Goal: Task Accomplishment & Management: Complete application form

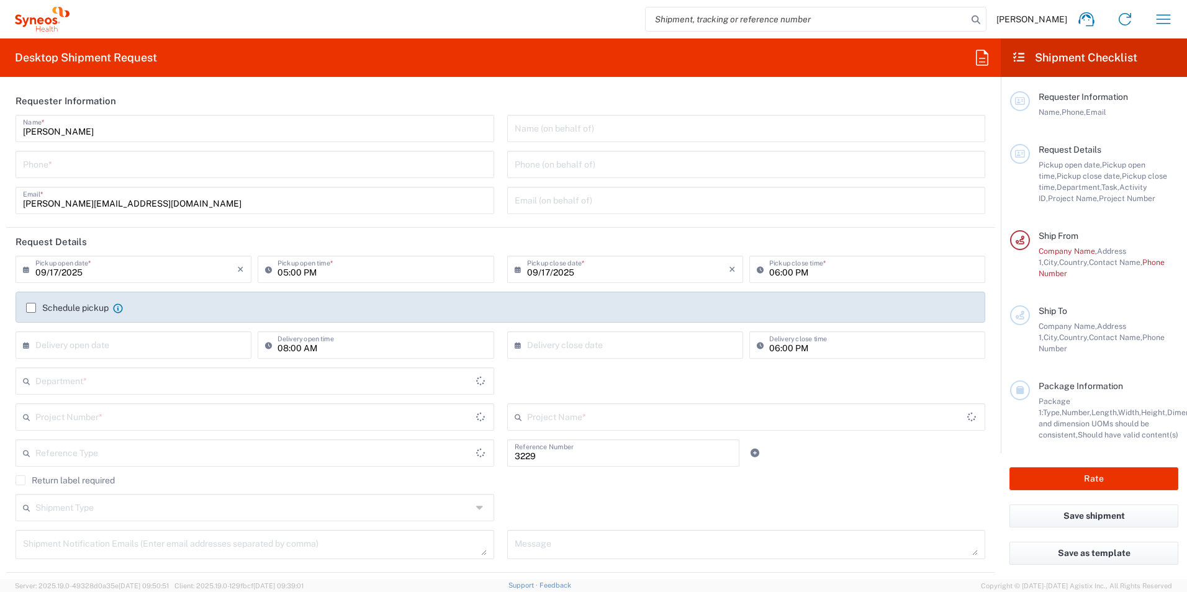
type input "Department"
type input "[GEOGRAPHIC_DATA]"
click at [212, 166] on input "tel" at bounding box center [255, 164] width 464 height 22
type input "Syneos Health [GEOGRAPHIC_DATA] SRL"
type input "[PHONE_NUMBER]"
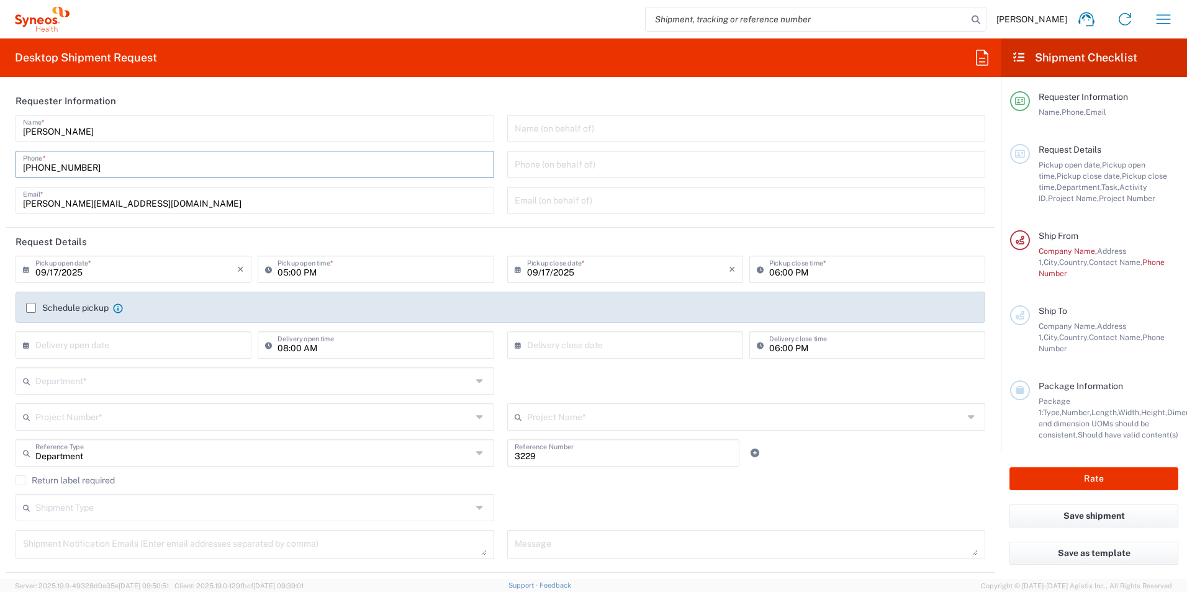
click at [624, 128] on input "text" at bounding box center [747, 128] width 464 height 22
click at [478, 106] on header "Requester Information" at bounding box center [500, 101] width 988 height 28
click at [508, 106] on header "Requester Information" at bounding box center [500, 101] width 988 height 28
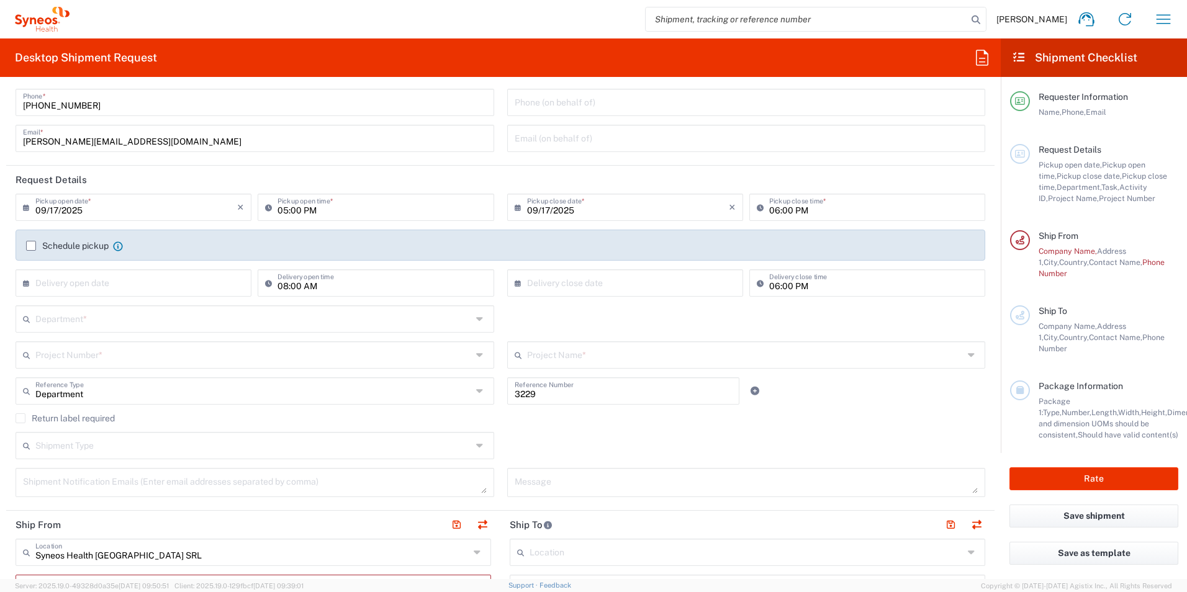
click at [45, 211] on input "09/17/2025" at bounding box center [136, 207] width 202 height 22
click at [58, 212] on input "09/17/2025" at bounding box center [136, 207] width 202 height 22
click at [56, 212] on input "09/17/2025" at bounding box center [136, 207] width 202 height 22
click at [151, 303] on div "× Delivery open date Cancel Apply" at bounding box center [133, 287] width 242 height 36
click at [169, 176] on header "Request Details" at bounding box center [500, 180] width 988 height 28
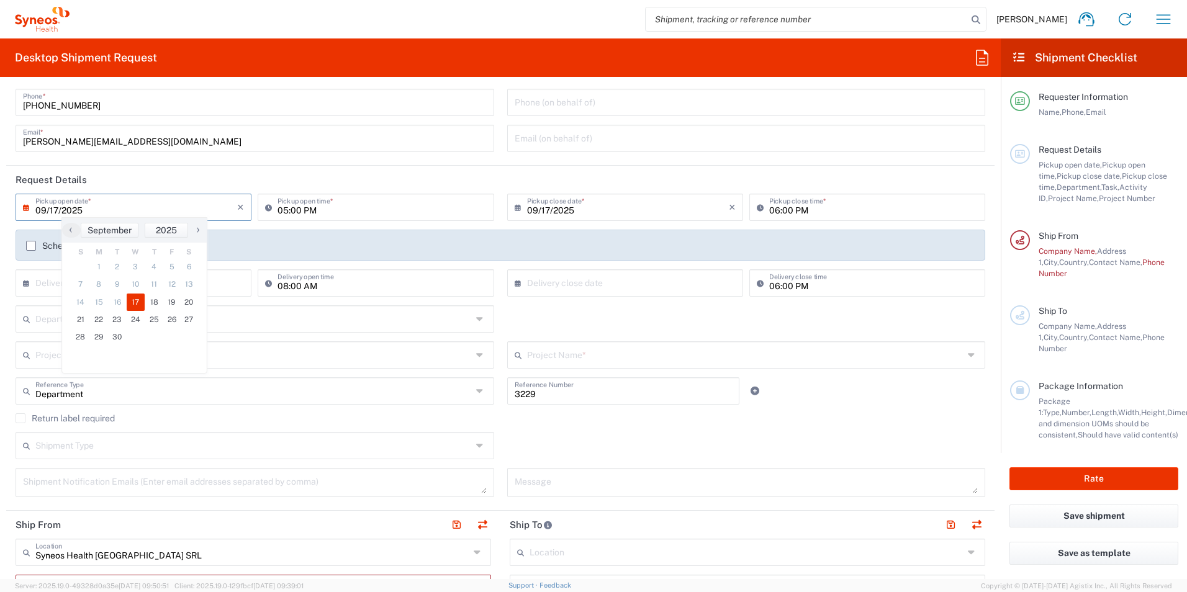
click at [64, 207] on input "09/17/2025" at bounding box center [136, 207] width 202 height 22
click at [54, 210] on input "09/17/2025" at bounding box center [136, 207] width 202 height 22
click at [57, 212] on input "09/17/2025" at bounding box center [136, 207] width 202 height 22
click at [55, 212] on input "09/17/2025" at bounding box center [136, 207] width 202 height 22
type input "[DATE]"
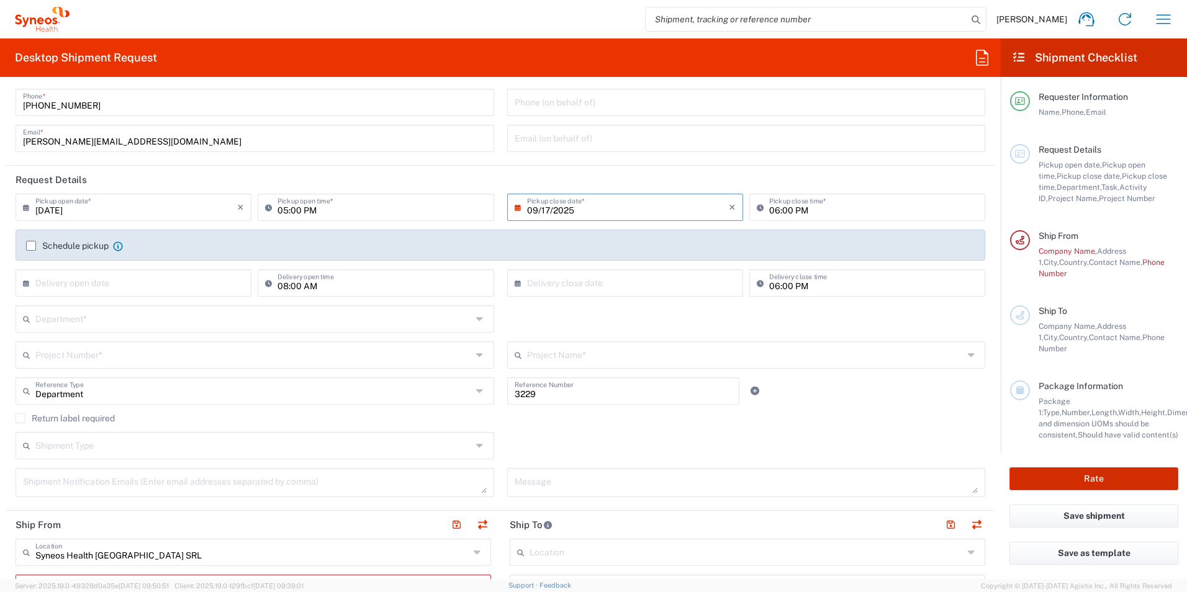
type input "[DATE]"
click at [67, 212] on input "[DATE]" at bounding box center [136, 207] width 202 height 22
click at [57, 210] on input "[DATE]" at bounding box center [136, 207] width 202 height 22
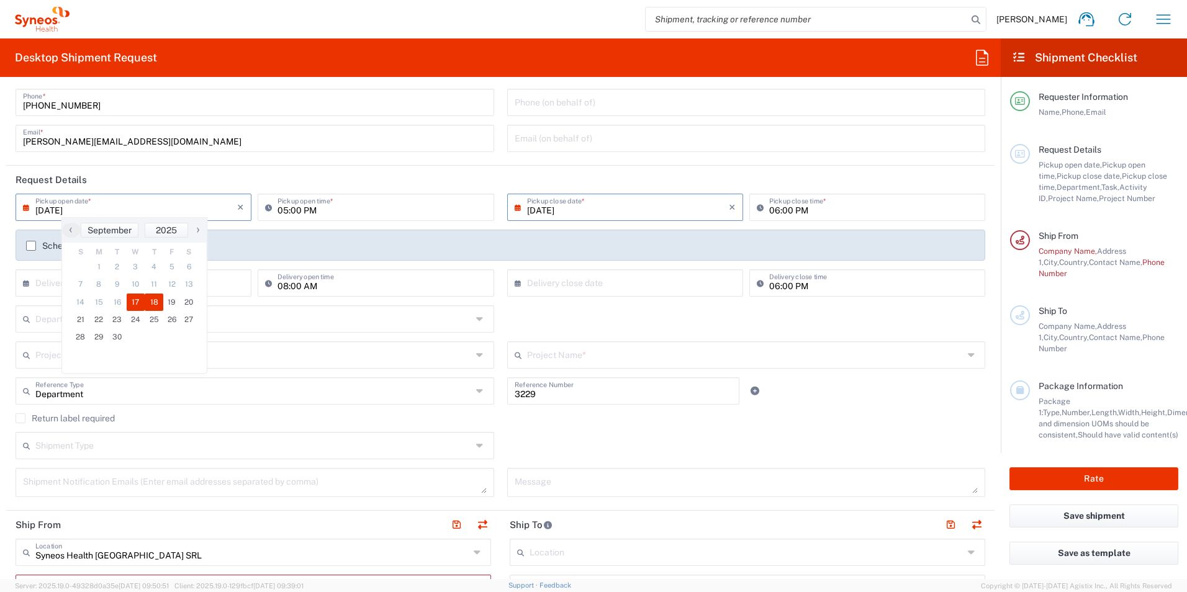
click at [137, 301] on span "17" at bounding box center [136, 302] width 19 height 17
type input "09/17/2025"
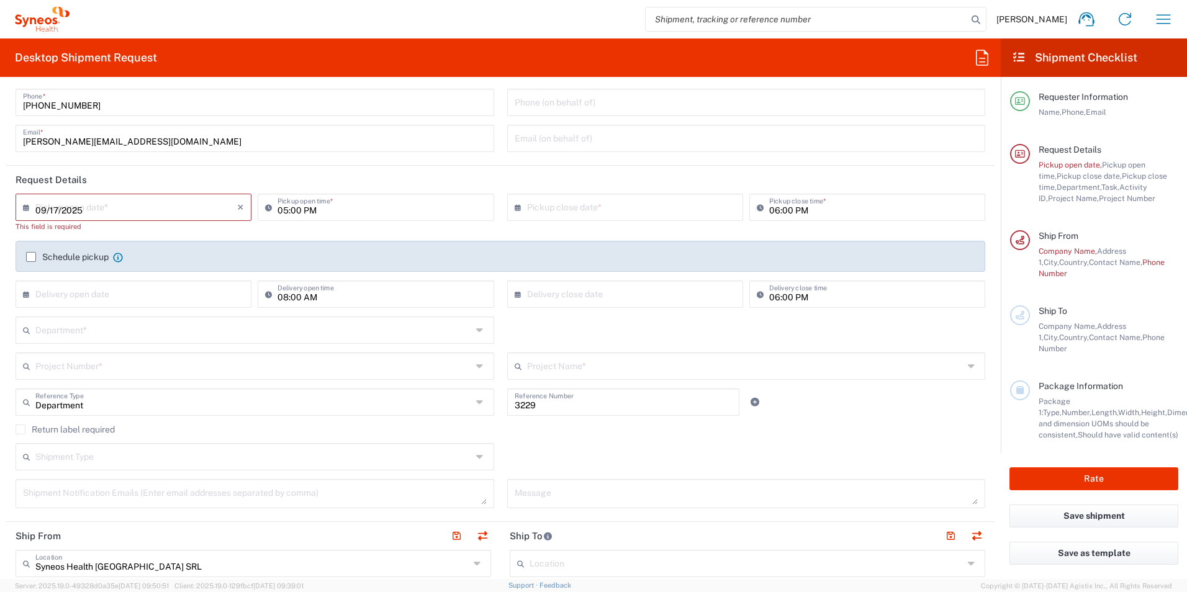
type input "09/17/2025"
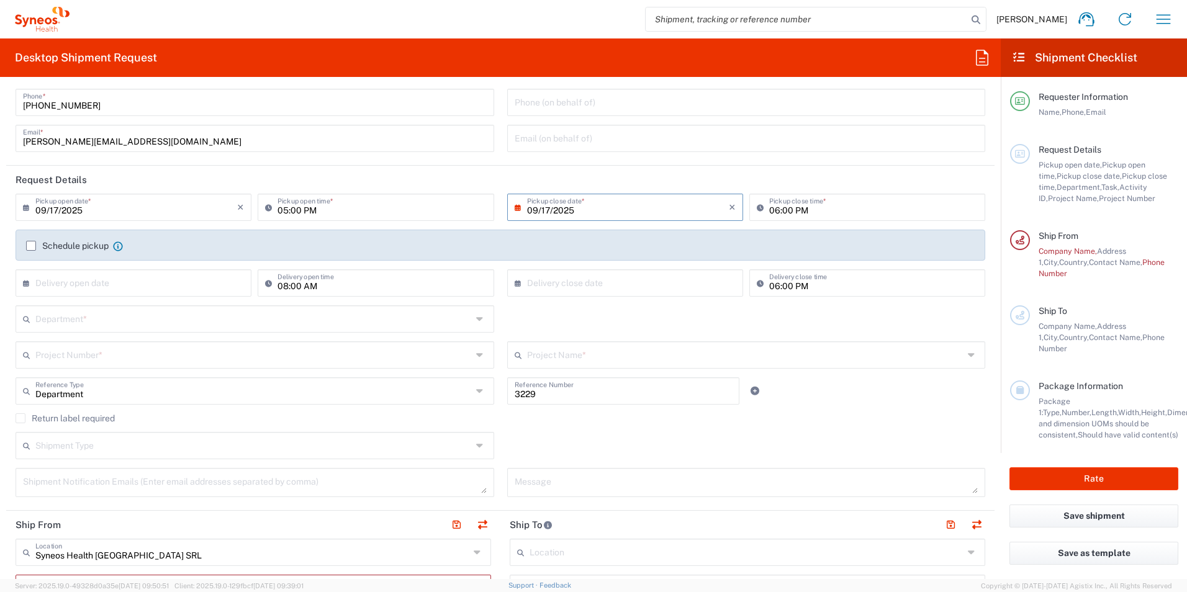
click at [560, 211] on input "09/17/2025" at bounding box center [628, 207] width 202 height 22
click at [542, 212] on input "09/17/2025" at bounding box center [628, 207] width 202 height 22
click at [659, 302] on div "× Delivery close date Cancel Apply" at bounding box center [625, 287] width 242 height 36
click at [547, 209] on input "09/17/2025" at bounding box center [628, 207] width 202 height 22
click at [655, 300] on span "19" at bounding box center [658, 302] width 17 height 17
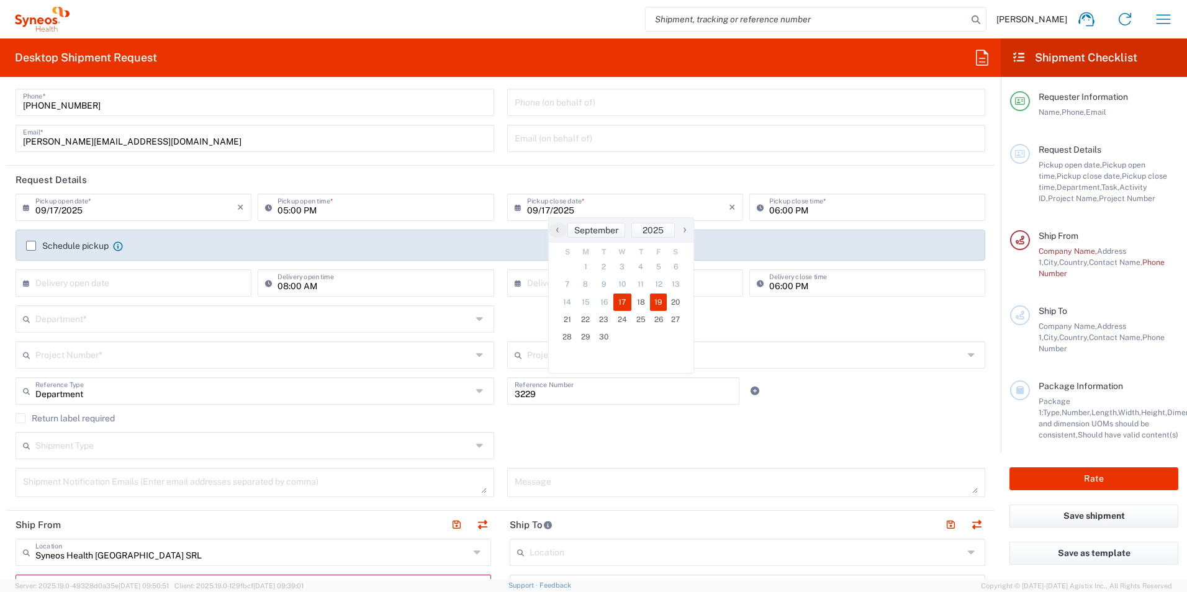
type input "[DATE]"
click at [782, 207] on input "06:00 PM" at bounding box center [873, 207] width 209 height 22
click at [778, 210] on input "06:00 PM" at bounding box center [873, 207] width 209 height 22
click at [150, 250] on agx-checkbox-control "Schedule pickup When scheduling a pickup please be sure to meet the following c…" at bounding box center [500, 245] width 949 height 11
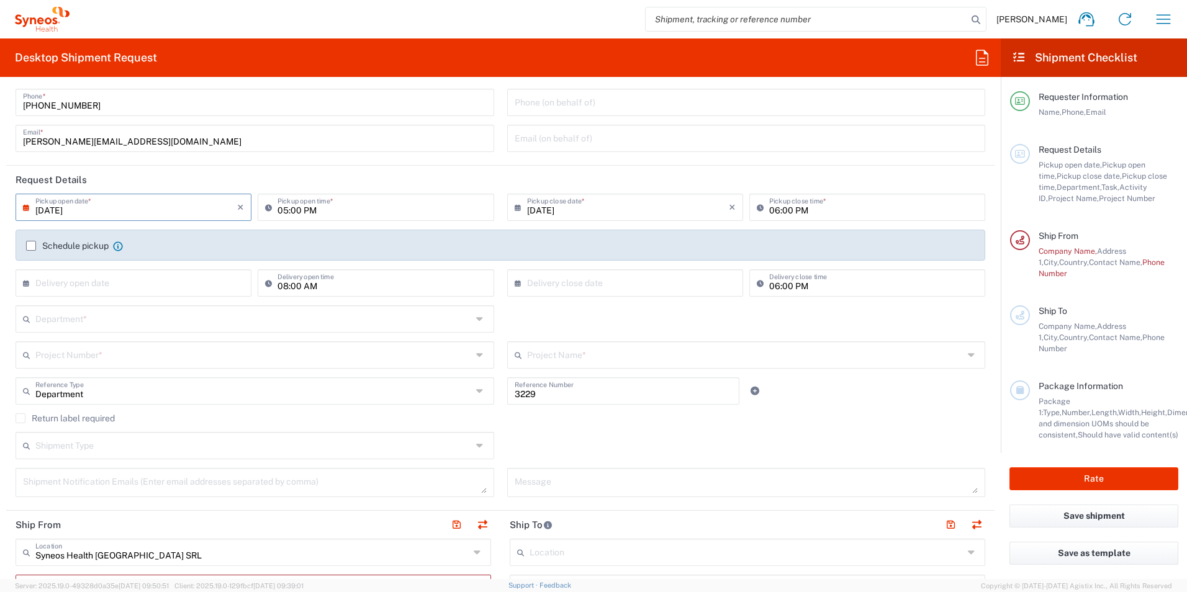
click at [33, 244] on label "Schedule pickup" at bounding box center [67, 246] width 83 height 10
click at [31, 246] on input "Schedule pickup" at bounding box center [31, 246] width 0 height 0
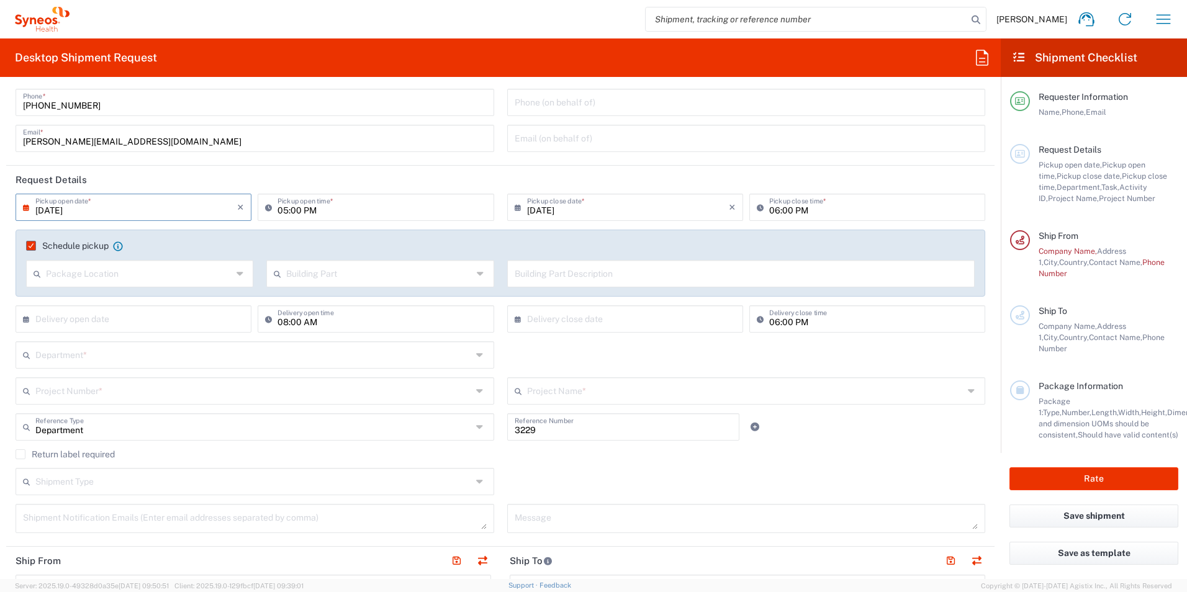
click at [147, 276] on input "text" at bounding box center [139, 273] width 186 height 22
click at [173, 244] on agx-checkbox-control "Schedule pickup When scheduling a pickup please be sure to meet the following c…" at bounding box center [500, 245] width 949 height 11
click at [134, 322] on input "text" at bounding box center [136, 318] width 202 height 22
click at [1, 307] on form "Requester Information [PERSON_NAME] Name * [PHONE_NUMBER] Phone * [PERSON_NAME]…" at bounding box center [500, 333] width 1001 height 492
click at [96, 356] on input "text" at bounding box center [253, 354] width 436 height 22
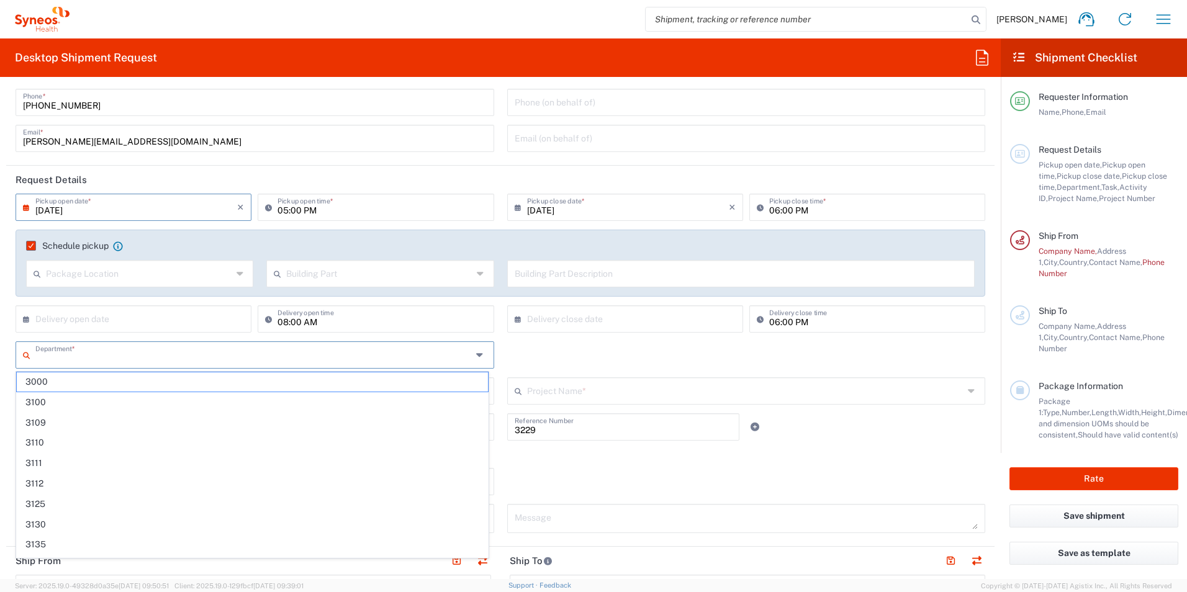
paste input "7036980"
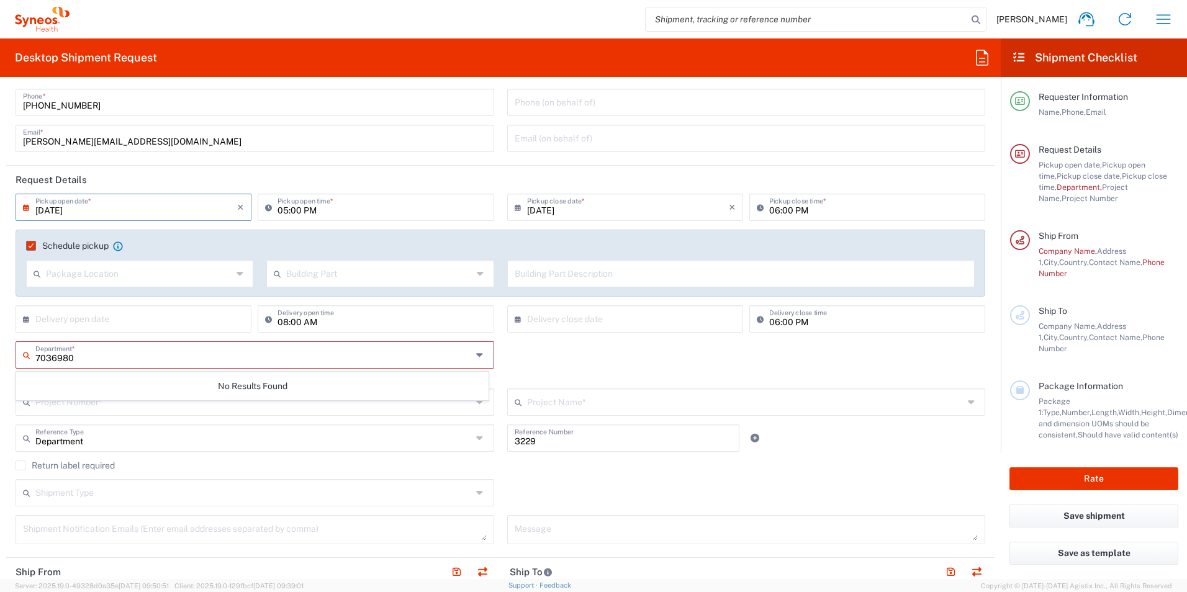
type input "7036980"
click at [0, 371] on form "Requester Information [PERSON_NAME] Name * [PHONE_NUMBER] Phone * [PERSON_NAME]…" at bounding box center [500, 333] width 1001 height 492
click at [62, 359] on input "7036980" at bounding box center [253, 354] width 436 height 22
click at [62, 359] on input "text" at bounding box center [255, 354] width 441 height 22
click at [0, 379] on html "[PERSON_NAME] Home Shipment estimator Shipment tracking Desktop shipment reques…" at bounding box center [593, 296] width 1187 height 592
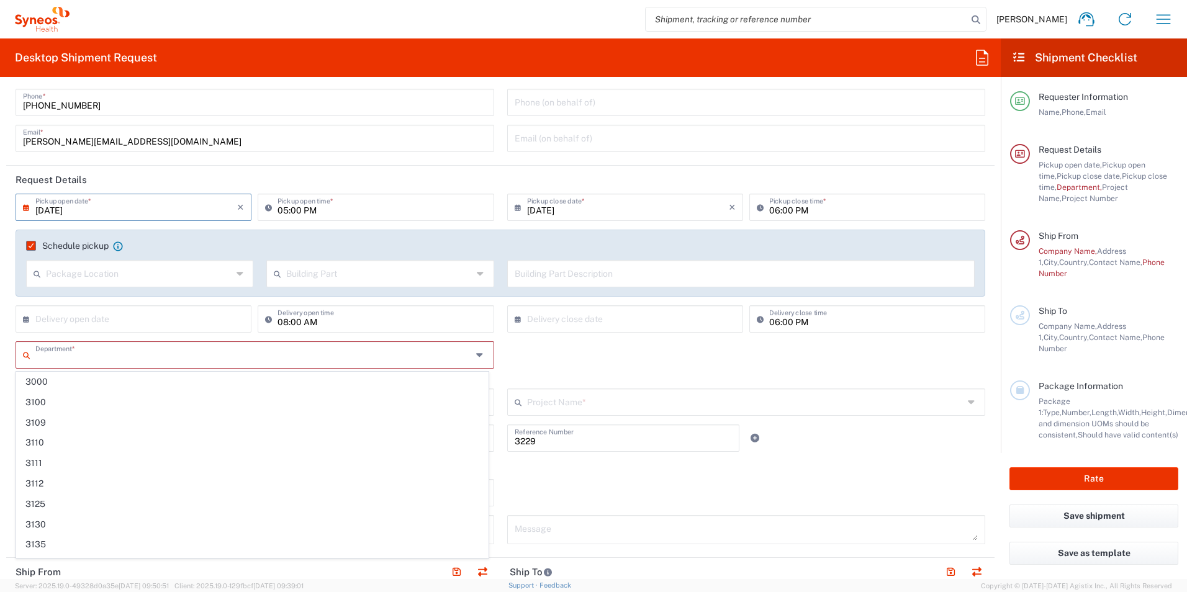
click at [1, 380] on form "Requester Information [PERSON_NAME] Name * [PHONE_NUMBER] Phone * [PERSON_NAME]…" at bounding box center [500, 333] width 1001 height 492
click at [4, 381] on form "Requester Information [PERSON_NAME] Name * [PHONE_NUMBER] Phone * [PERSON_NAME]…" at bounding box center [500, 333] width 1001 height 492
click at [83, 359] on input "text" at bounding box center [253, 354] width 436 height 22
click at [501, 356] on div "Department * 3000 3100 3109 3110 3111 3112 3125 3130 3135 3136 3150 3155 3165 3…" at bounding box center [500, 364] width 983 height 47
click at [229, 354] on input "text" at bounding box center [253, 354] width 436 height 22
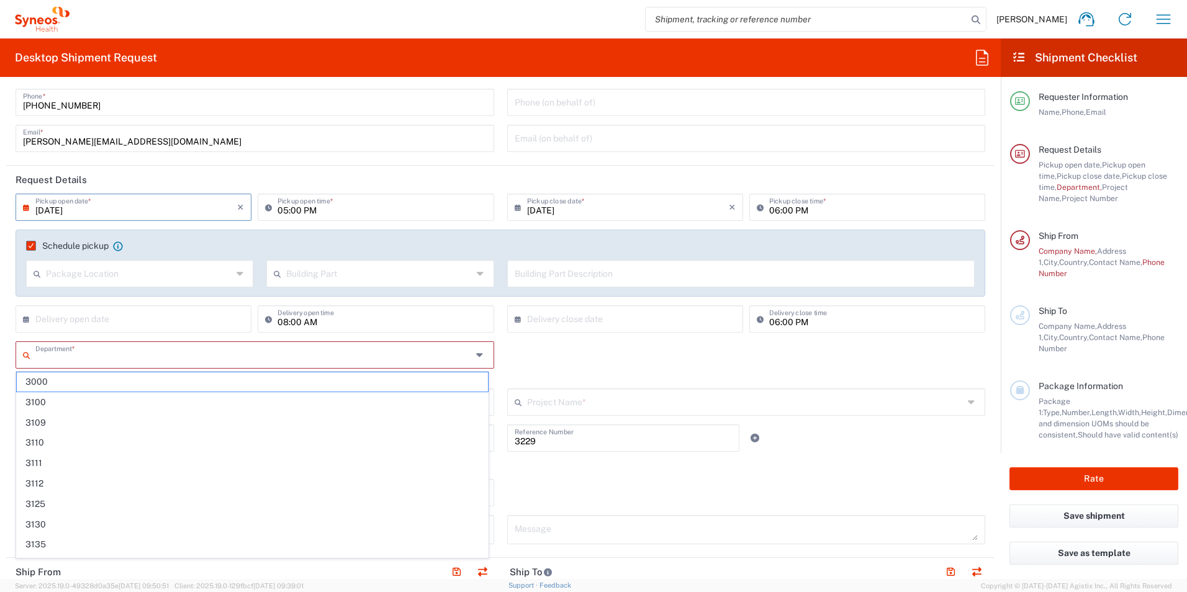
click at [13, 366] on div "Department * 3000 3100 3109 3110 3111 3112 3125 3130 3135 3136 3150 3155 3165 3…" at bounding box center [255, 364] width 492 height 47
click at [109, 359] on input "text" at bounding box center [253, 354] width 436 height 22
click at [583, 372] on div "Department * 3000 3100 3109 3110 3111 3112 3125 3130 3135 3136 3150 3155 3165 3…" at bounding box center [500, 364] width 983 height 47
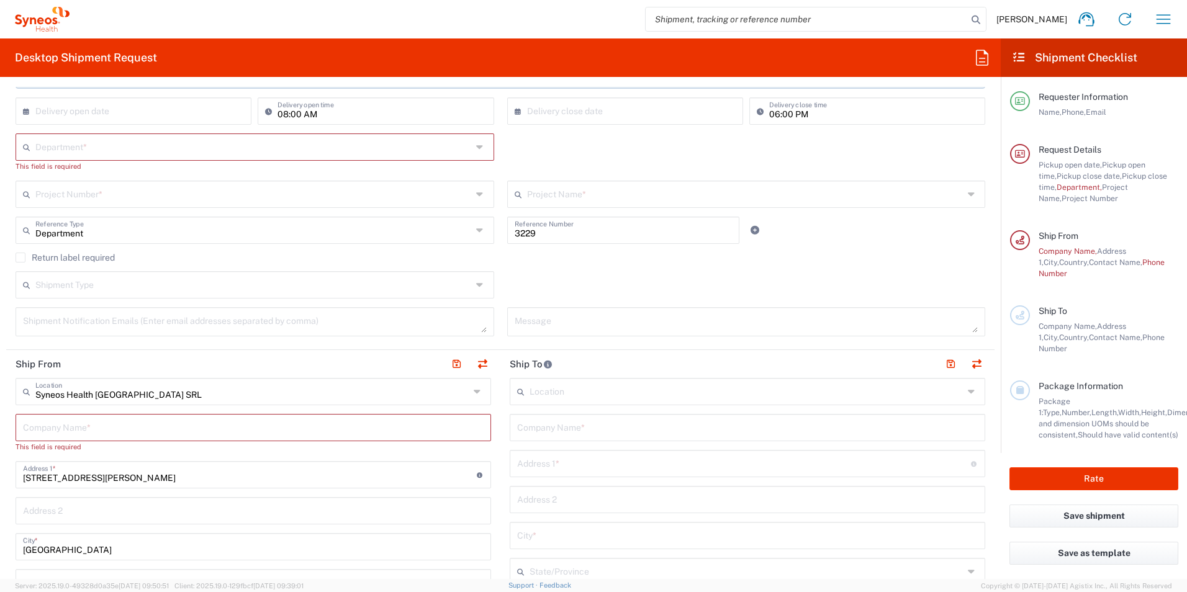
scroll to position [248, 0]
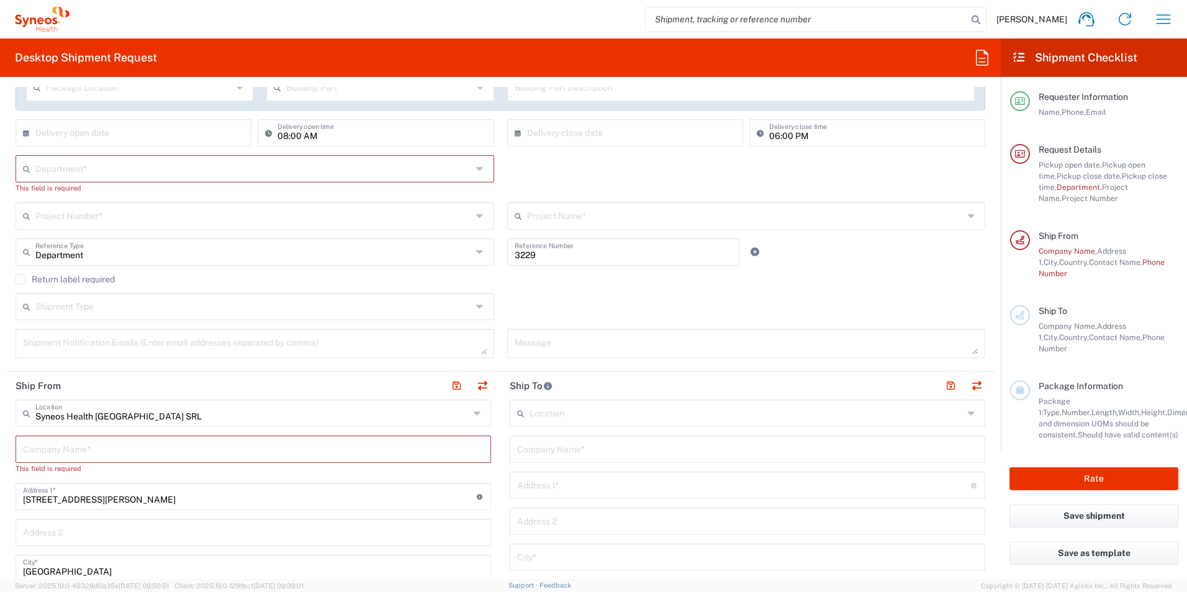
click at [271, 441] on input "text" at bounding box center [253, 449] width 461 height 22
type input "Syne"
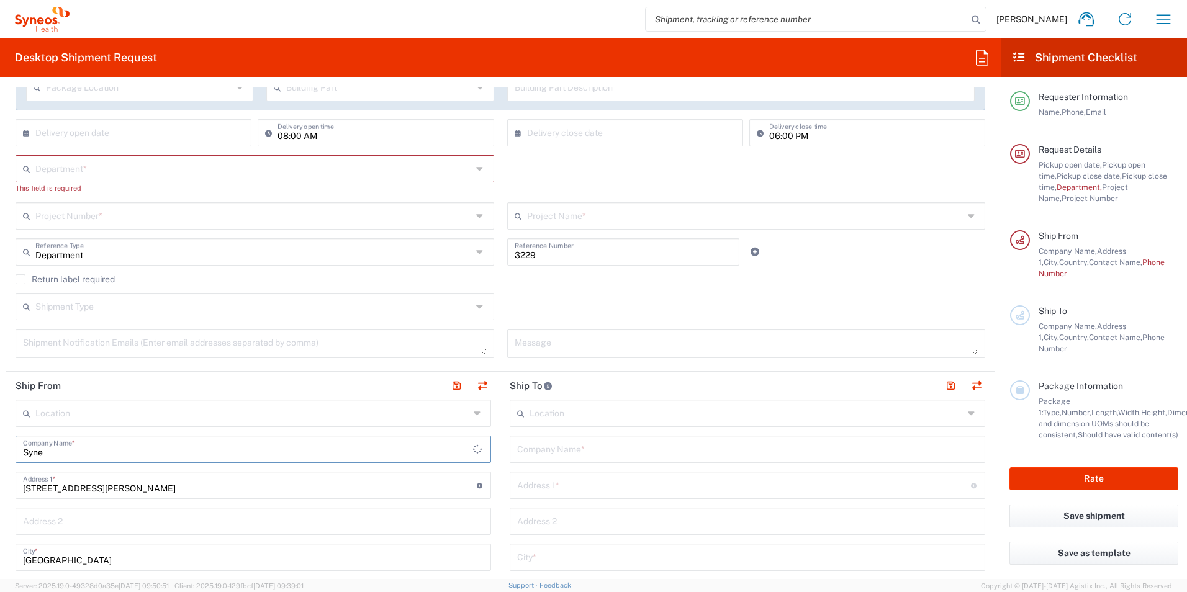
type input "Syne"
click at [163, 417] on input "text" at bounding box center [252, 413] width 434 height 22
type input "r"
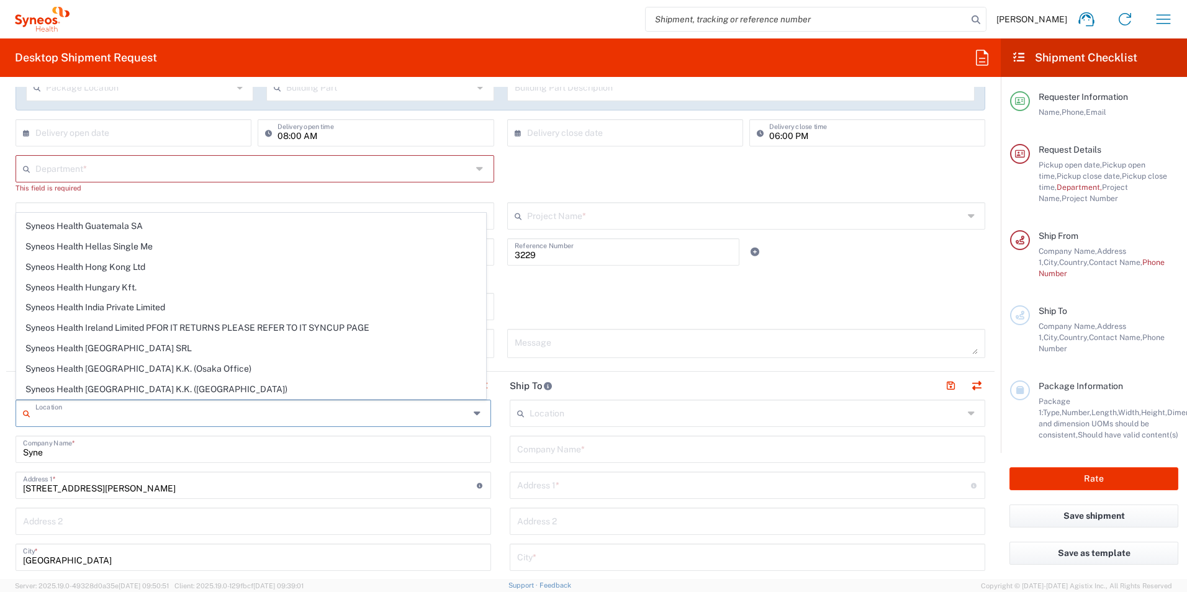
scroll to position [1242, 0]
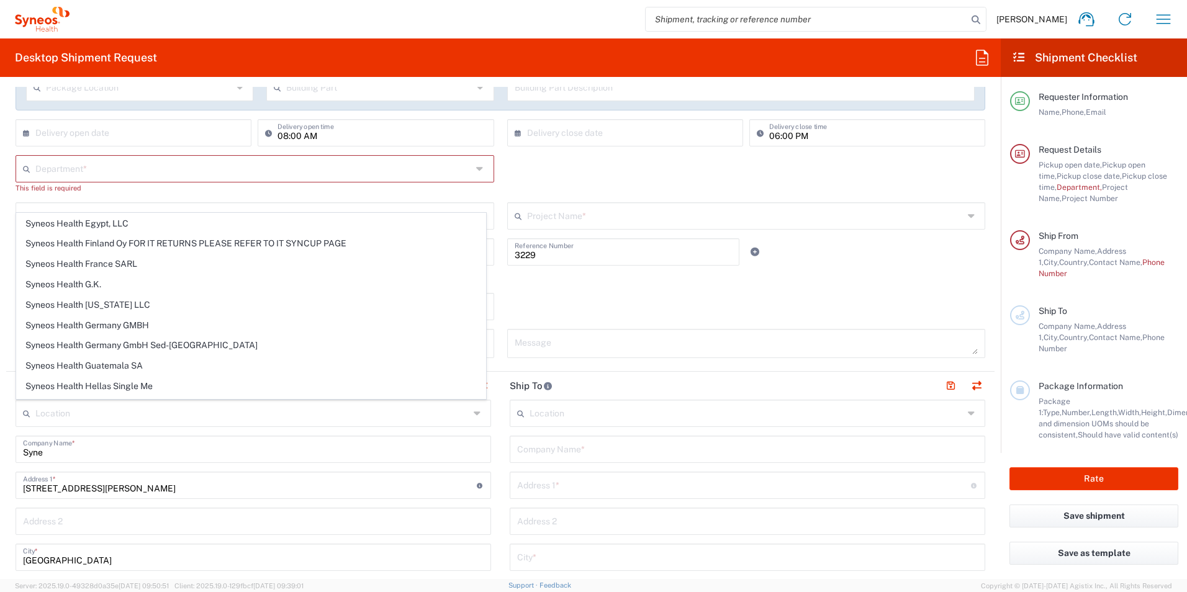
click at [474, 417] on icon at bounding box center [479, 414] width 10 height 20
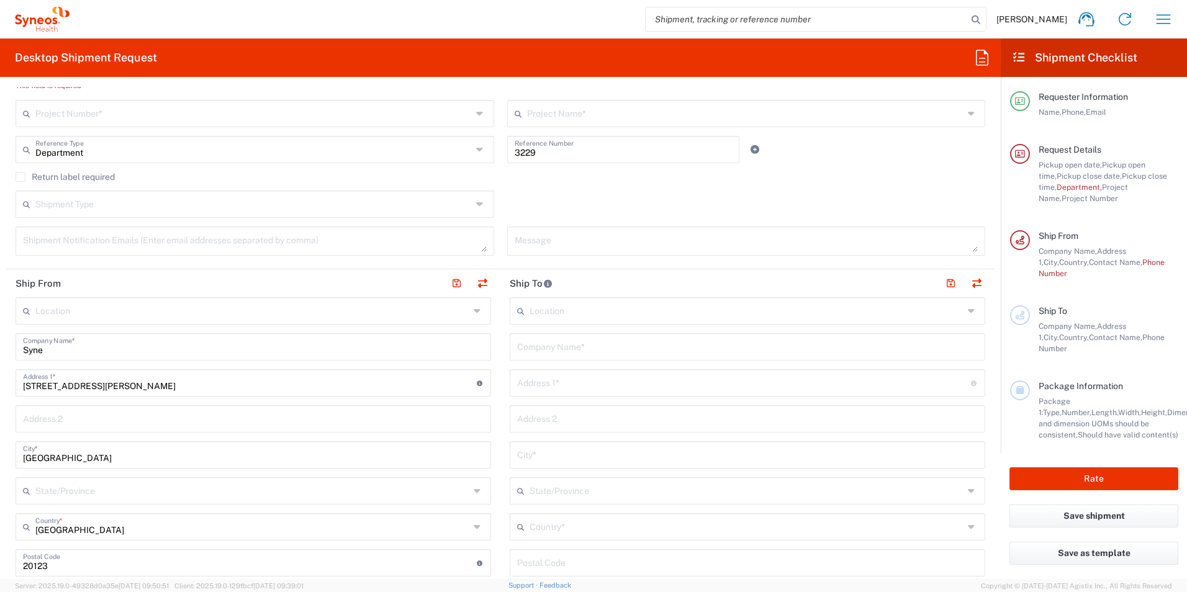
scroll to position [372, 0]
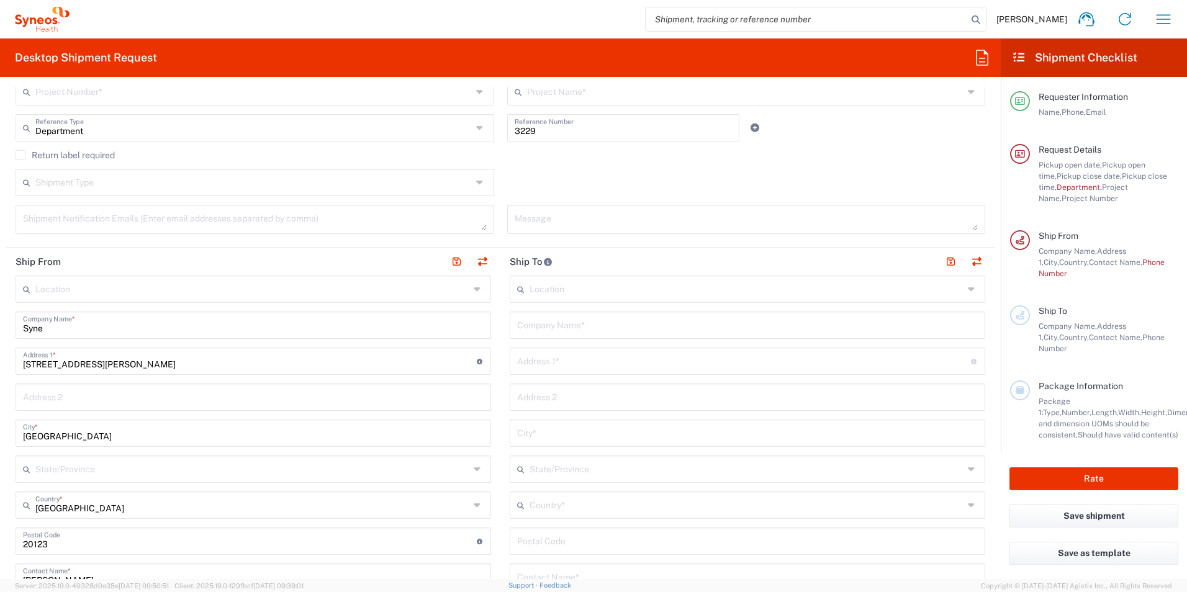
click at [155, 368] on input "[STREET_ADDRESS][PERSON_NAME]" at bounding box center [250, 361] width 454 height 22
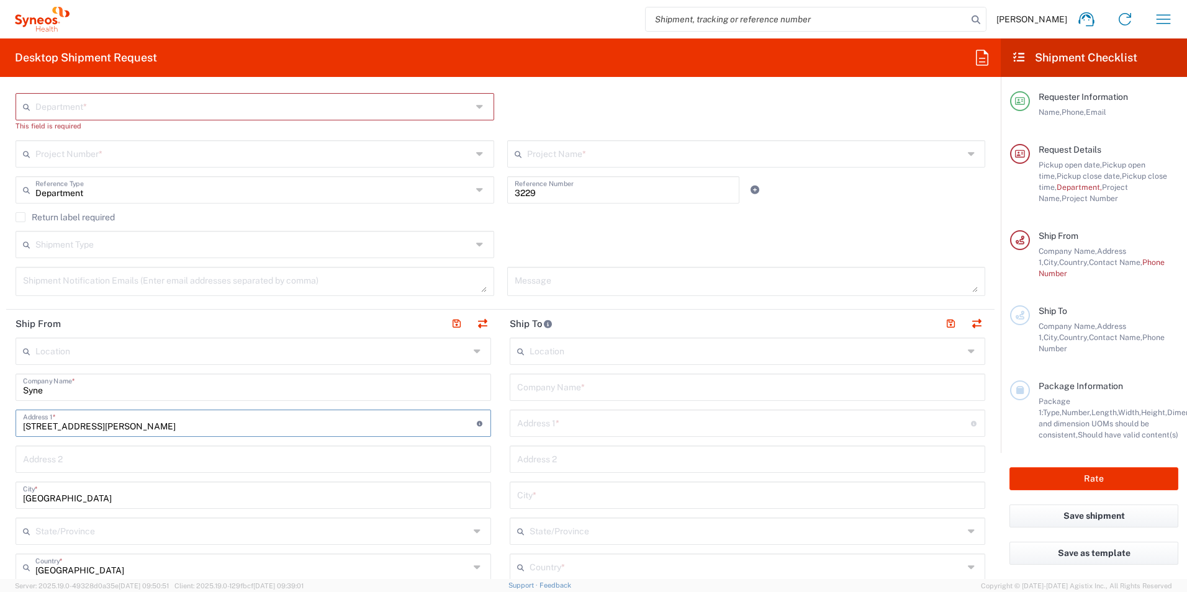
click at [114, 356] on input "text" at bounding box center [252, 351] width 434 height 22
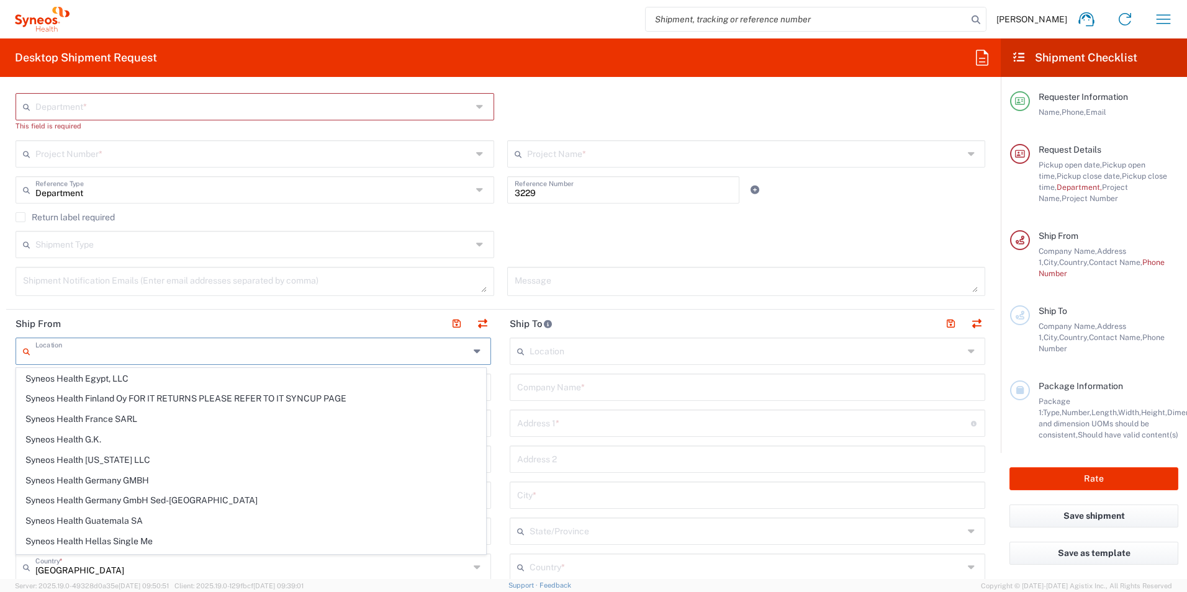
scroll to position [0, 0]
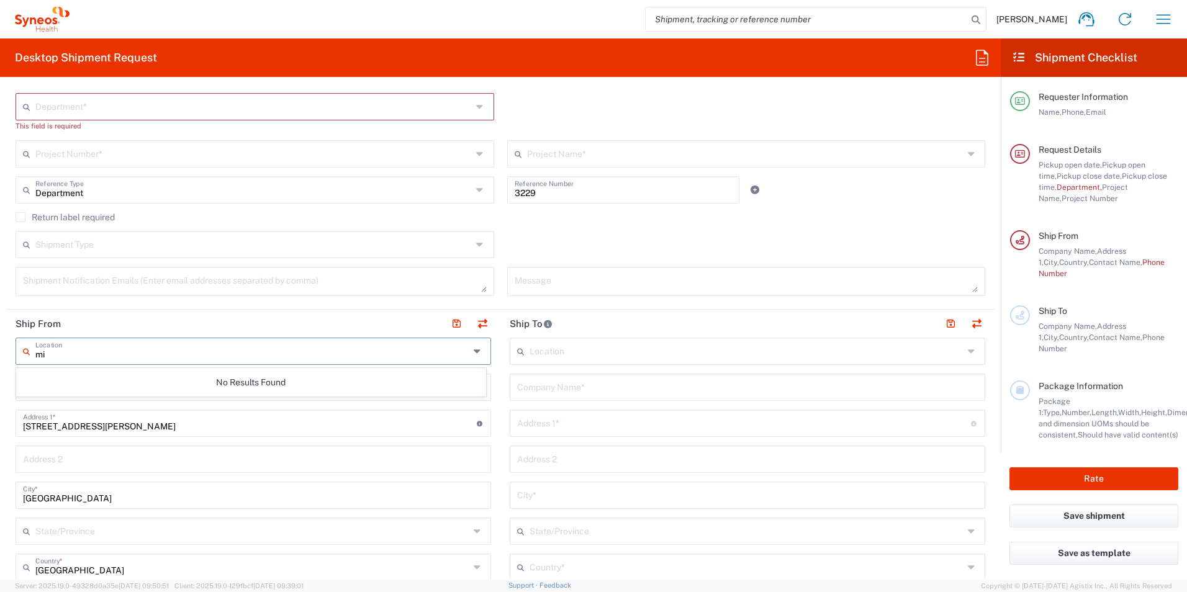
type input "m"
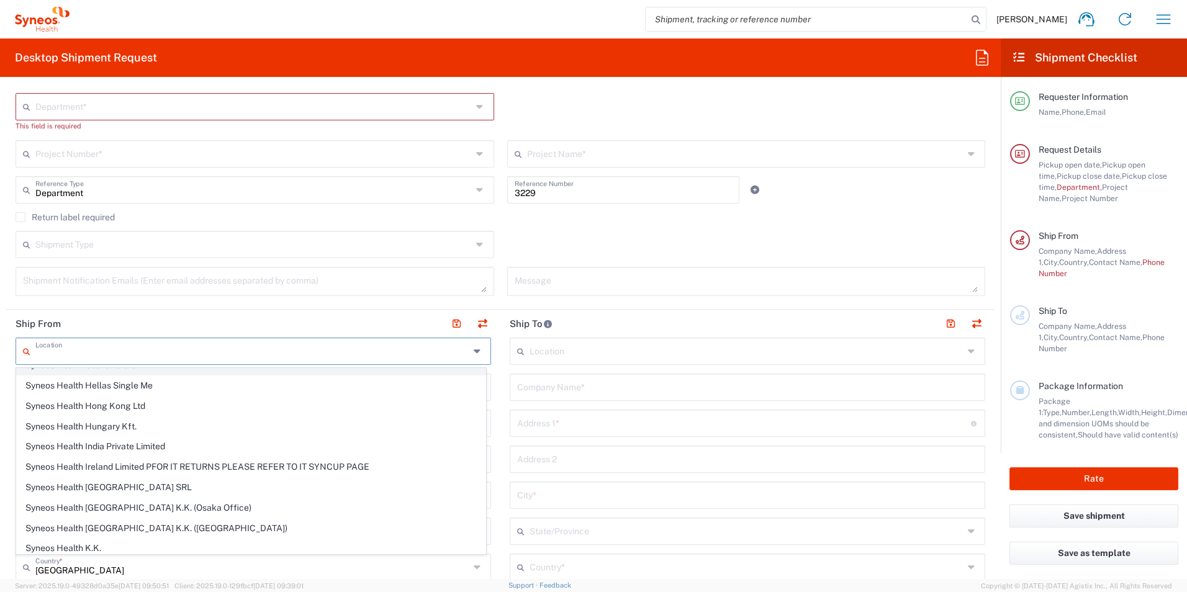
scroll to position [1428, 0]
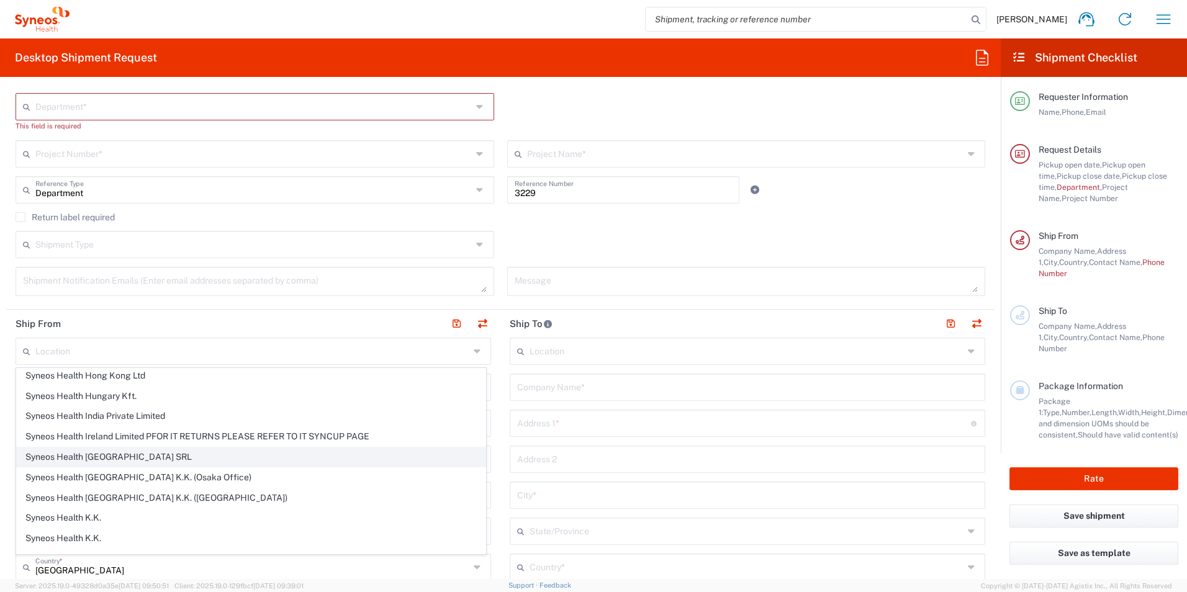
click at [130, 460] on span "Syneos Health [GEOGRAPHIC_DATA] SRL" at bounding box center [251, 457] width 469 height 19
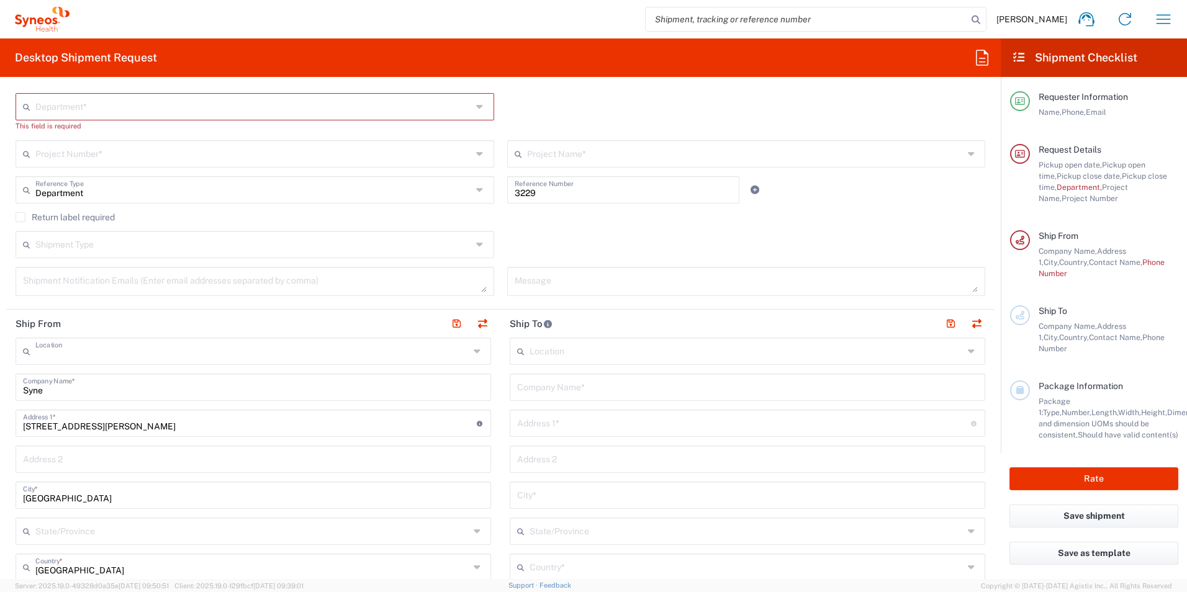
type input "Syneos Health [GEOGRAPHIC_DATA] SRL"
click at [107, 395] on input "Syneos Health [GEOGRAPHIC_DATA] SRL" at bounding box center [253, 387] width 461 height 22
click at [107, 390] on input "Syneos Health [GEOGRAPHIC_DATA] SRL" at bounding box center [253, 387] width 461 height 22
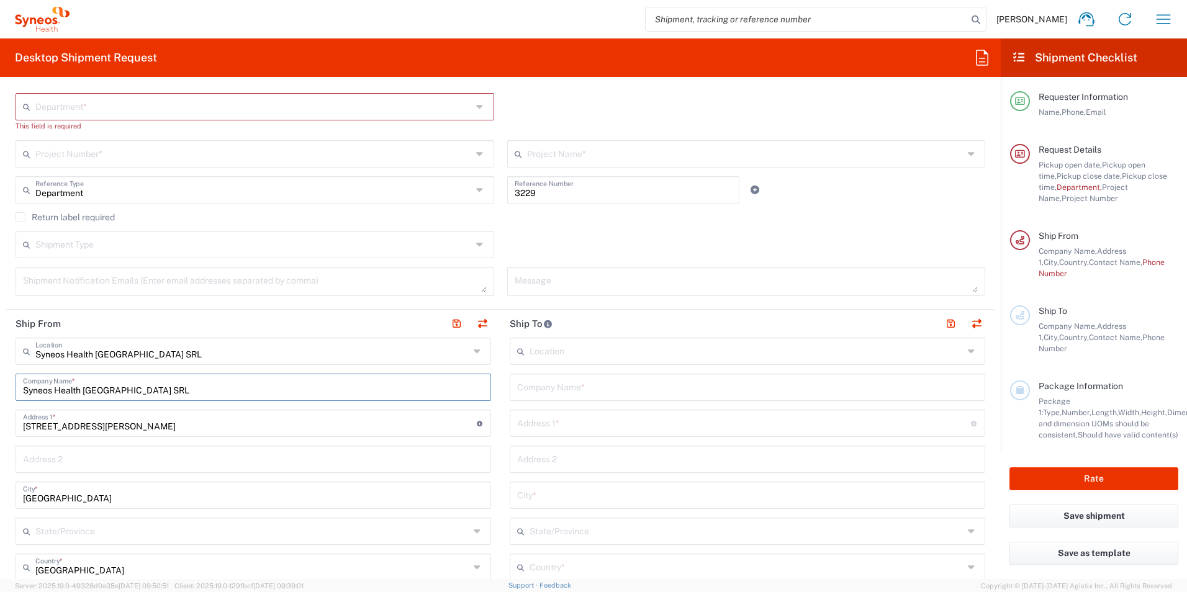
click at [107, 390] on input "Syneos Health [GEOGRAPHIC_DATA] SRL" at bounding box center [253, 387] width 461 height 22
click at [124, 164] on div "Project Number *" at bounding box center [255, 153] width 479 height 27
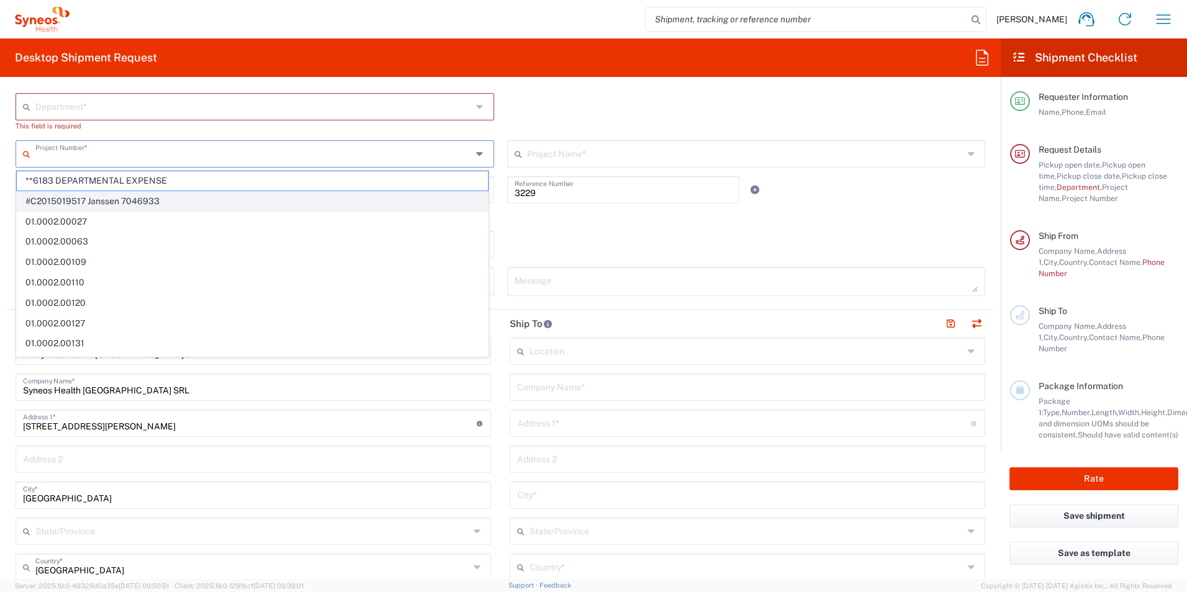
paste input "7036980"
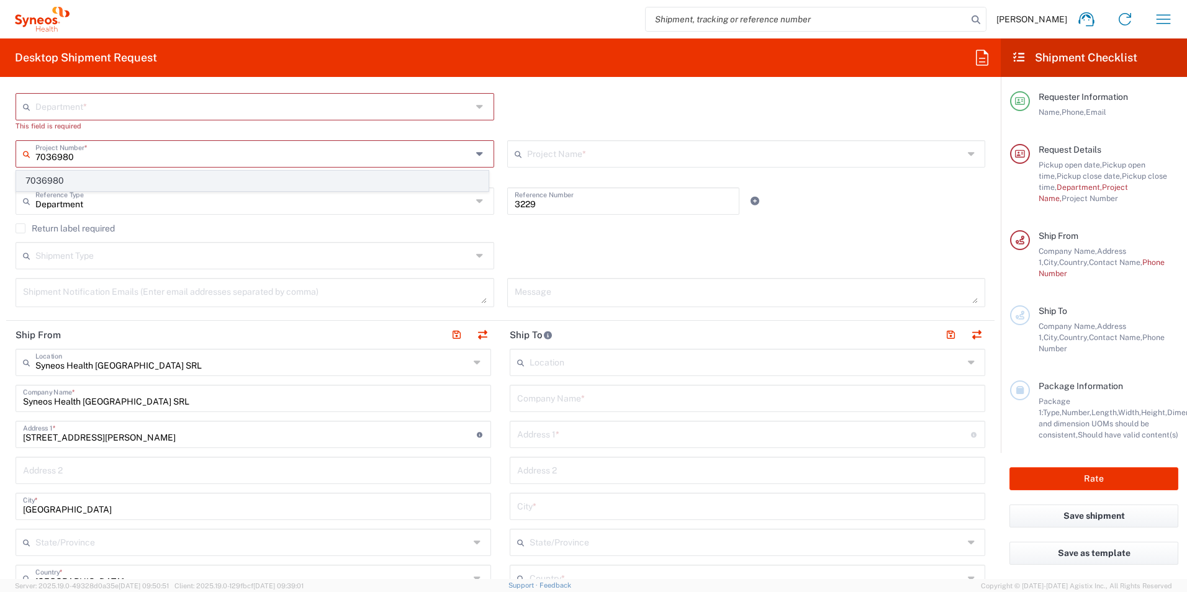
type input "7036980"
click at [58, 183] on span "7036980" at bounding box center [252, 180] width 471 height 19
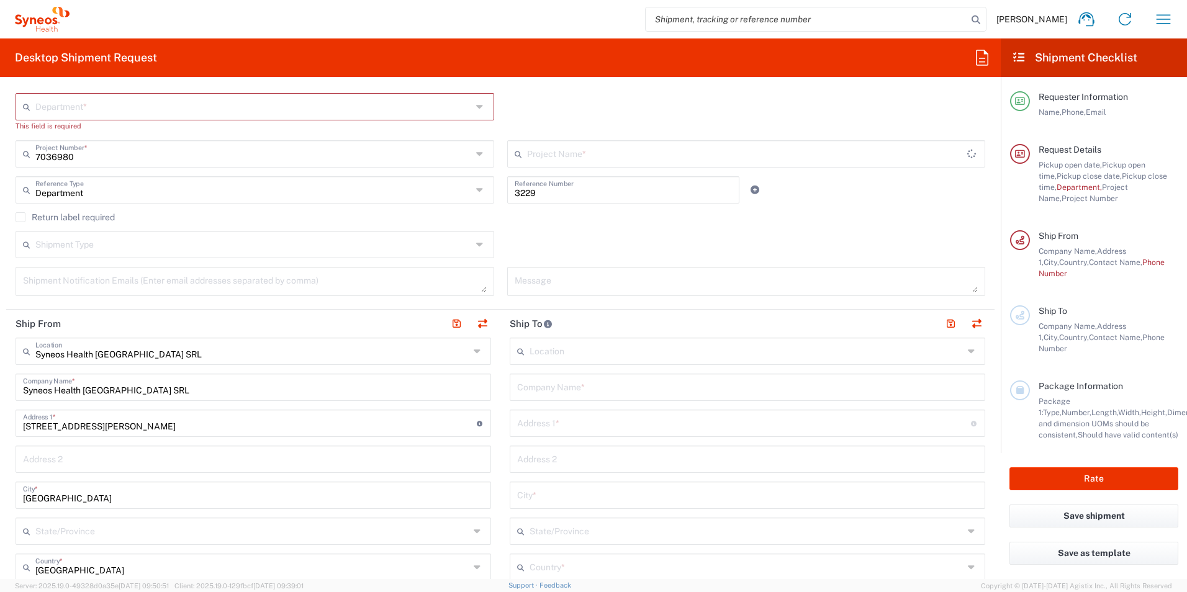
type input "Alexion 7036980"
click at [95, 423] on input "[STREET_ADDRESS][PERSON_NAME]" at bounding box center [250, 423] width 454 height 22
click at [96, 423] on input "[STREET_ADDRESS][PERSON_NAME]" at bounding box center [250, 423] width 454 height 22
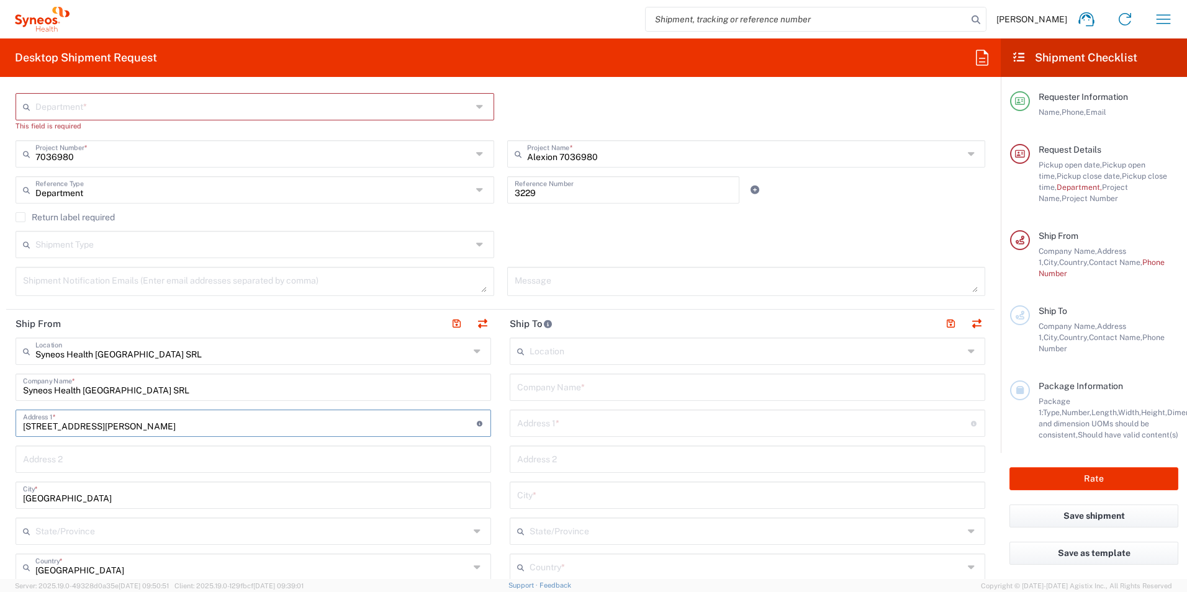
click at [99, 391] on input "Syneos Health [GEOGRAPHIC_DATA] SRL" at bounding box center [253, 387] width 461 height 22
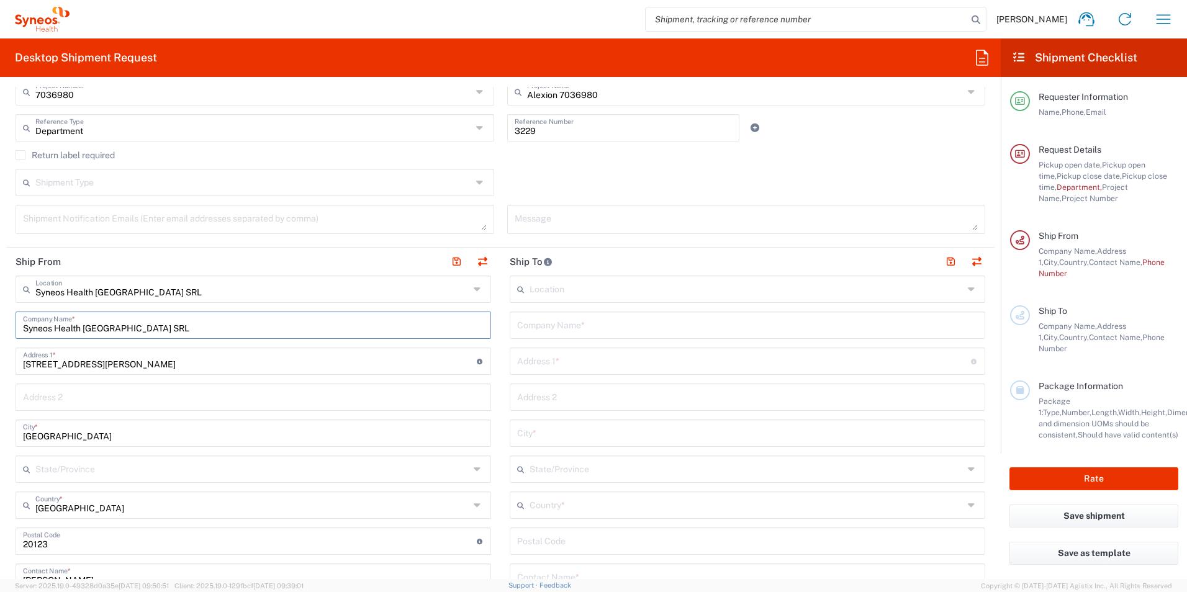
click at [96, 326] on input "Syneos Health [GEOGRAPHIC_DATA] SRL" at bounding box center [253, 325] width 461 height 22
type input "[PERSON_NAME]"
click at [108, 328] on input "[PERSON_NAME]" at bounding box center [253, 325] width 461 height 22
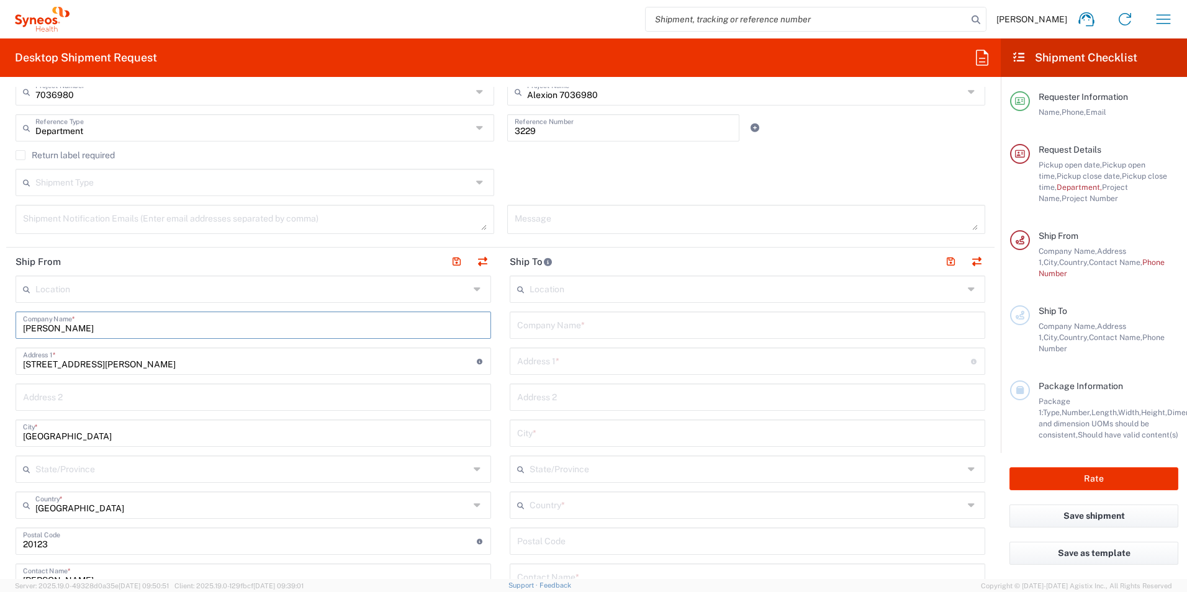
type input "[PERSON_NAME]"
click at [0, 319] on html "[PERSON_NAME] Home Shipment estimator Shipment tracking Desktop shipment reques…" at bounding box center [593, 296] width 1187 height 592
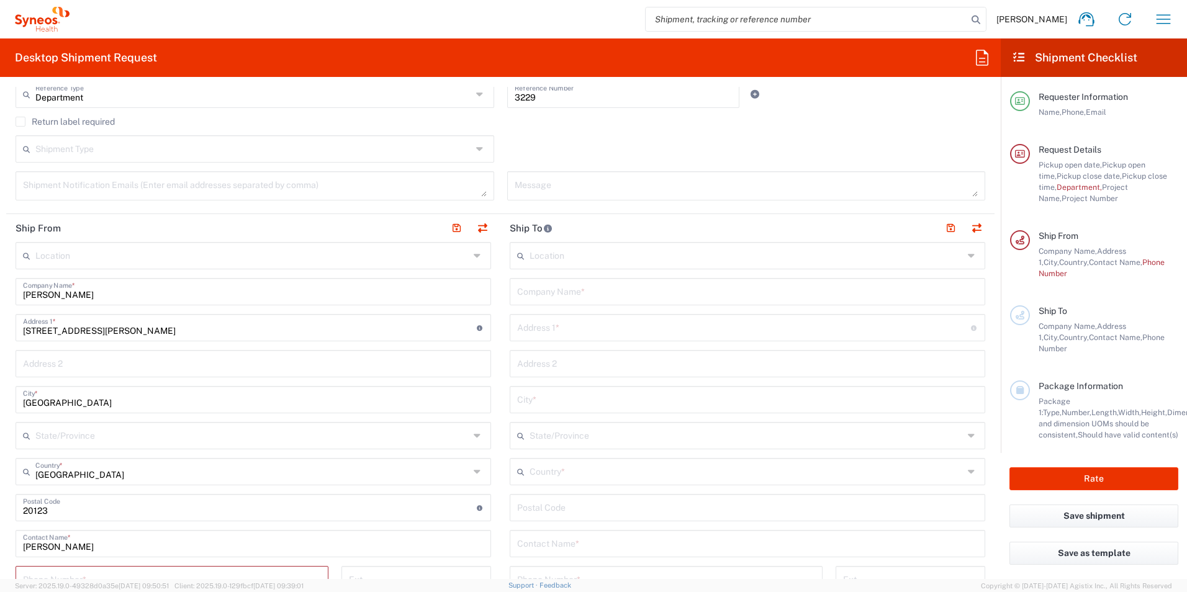
scroll to position [435, 0]
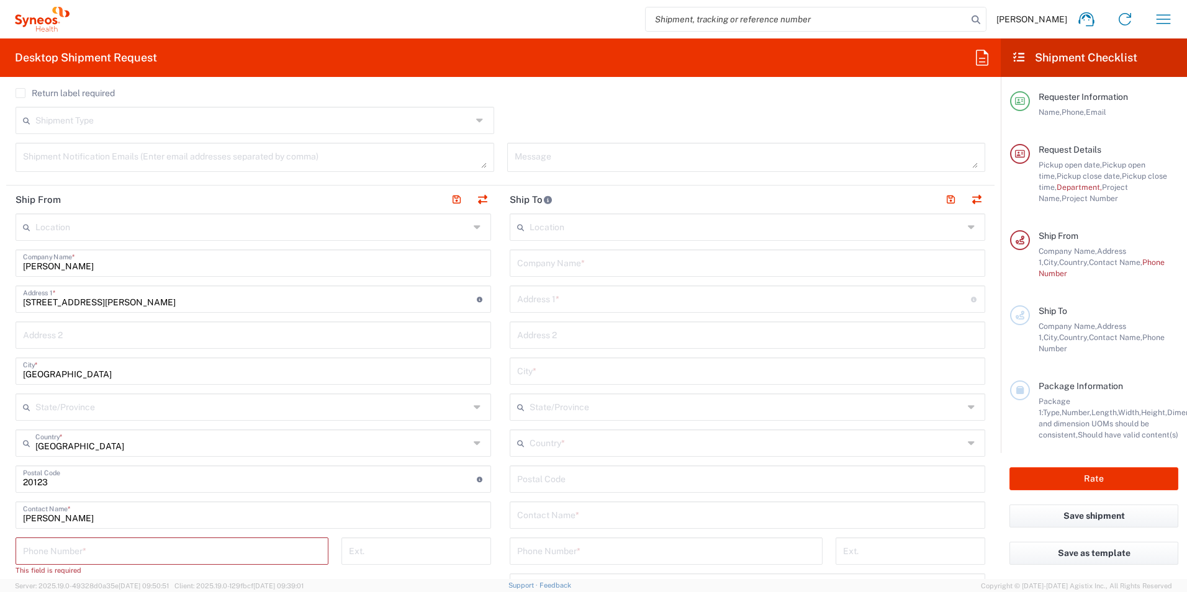
click at [101, 301] on input "[STREET_ADDRESS][PERSON_NAME]" at bounding box center [250, 298] width 454 height 22
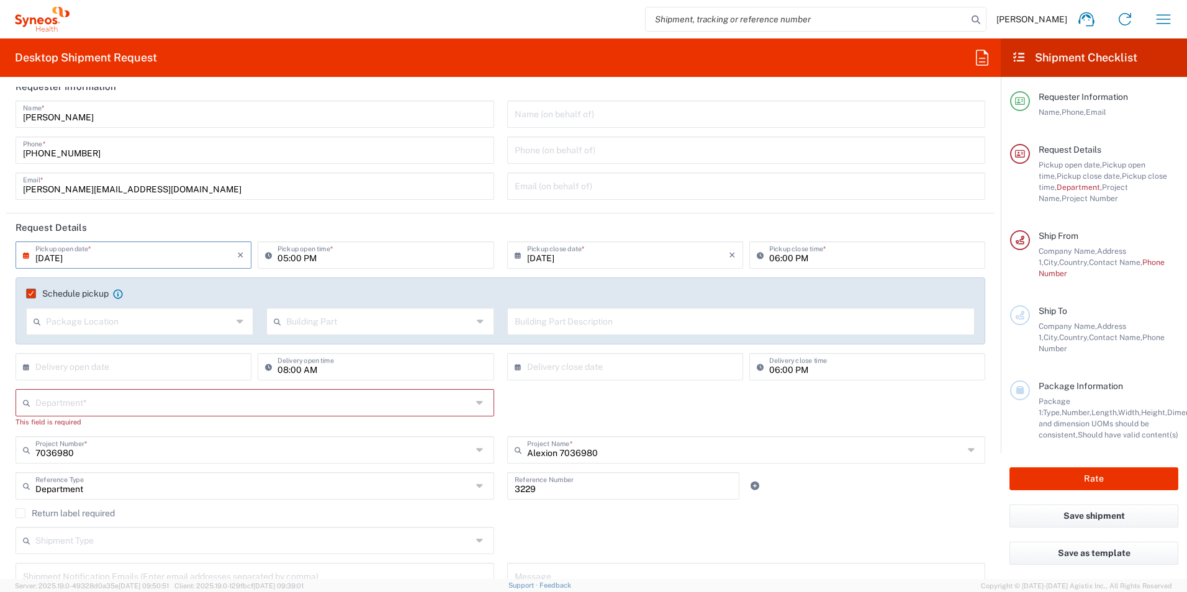
scroll to position [0, 0]
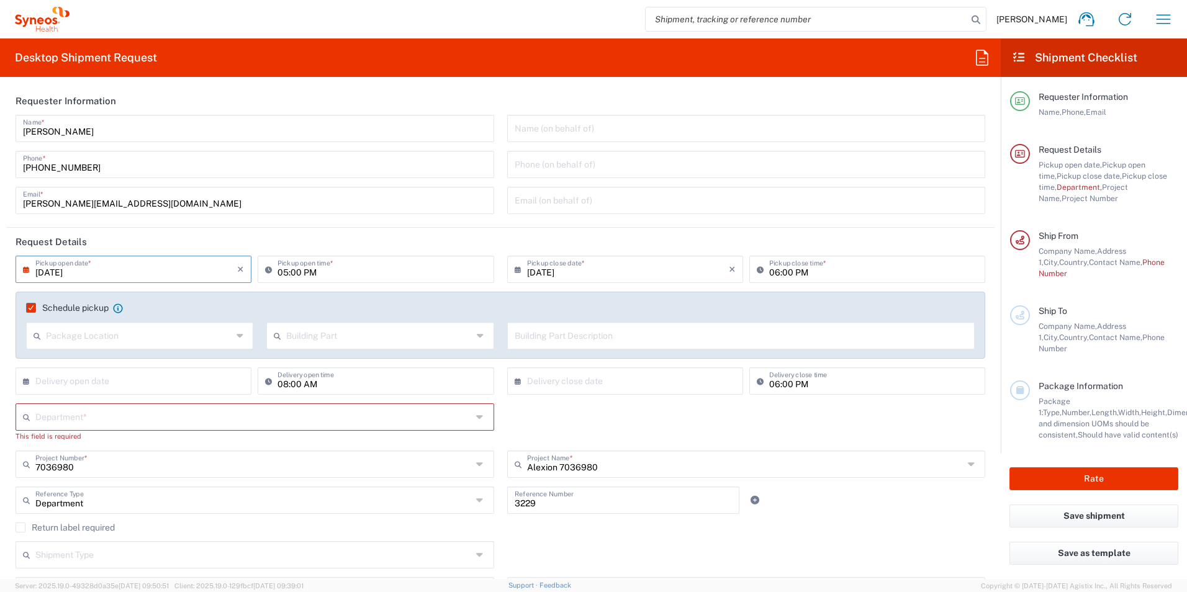
type input "[STREET_ADDRESS][PERSON_NAME]"
click at [79, 169] on input "[PHONE_NUMBER]" at bounding box center [255, 164] width 464 height 22
paste input "40920602"
type input "[PHONE_NUMBER]"
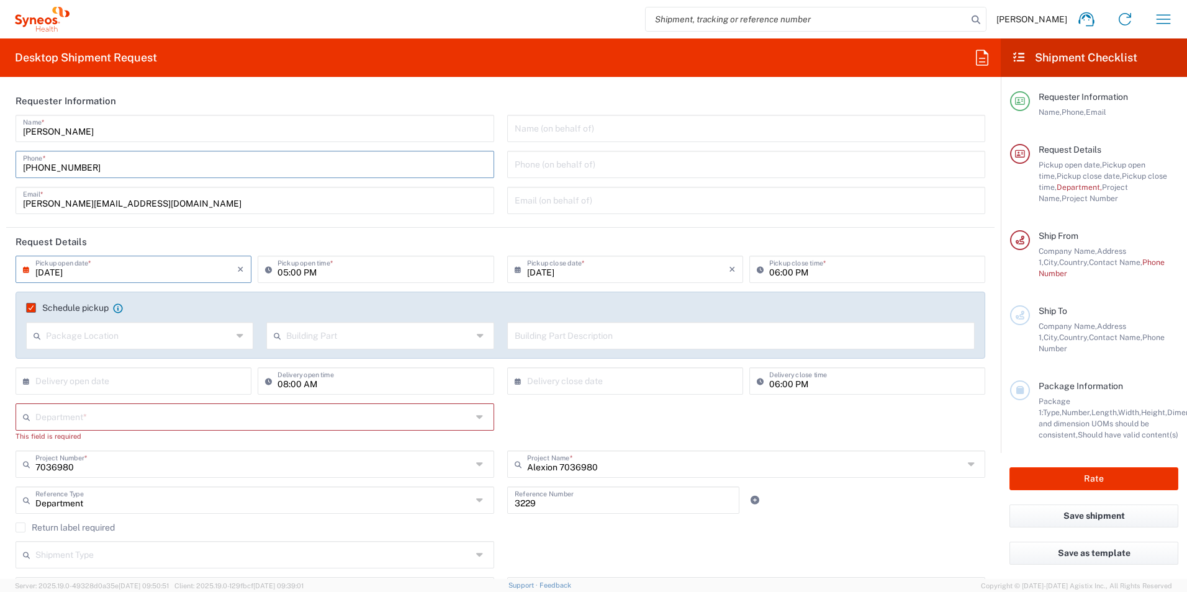
click at [12, 443] on div "Department * 3000 3100 3109 3110 3111 3112 3125 3130 3135 3136 3150 3155 3165 3…" at bounding box center [255, 427] width 492 height 47
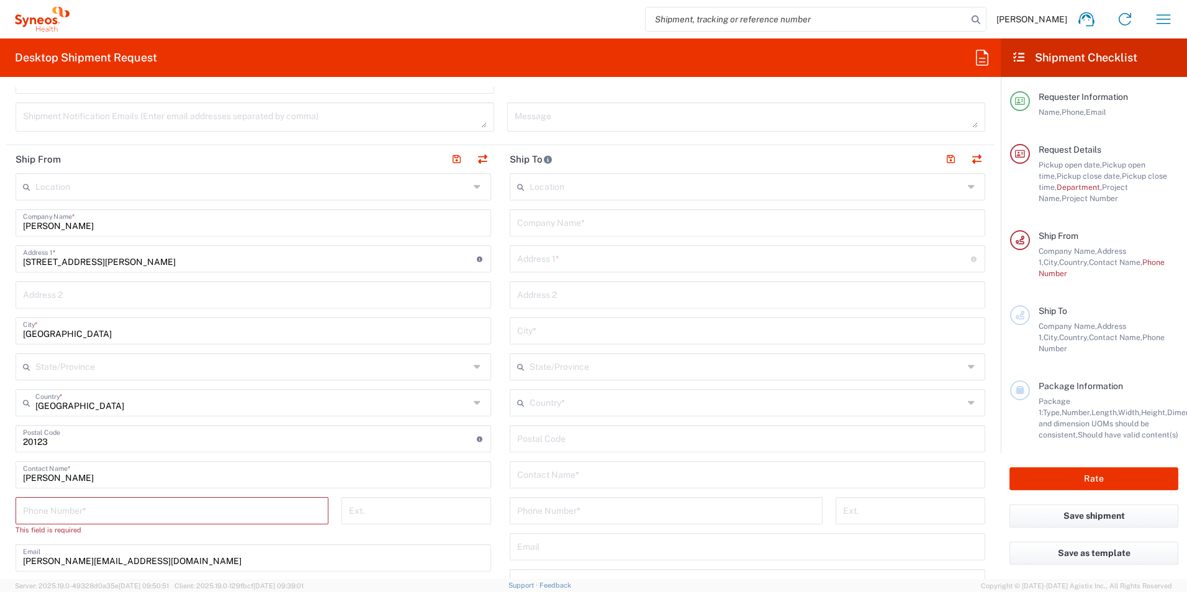
scroll to position [497, 0]
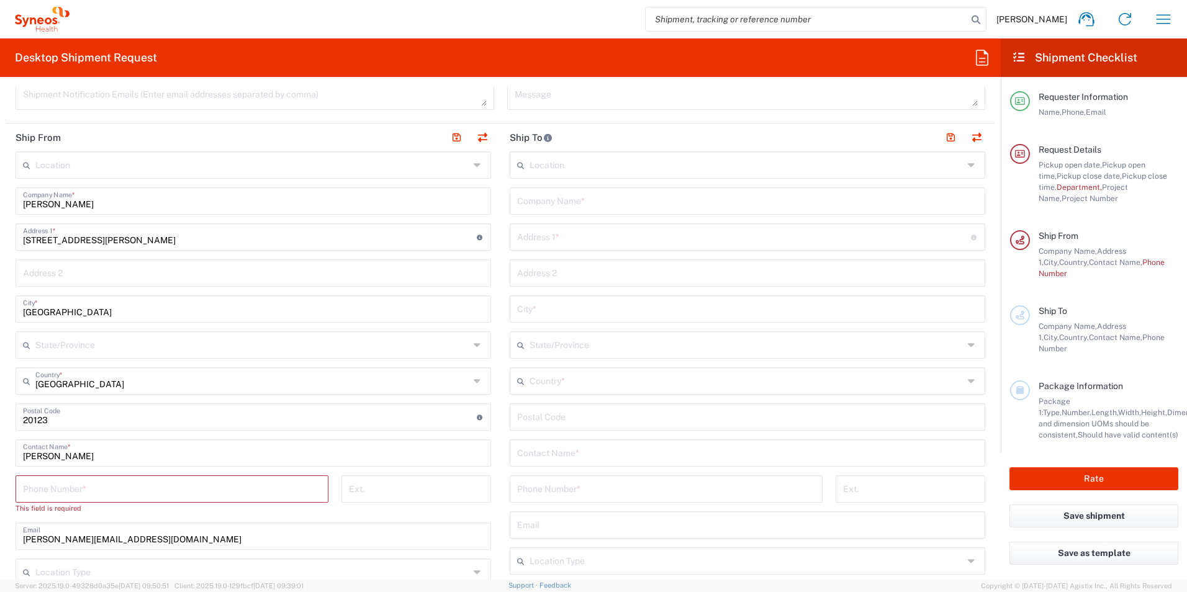
click at [137, 485] on input "tel" at bounding box center [172, 488] width 298 height 22
paste input "[PHONE_NUMBER]"
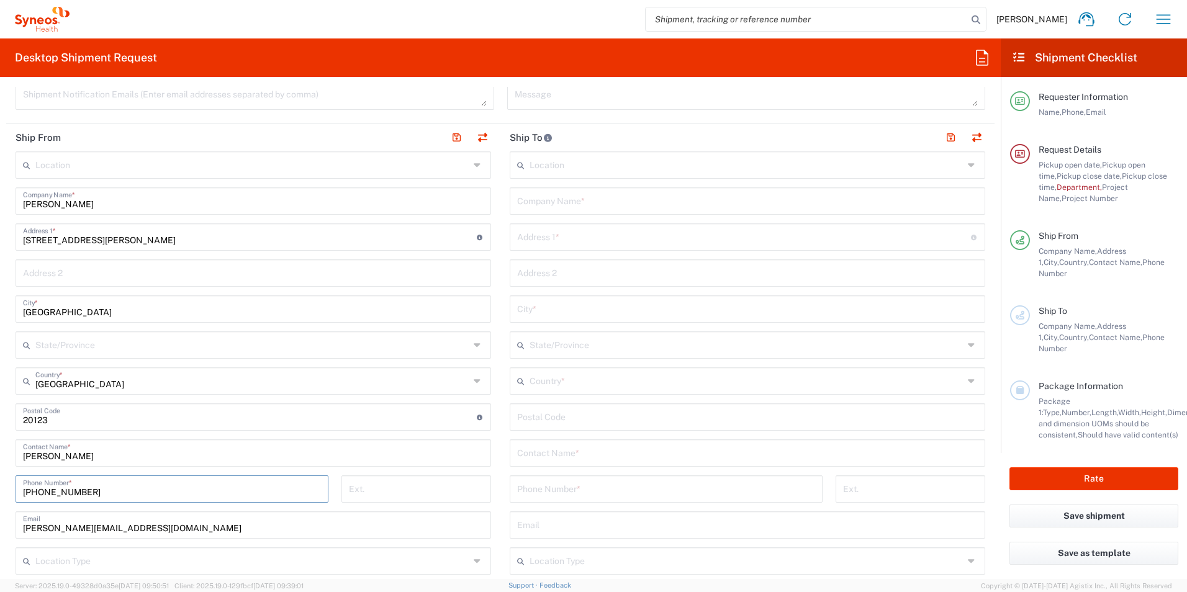
type input "[PHONE_NUMBER]"
click at [251, 513] on input "[PERSON_NAME][EMAIL_ADDRESS][DOMAIN_NAME]" at bounding box center [253, 524] width 461 height 22
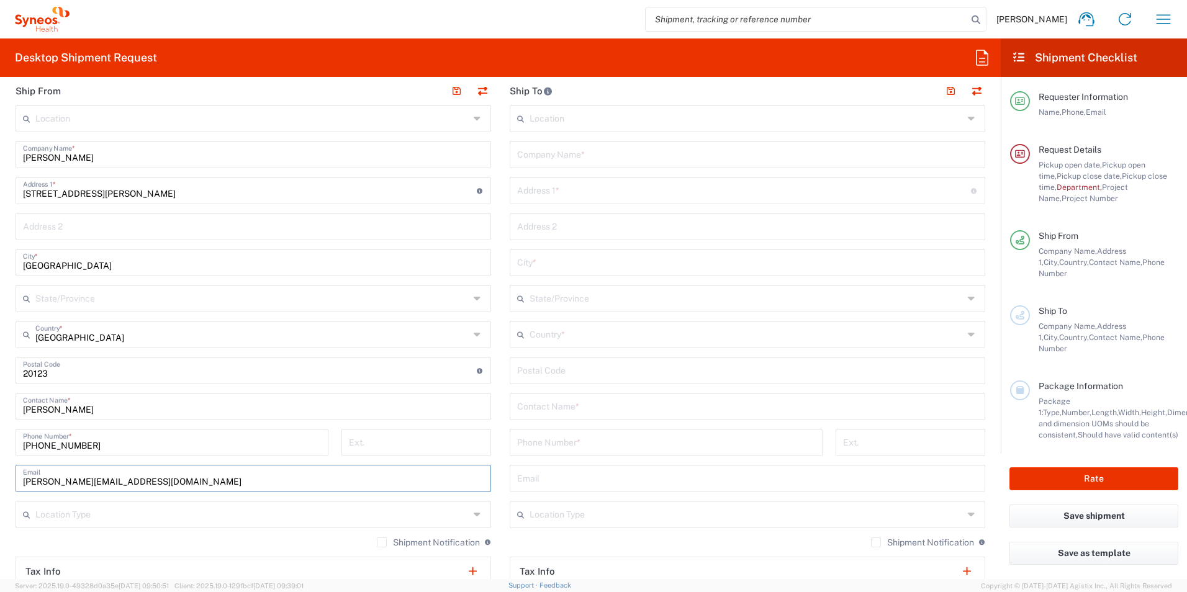
scroll to position [621, 0]
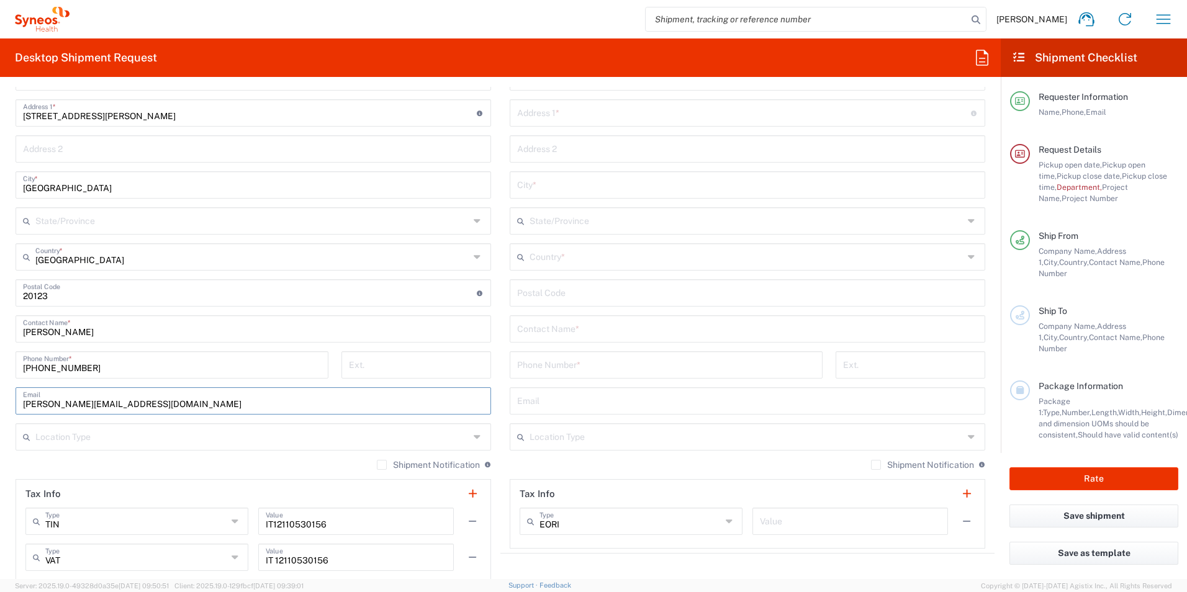
click at [157, 427] on input "text" at bounding box center [252, 436] width 434 height 22
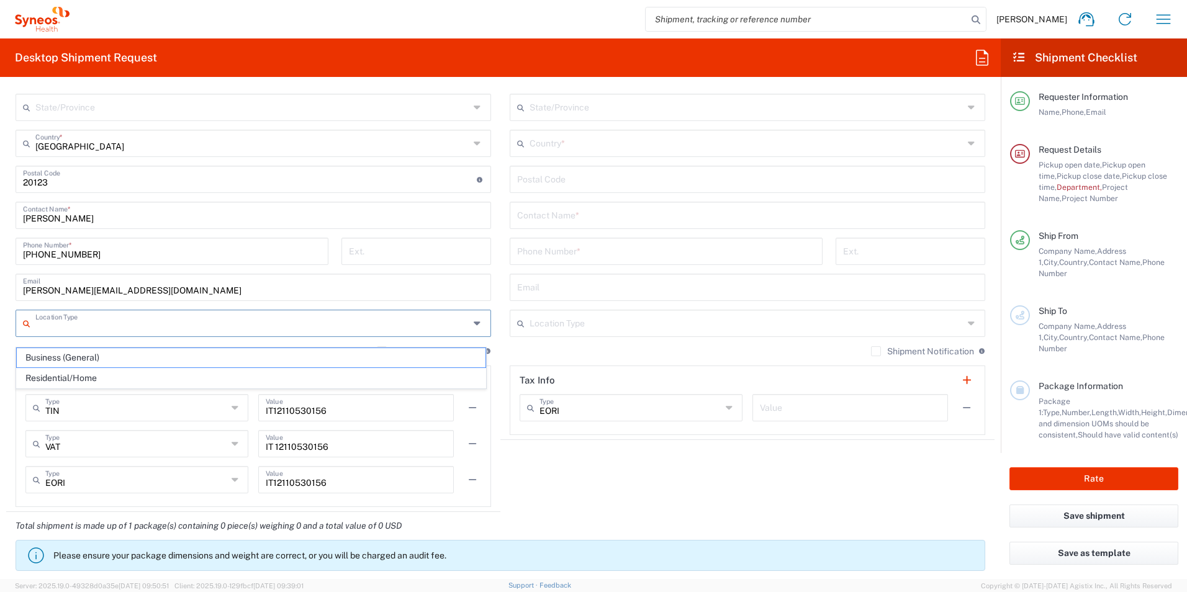
scroll to position [745, 0]
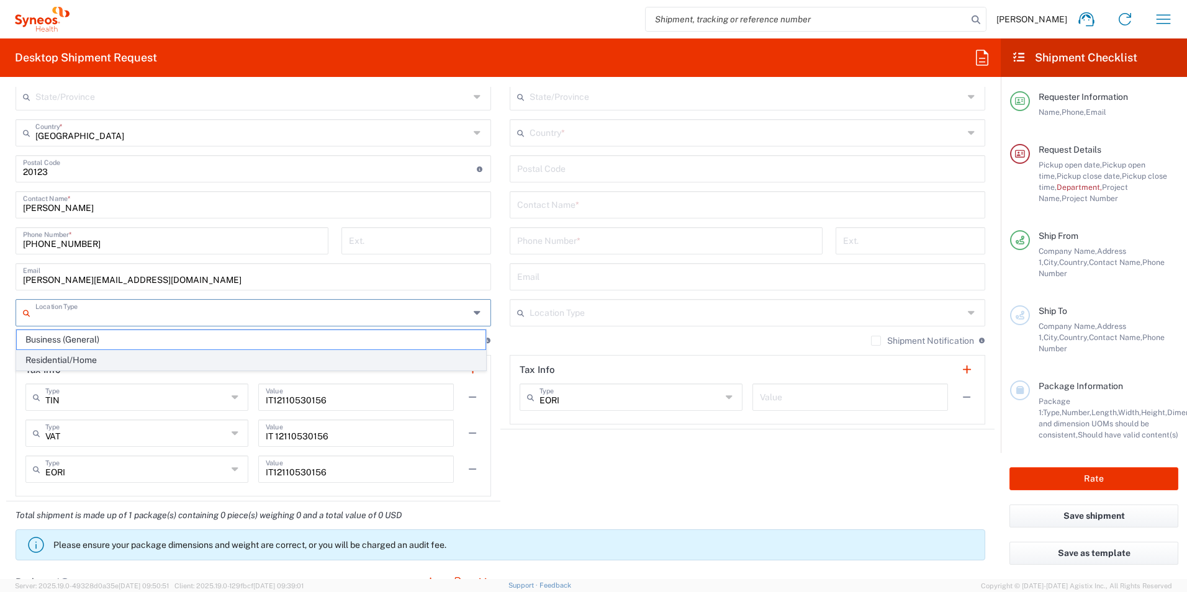
click at [135, 362] on span "Residential/Home" at bounding box center [251, 360] width 469 height 19
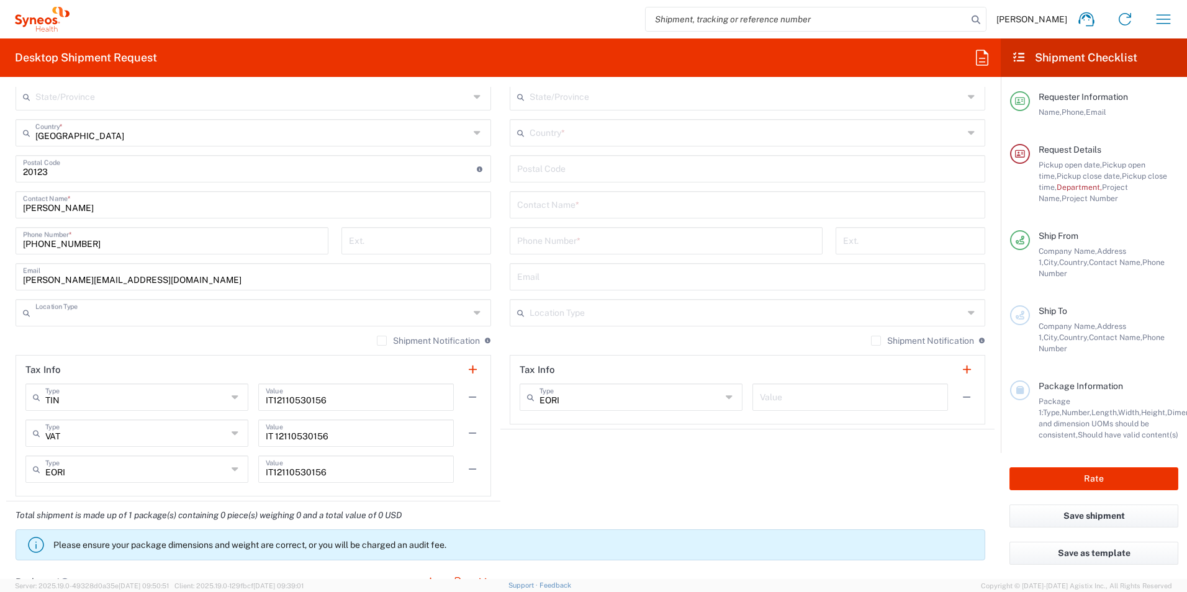
type input "Residential/Home"
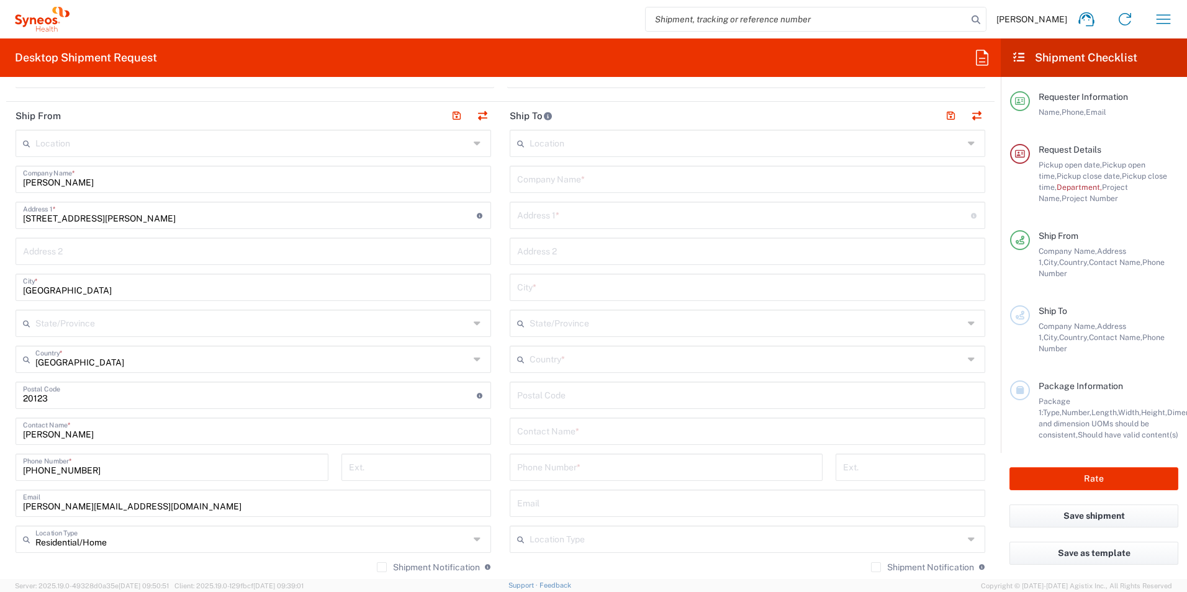
scroll to position [497, 0]
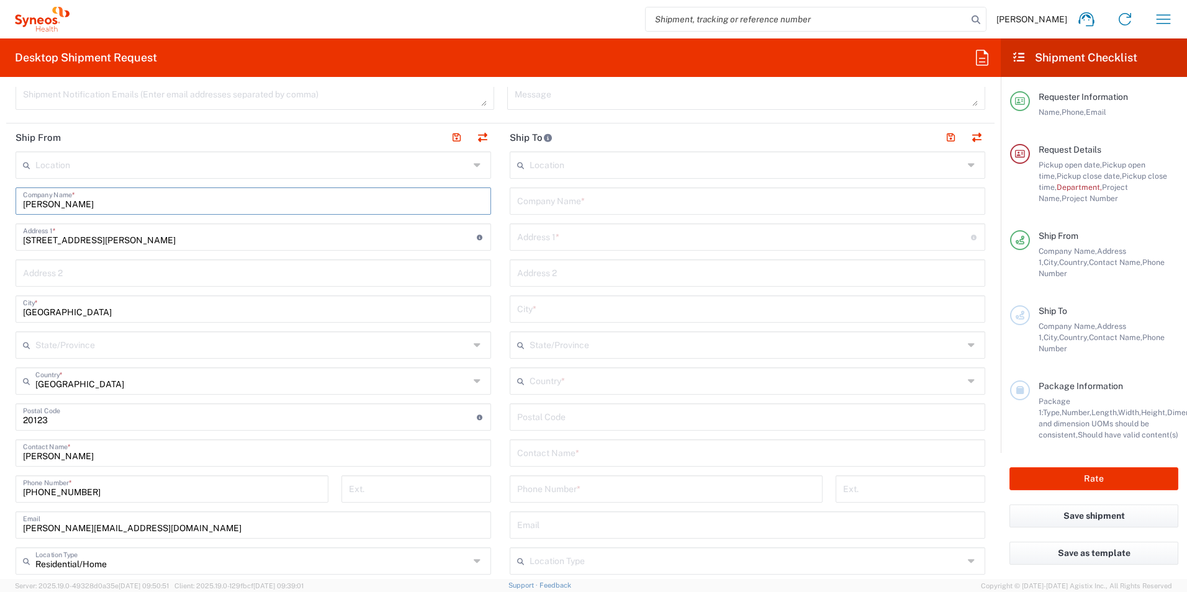
click at [74, 208] on input "[PERSON_NAME]" at bounding box center [253, 200] width 461 height 22
click at [70, 171] on input "text" at bounding box center [252, 164] width 434 height 22
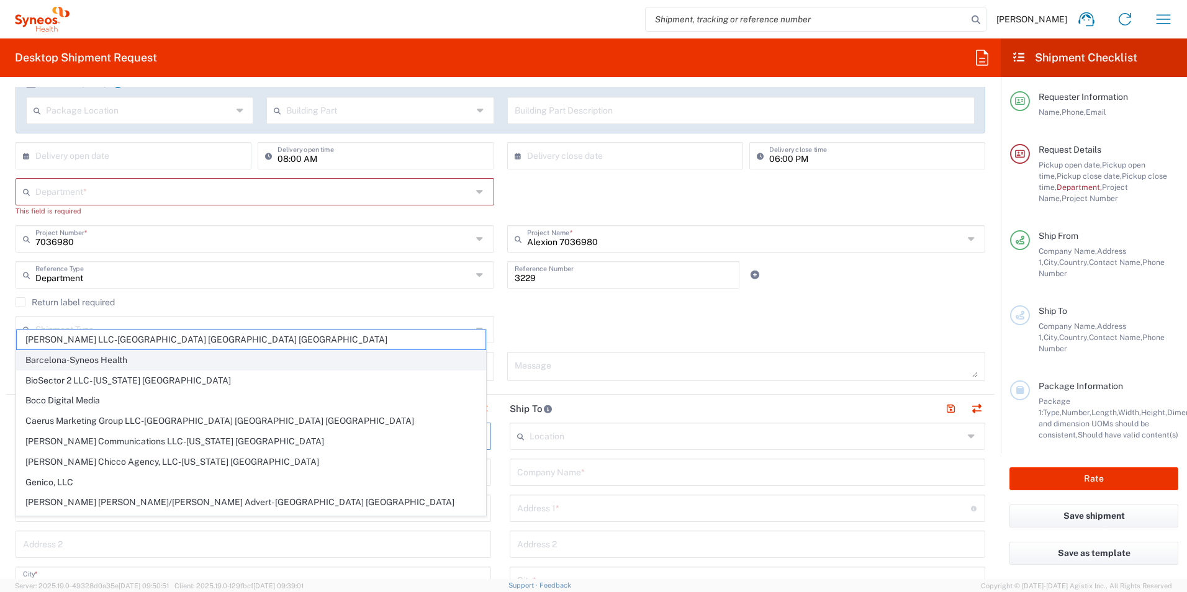
scroll to position [124, 0]
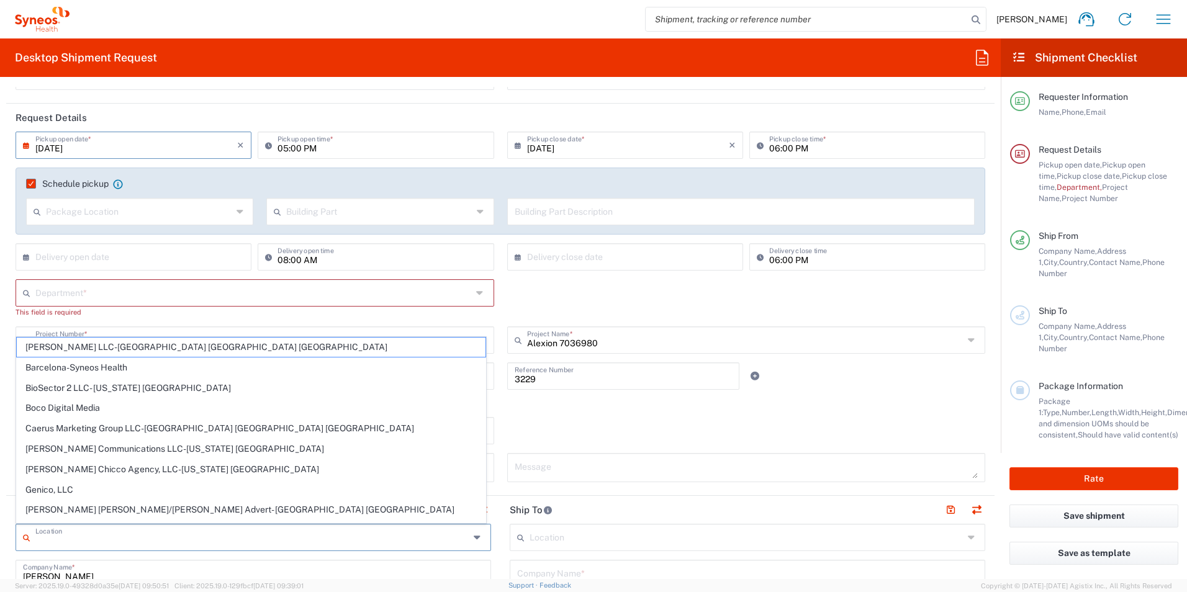
click at [0, 295] on html "[PERSON_NAME] Home Shipment estimator Shipment tracking Desktop shipment reques…" at bounding box center [593, 296] width 1187 height 592
click at [58, 291] on input "text" at bounding box center [253, 292] width 436 height 22
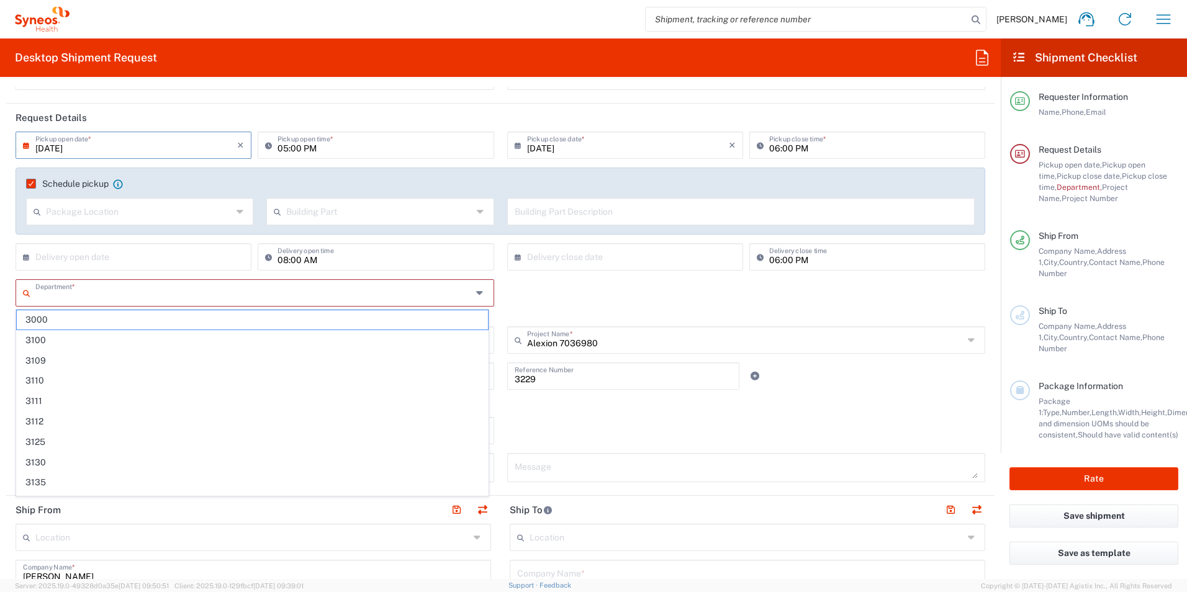
paste input "4000"
type input "4000"
click at [65, 323] on span "4000" at bounding box center [252, 319] width 471 height 19
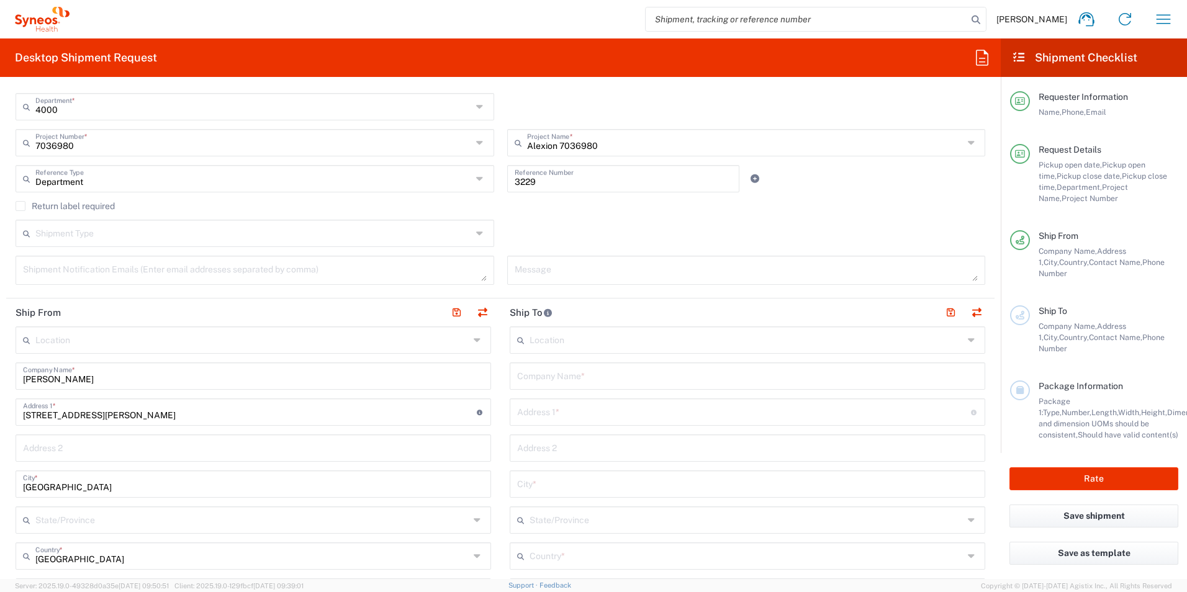
scroll to position [248, 0]
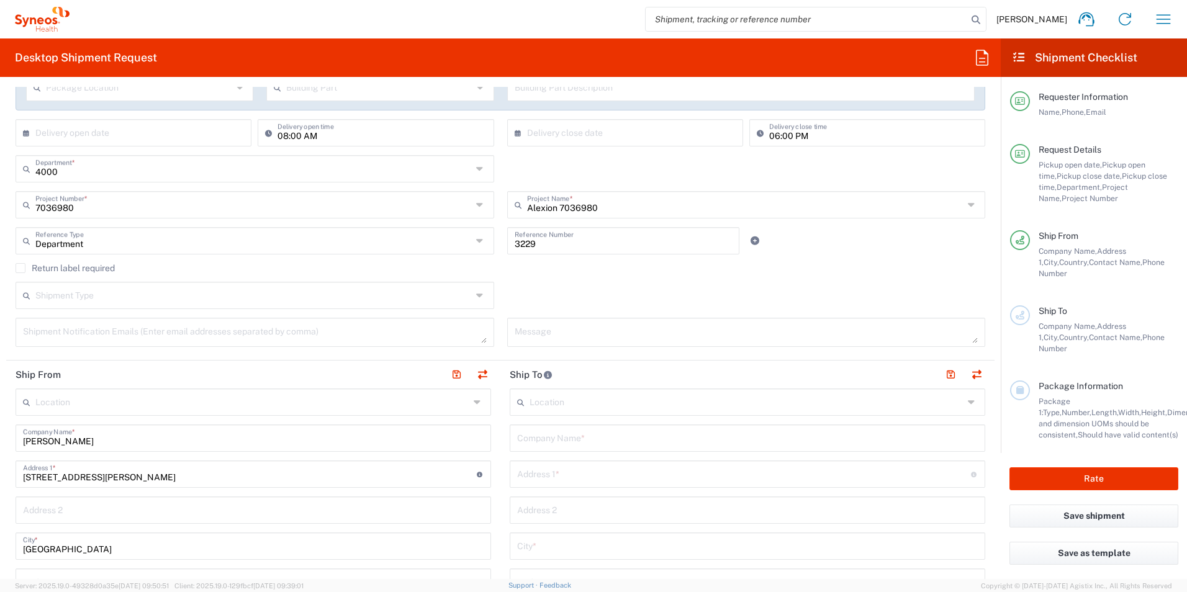
click at [183, 294] on input "text" at bounding box center [253, 295] width 436 height 22
click at [598, 305] on div "Shipment Type Batch Regular" at bounding box center [500, 300] width 983 height 36
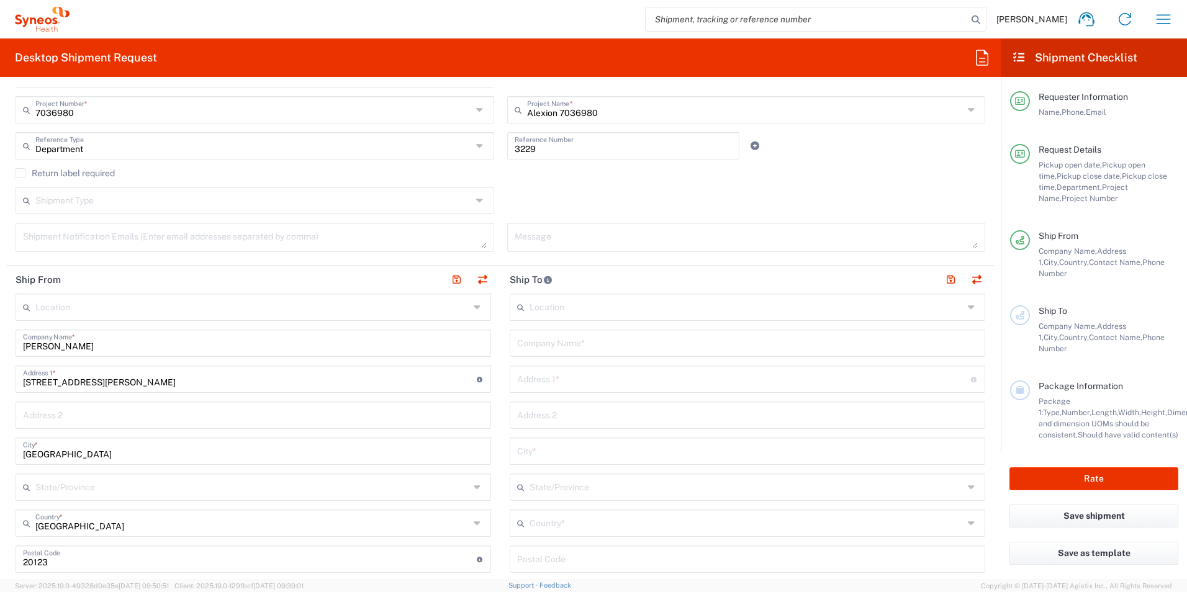
scroll to position [372, 0]
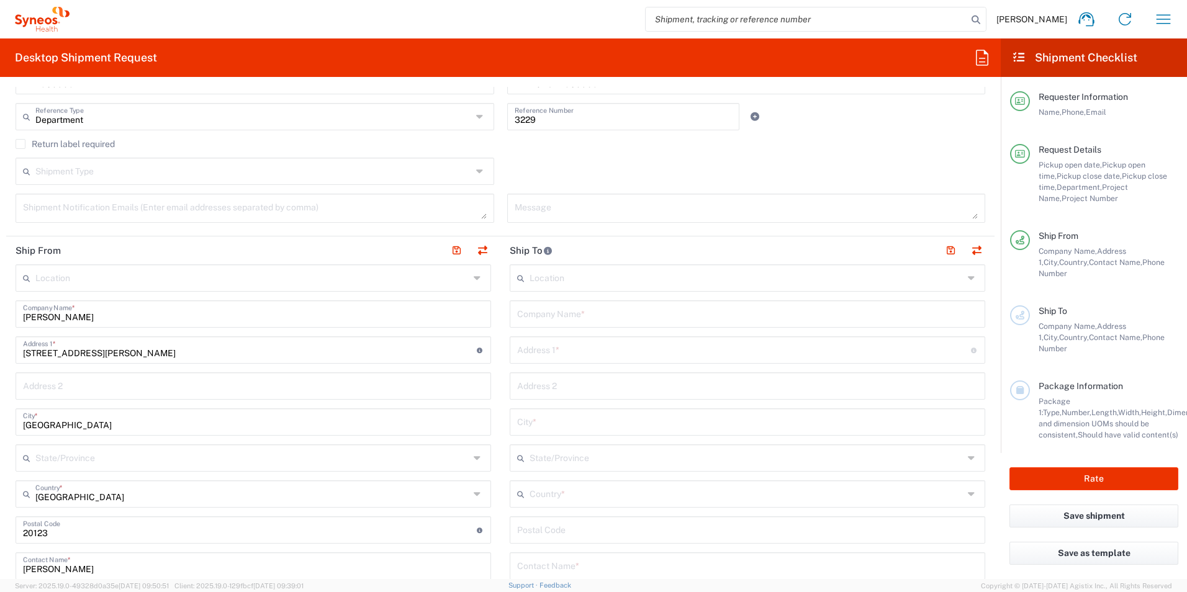
click at [95, 311] on input "[PERSON_NAME]" at bounding box center [253, 313] width 461 height 22
type input "[PERSON_NAME] [PERSON_NAME]"
click at [567, 248] on header "Ship To" at bounding box center [747, 251] width 494 height 28
click at [572, 276] on input "text" at bounding box center [747, 277] width 434 height 22
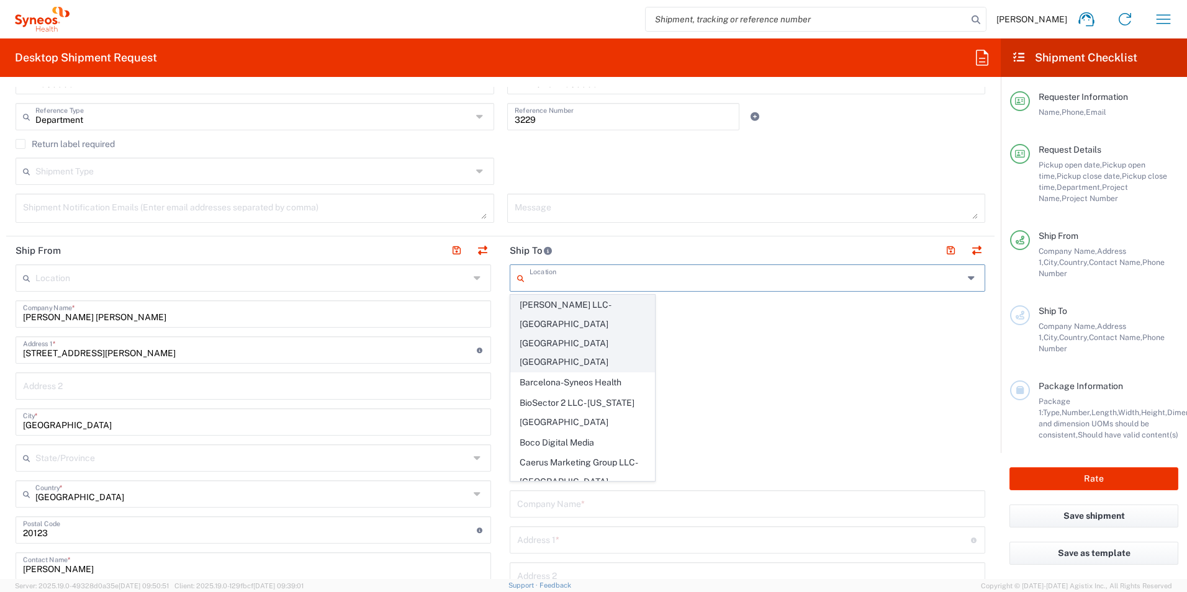
click at [559, 314] on span "[PERSON_NAME] LLC-[GEOGRAPHIC_DATA] [GEOGRAPHIC_DATA] [GEOGRAPHIC_DATA]" at bounding box center [582, 334] width 143 height 76
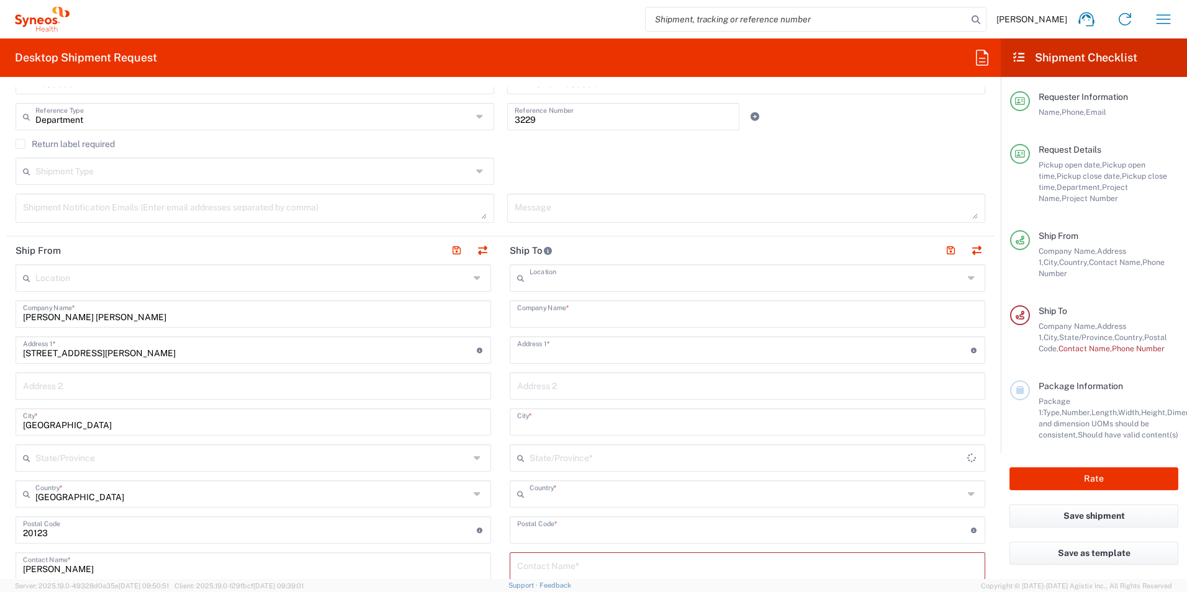
type input "[PERSON_NAME] LLC-[GEOGRAPHIC_DATA] [GEOGRAPHIC_DATA] [GEOGRAPHIC_DATA]"
type input "[PERSON_NAME] LLC"
type input "1030 Sync St"
type input "Morrisville"
type input "[GEOGRAPHIC_DATA]"
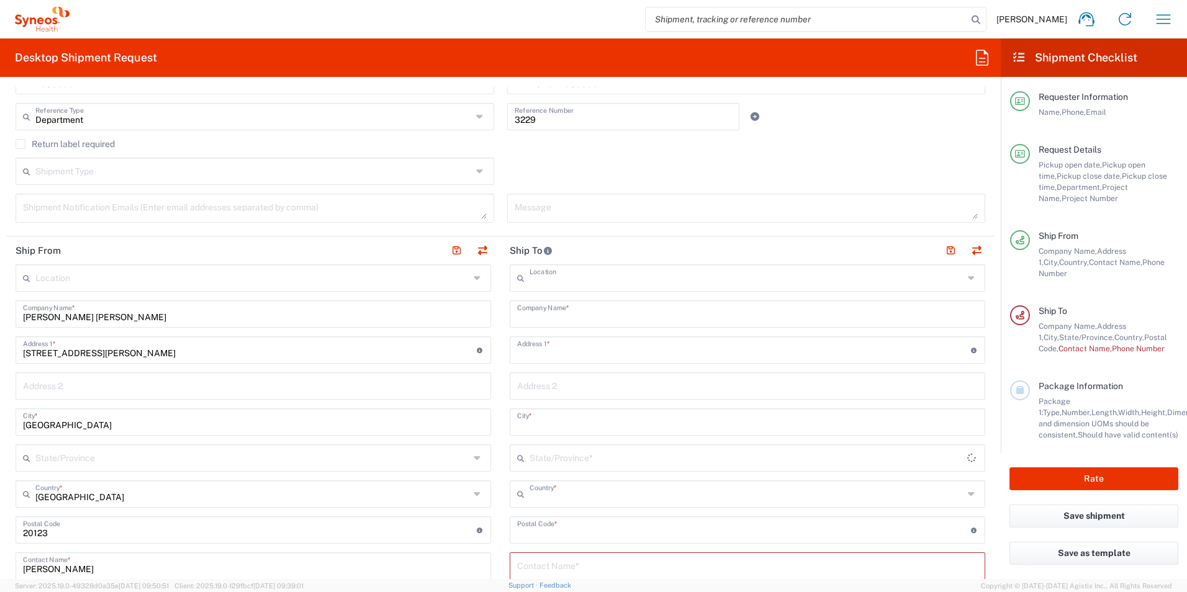
type input "27560"
type input "Sender/Shipper"
type input "Delivery Duty Paid"
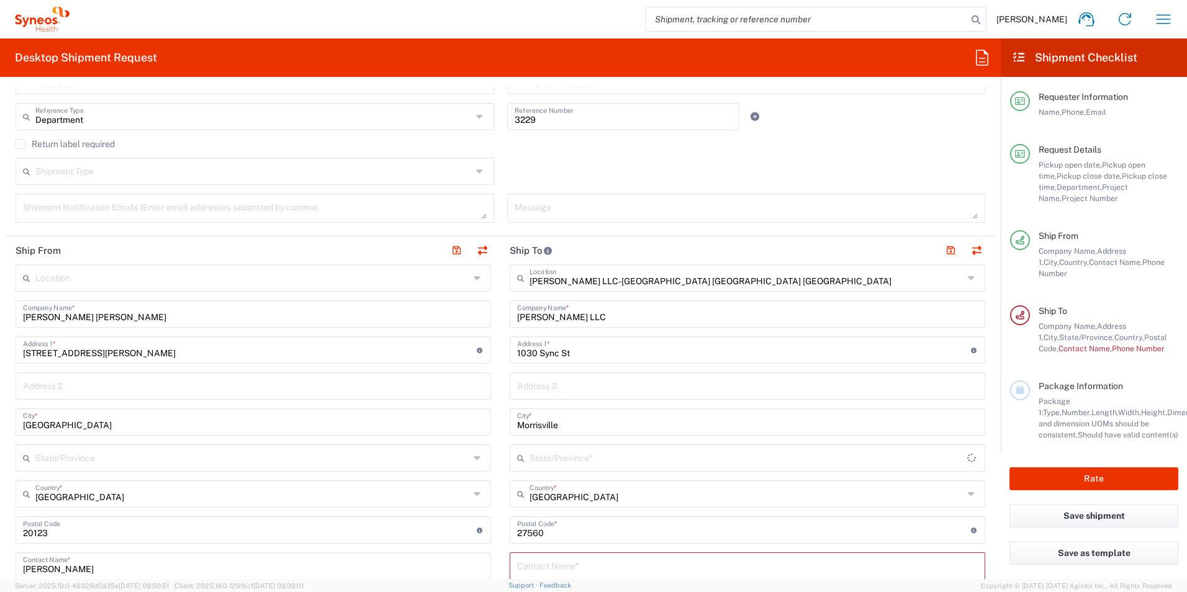
type input "[US_STATE]"
click at [616, 281] on input "[PERSON_NAME] LLC-[GEOGRAPHIC_DATA] [GEOGRAPHIC_DATA] [GEOGRAPHIC_DATA]" at bounding box center [747, 277] width 434 height 22
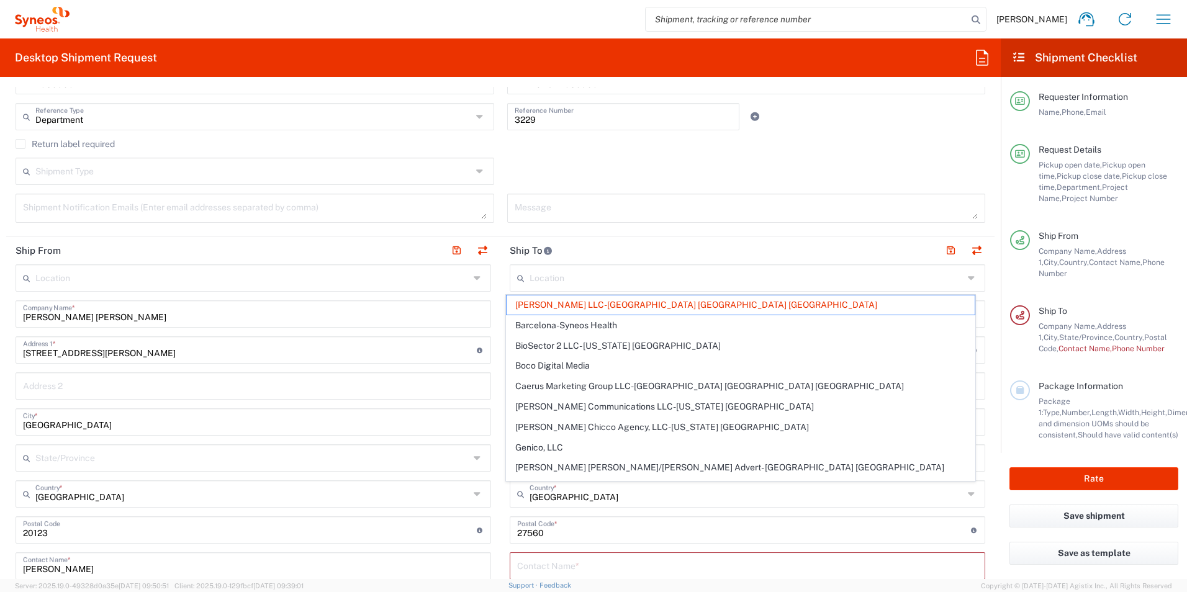
click at [615, 245] on header "Ship To" at bounding box center [747, 251] width 494 height 28
type input "[PERSON_NAME] LLC-[GEOGRAPHIC_DATA] [GEOGRAPHIC_DATA] [GEOGRAPHIC_DATA]"
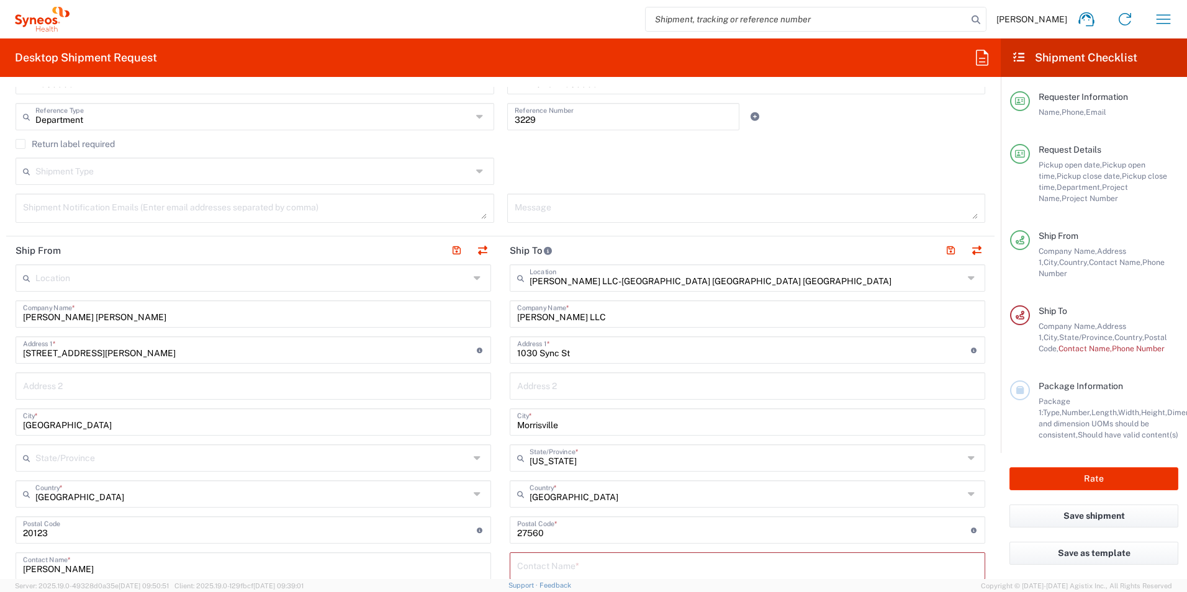
click at [549, 317] on input "[PERSON_NAME] LLC" at bounding box center [747, 313] width 461 height 22
type input "V"
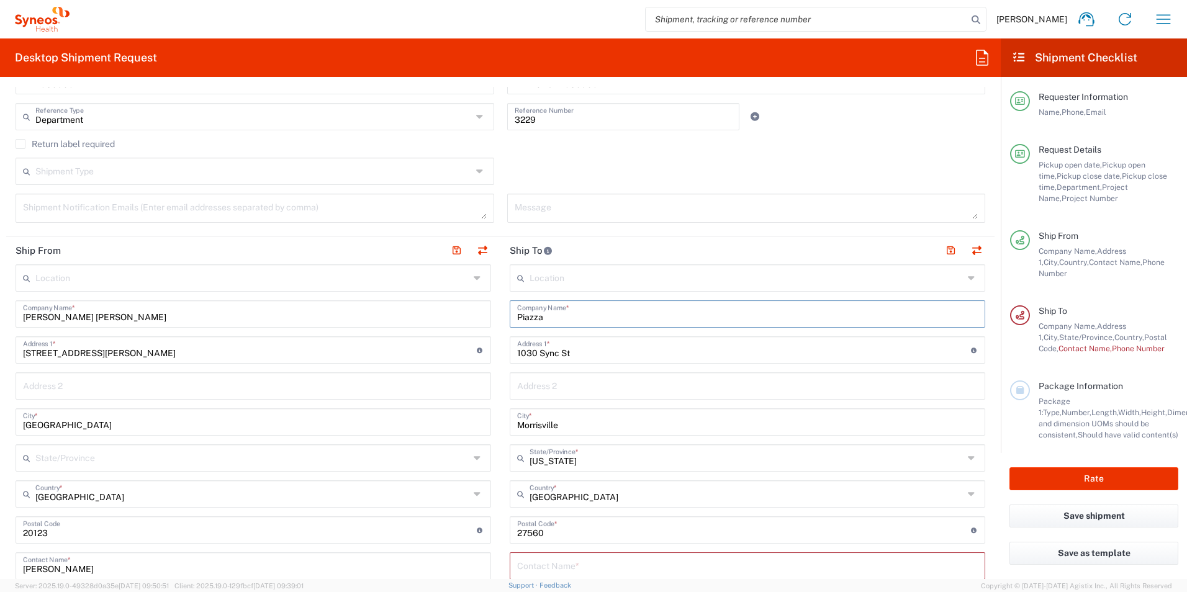
click at [553, 315] on input "Piazza" at bounding box center [747, 313] width 461 height 22
click at [523, 314] on input "Piazza" at bounding box center [747, 313] width 461 height 22
paste input "Sant'Onofrio, 4"
type input "[STREET_ADDRESS]"
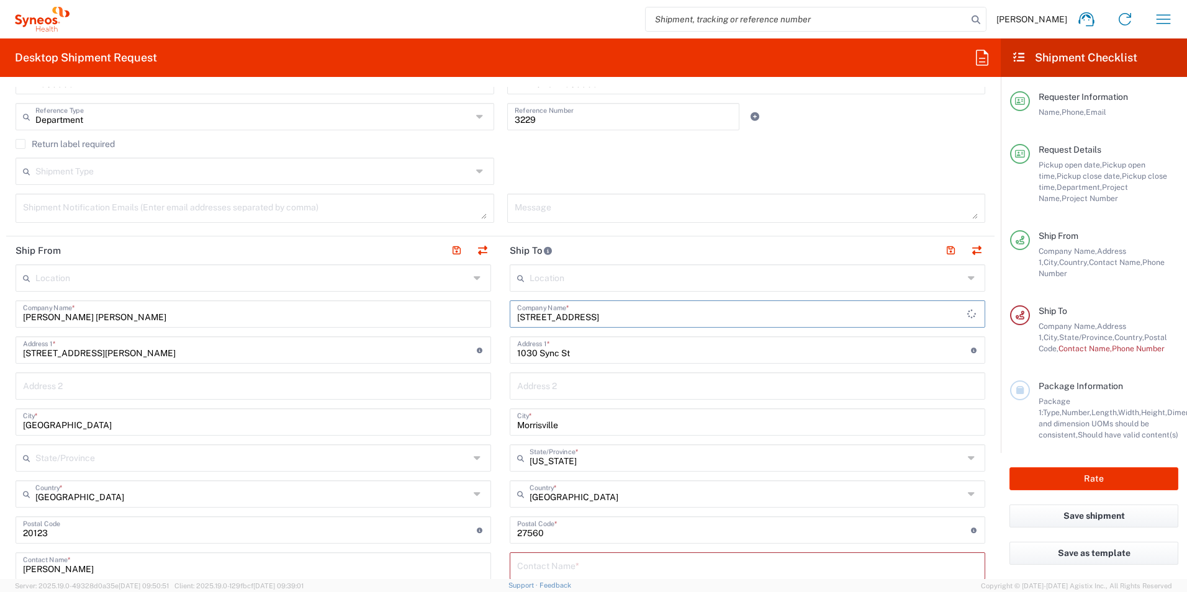
click at [40, 428] on input "[GEOGRAPHIC_DATA]" at bounding box center [253, 421] width 461 height 22
drag, startPoint x: 45, startPoint y: 428, endPoint x: 20, endPoint y: 428, distance: 24.8
click at [20, 428] on div "Milan City *" at bounding box center [254, 421] width 476 height 27
type input "[GEOGRAPHIC_DATA]"
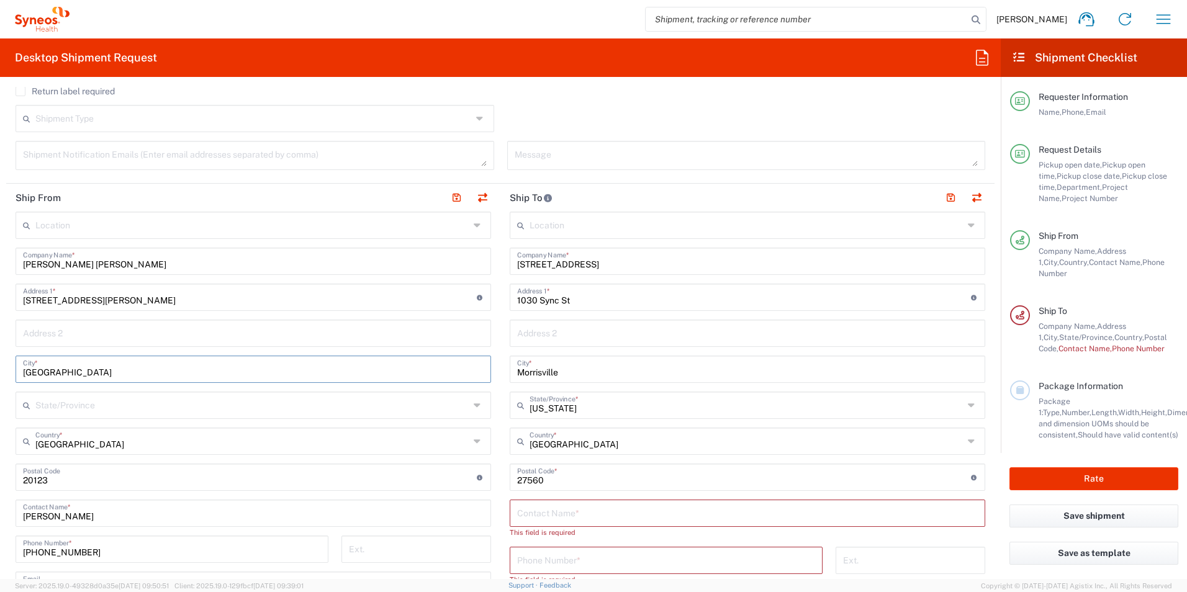
scroll to position [497, 0]
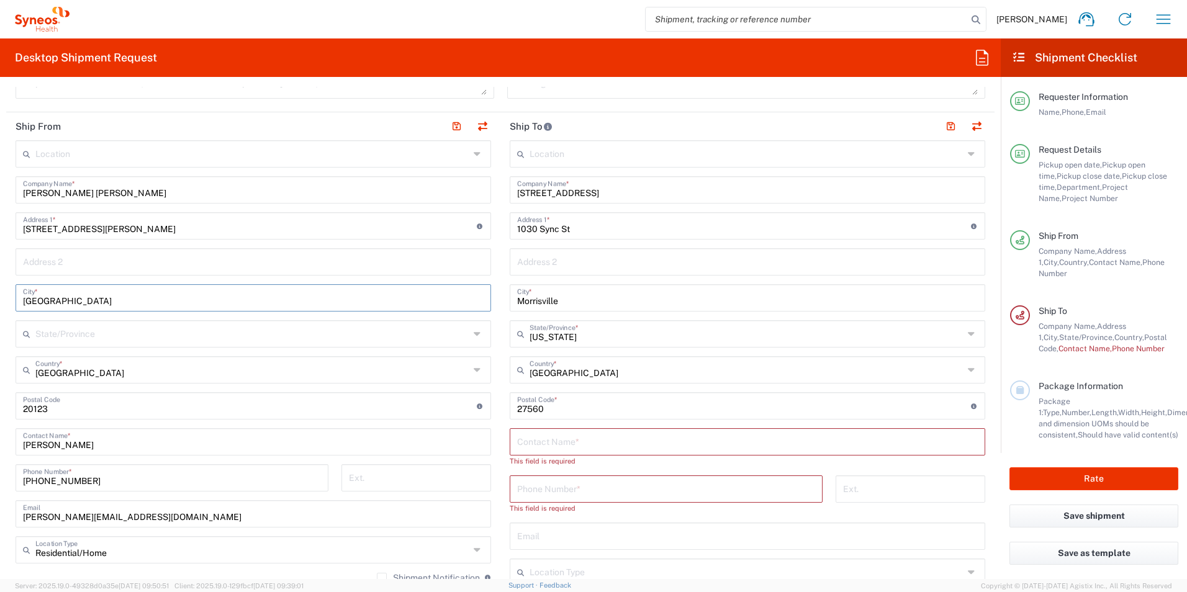
click at [48, 411] on input "undefined" at bounding box center [250, 405] width 454 height 22
type input "2"
type input "00137"
click at [621, 406] on input "undefined" at bounding box center [744, 405] width 454 height 22
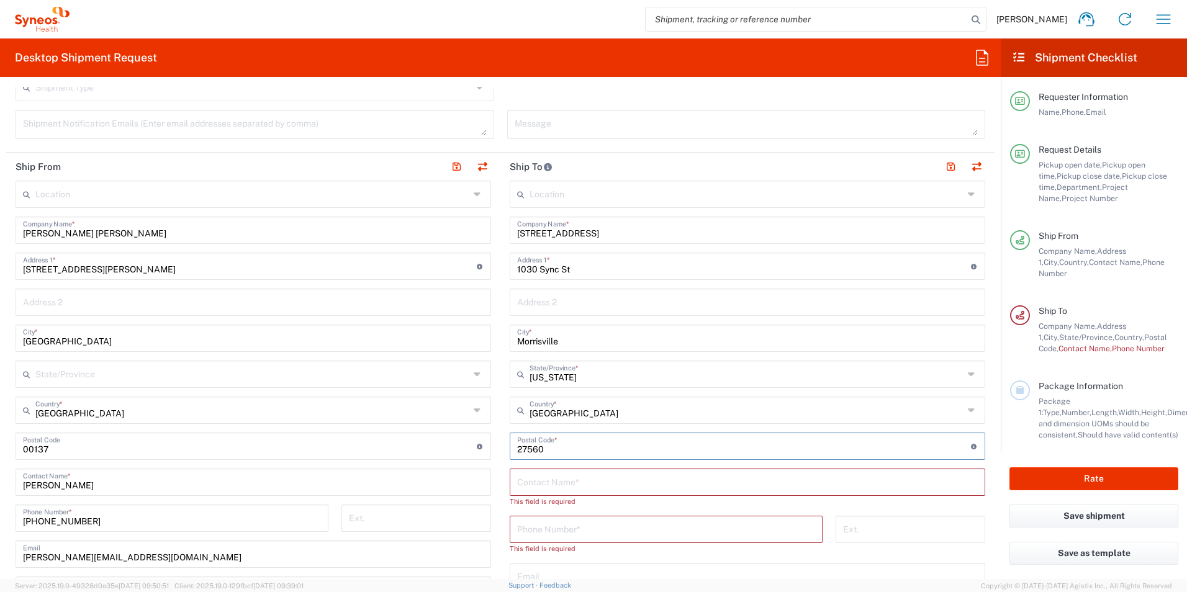
scroll to position [435, 0]
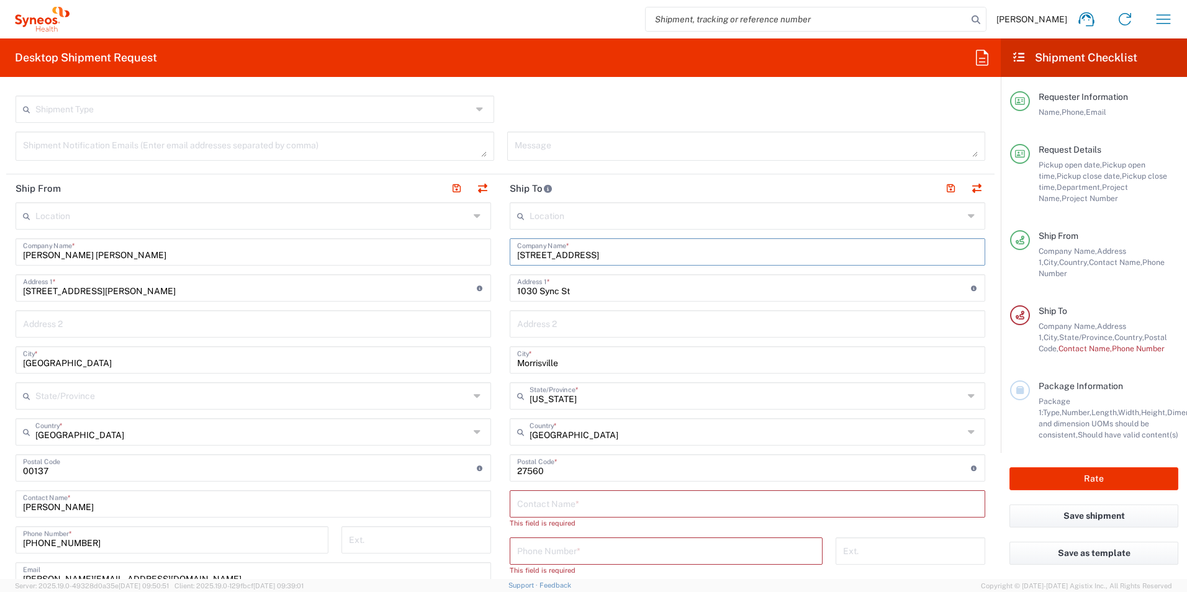
drag, startPoint x: 605, startPoint y: 258, endPoint x: 569, endPoint y: 294, distance: 51.4
click at [517, 254] on input "[STREET_ADDRESS]" at bounding box center [747, 251] width 461 height 22
drag, startPoint x: 569, startPoint y: 294, endPoint x: 536, endPoint y: 290, distance: 33.2
click at [538, 291] on input "1030 Sync St" at bounding box center [744, 287] width 454 height 22
type input "1"
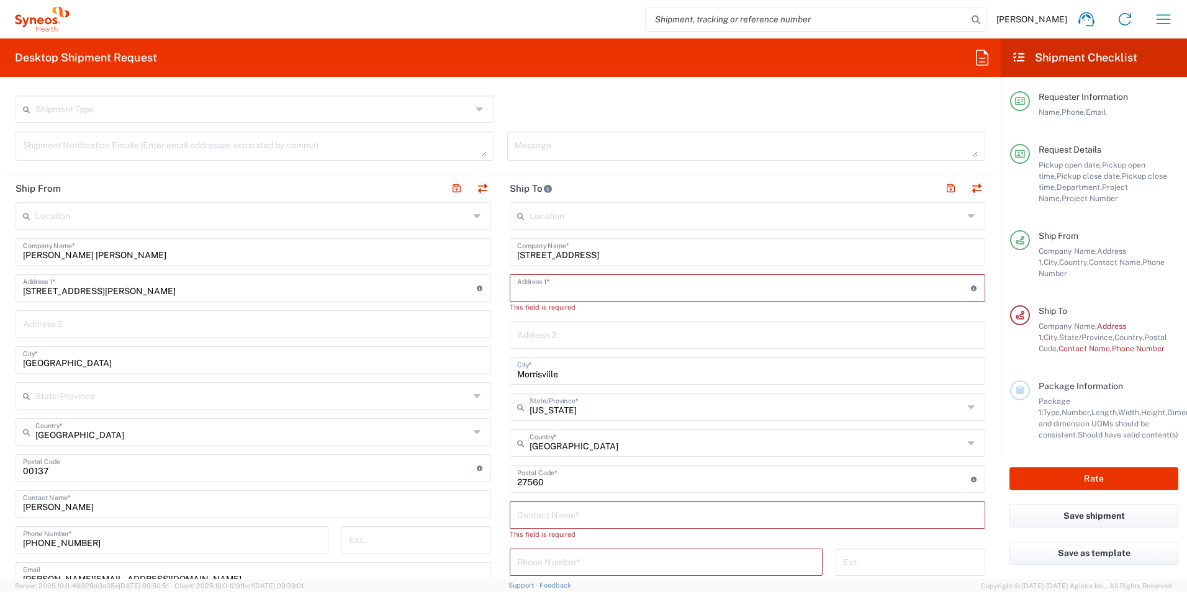
paste input "[STREET_ADDRESS]"
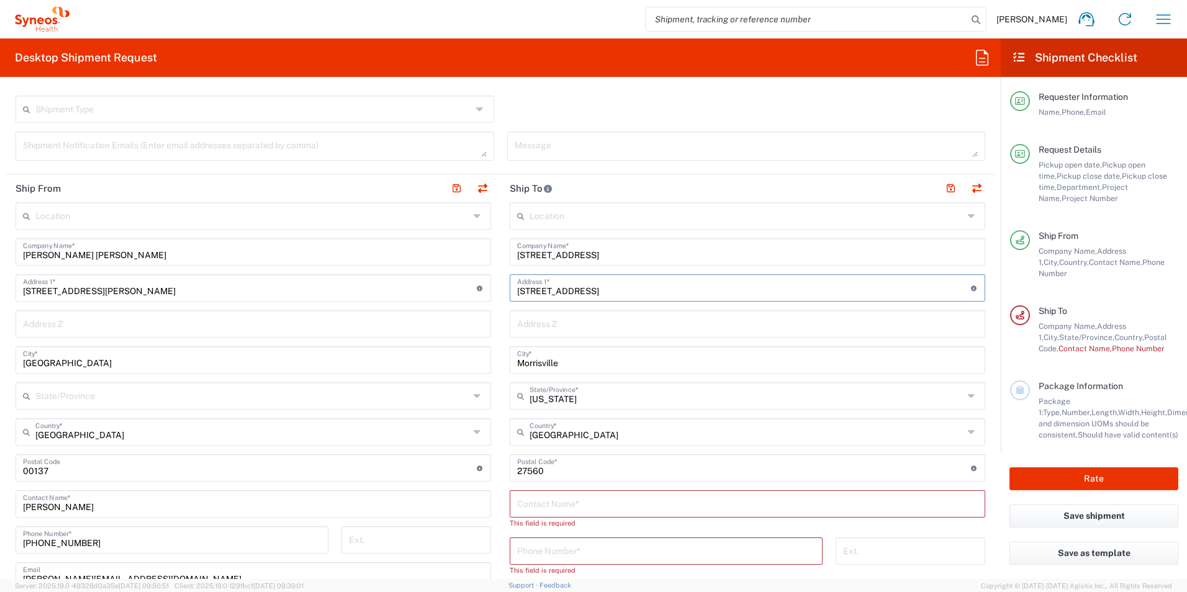
type input "[STREET_ADDRESS]"
click at [572, 251] on input "[STREET_ADDRESS]" at bounding box center [747, 251] width 461 height 22
drag, startPoint x: 600, startPoint y: 255, endPoint x: 510, endPoint y: 255, distance: 89.4
click at [510, 255] on div "[STREET_ADDRESS] Company Name *" at bounding box center [748, 251] width 476 height 27
type input "Ospedale Pediatrico Bambino Gesù"
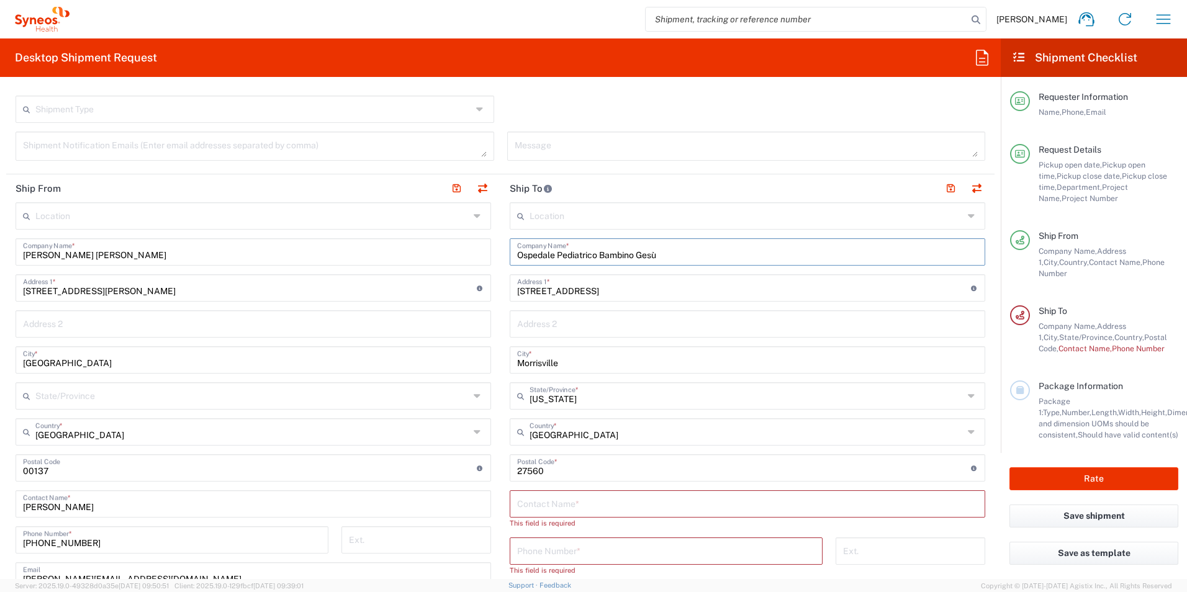
click at [589, 326] on input "text" at bounding box center [747, 323] width 461 height 22
type input "Neurologia Pediatrica Padiglione Salviati"
click at [683, 362] on input "Morrisville" at bounding box center [747, 359] width 461 height 22
drag, startPoint x: 524, startPoint y: 360, endPoint x: 474, endPoint y: 363, distance: 49.7
click at [474, 363] on div "Ship From Location [PERSON_NAME] LLC-[GEOGRAPHIC_DATA] [GEOGRAPHIC_DATA] [GEOGR…" at bounding box center [500, 487] width 988 height 626
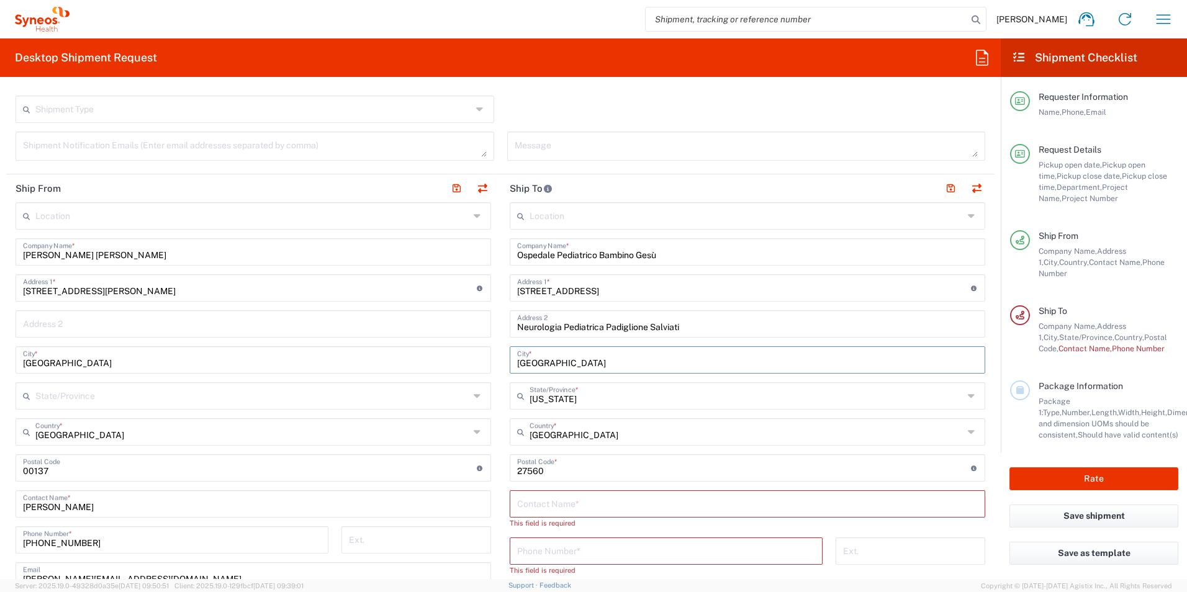
type input "[GEOGRAPHIC_DATA]"
click at [156, 368] on input "[GEOGRAPHIC_DATA]" at bounding box center [253, 359] width 461 height 22
type input "[GEOGRAPHIC_DATA]"
click at [580, 399] on input "[US_STATE]" at bounding box center [747, 395] width 434 height 22
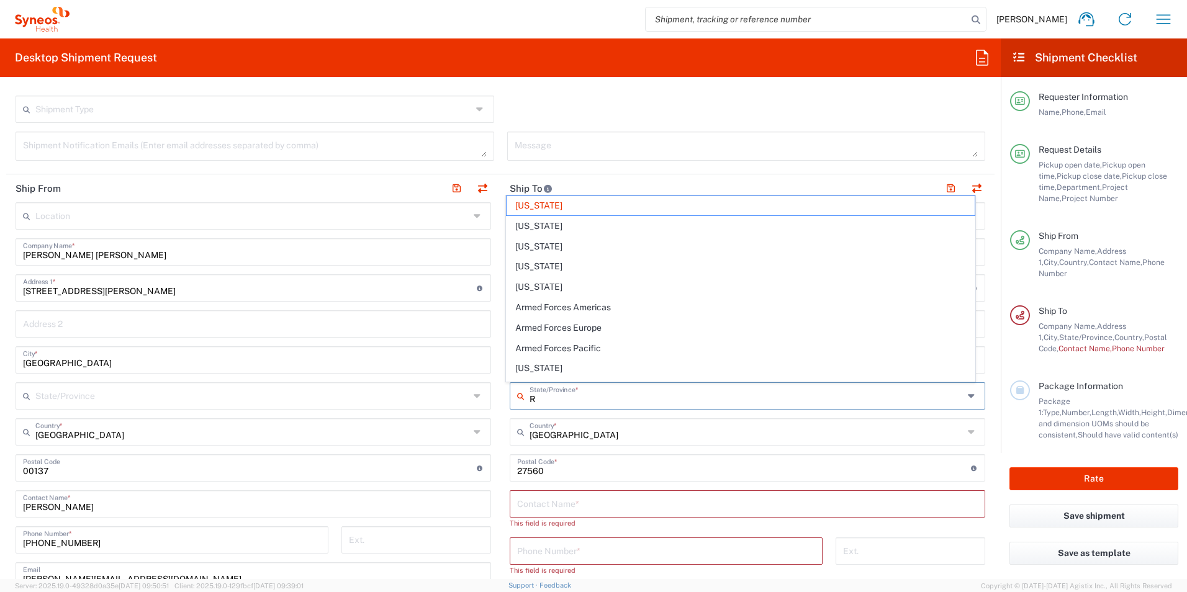
type input "RM"
drag, startPoint x: 586, startPoint y: 400, endPoint x: 510, endPoint y: 397, distance: 76.4
click at [510, 397] on div "RM State/Province *" at bounding box center [748, 395] width 476 height 27
click at [548, 428] on input "[GEOGRAPHIC_DATA]" at bounding box center [747, 431] width 434 height 22
type input "[US_STATE]"
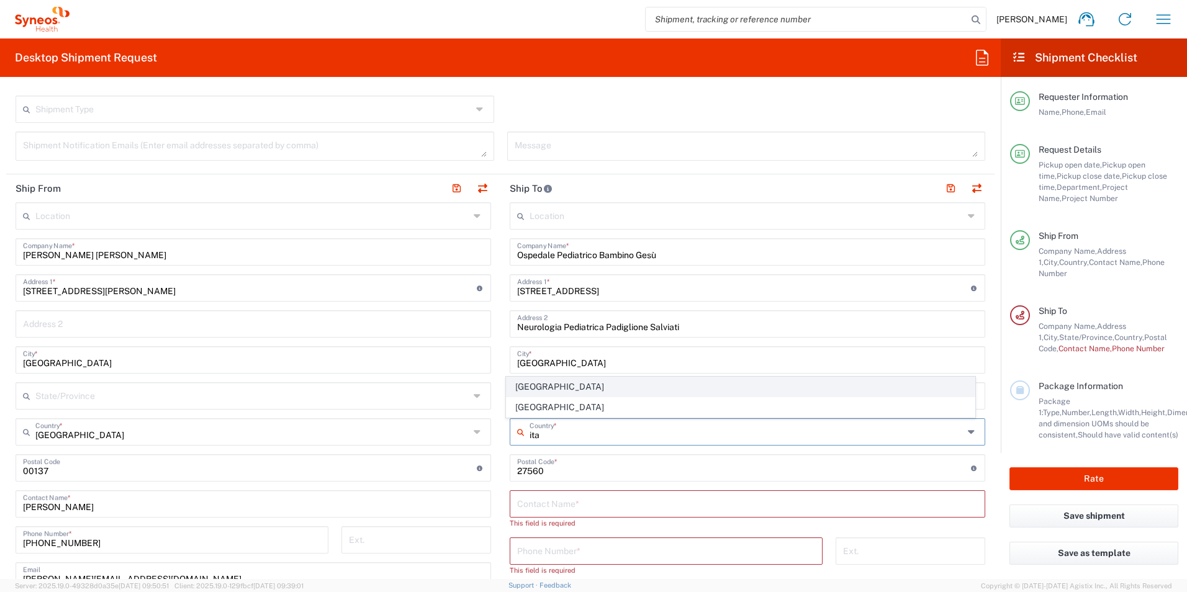
click at [556, 389] on span "[GEOGRAPHIC_DATA]" at bounding box center [741, 386] width 469 height 19
type input "[GEOGRAPHIC_DATA]"
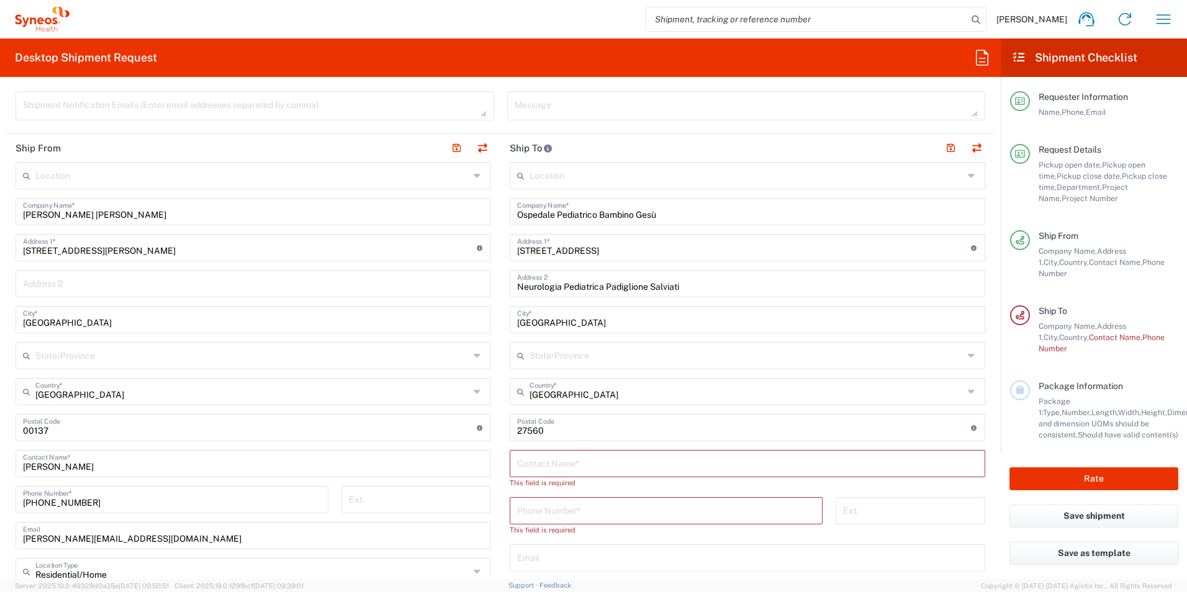
scroll to position [497, 0]
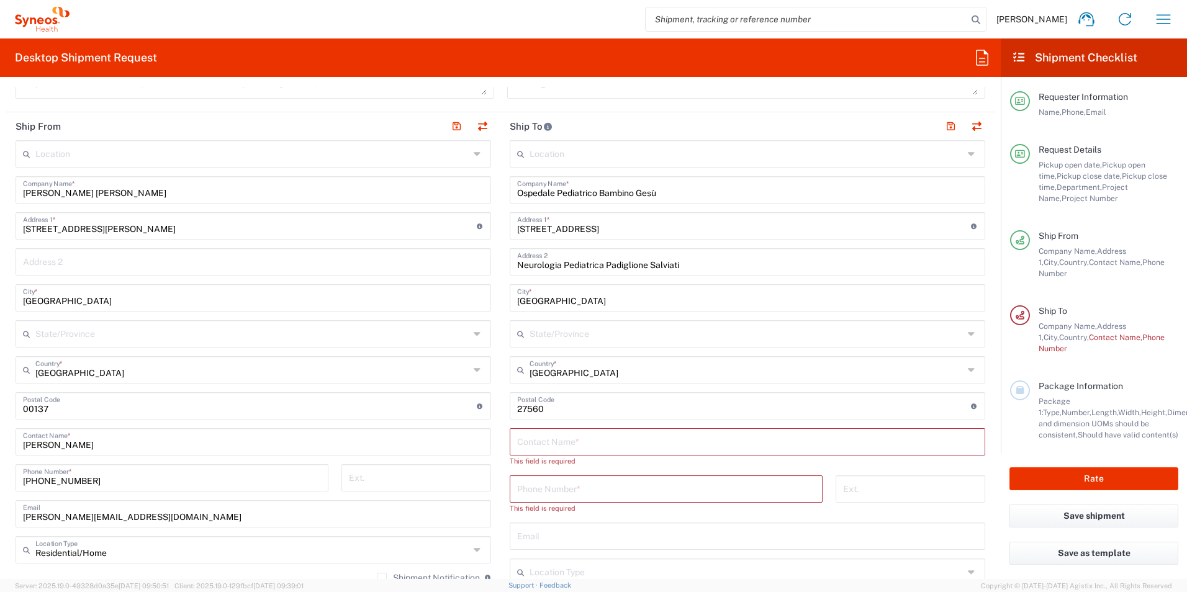
click at [548, 409] on input "undefined" at bounding box center [744, 405] width 454 height 22
drag, startPoint x: 548, startPoint y: 409, endPoint x: 517, endPoint y: 410, distance: 31.0
click at [503, 410] on main "Location [PERSON_NAME] LLC-[GEOGRAPHIC_DATA] [GEOGRAPHIC_DATA] [GEOGRAPHIC_DATA…" at bounding box center [747, 412] width 494 height 544
type input "00165"
click at [569, 443] on input "text" at bounding box center [747, 441] width 461 height 22
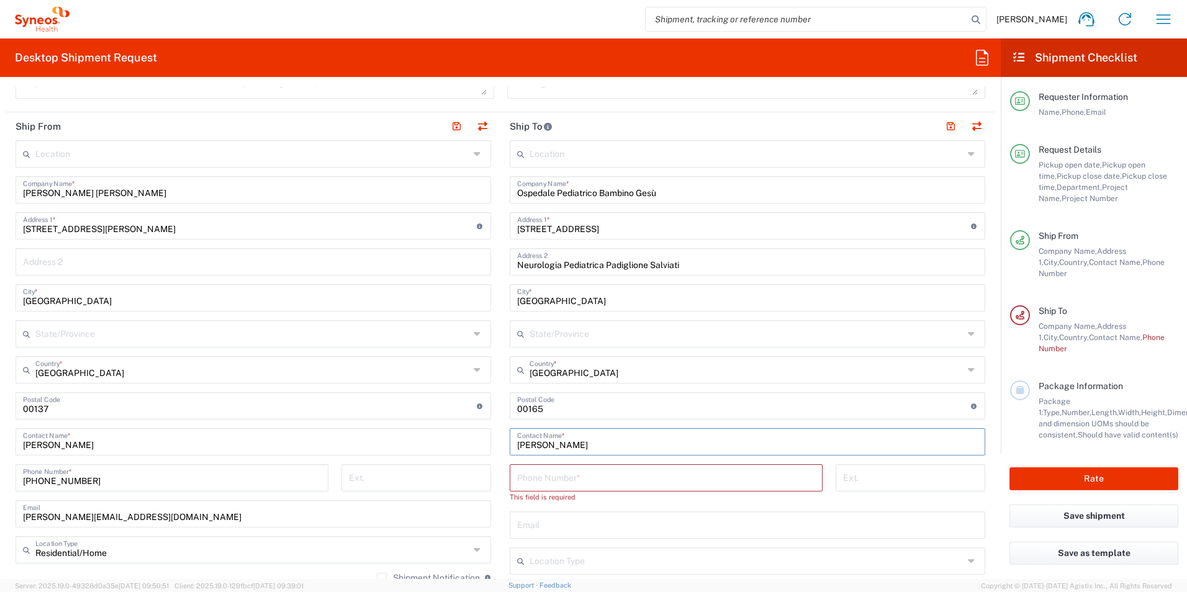
type input "[PERSON_NAME]"
click at [602, 482] on input "tel" at bounding box center [666, 477] width 298 height 22
paste input "0668594947"
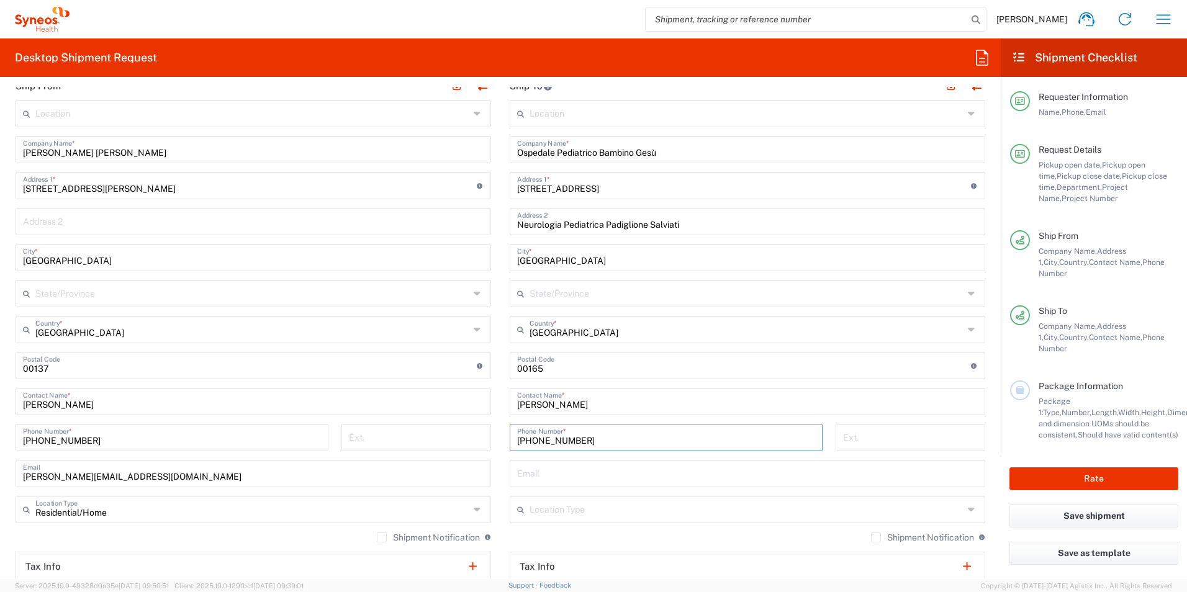
scroll to position [559, 0]
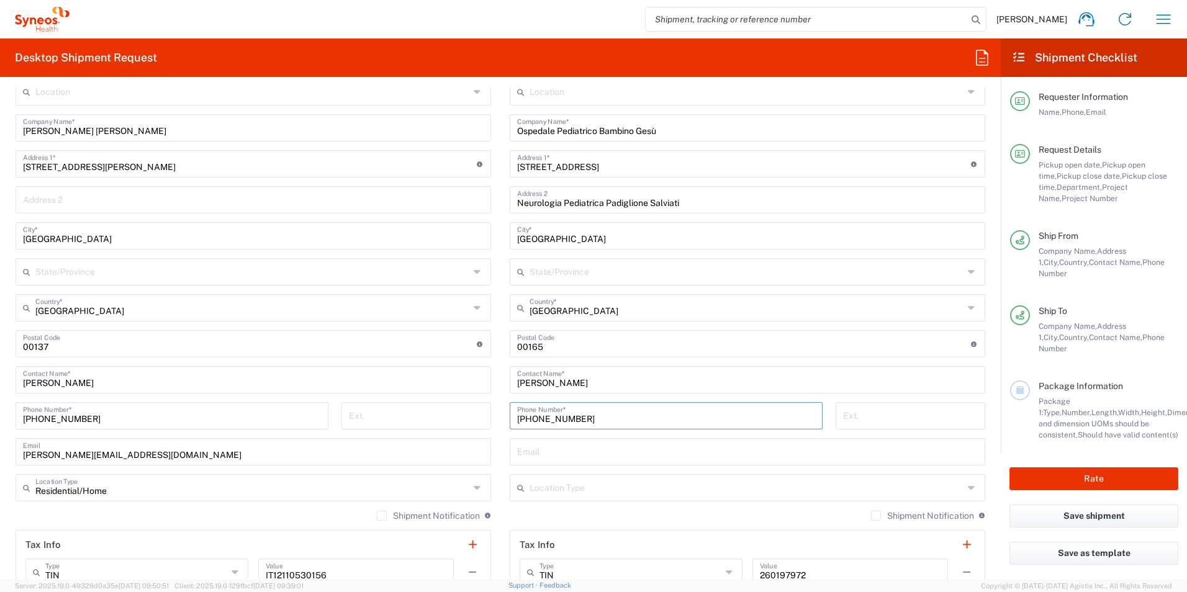
click at [606, 454] on input "text" at bounding box center [747, 451] width 461 height 22
click at [570, 421] on input "[PHONE_NUMBER]" at bounding box center [666, 415] width 298 height 22
drag, startPoint x: 564, startPoint y: 420, endPoint x: 586, endPoint y: 420, distance: 22.3
click at [586, 420] on input "[PHONE_NUMBER]" at bounding box center [666, 415] width 298 height 22
type input "[PHONE_NUMBER]"
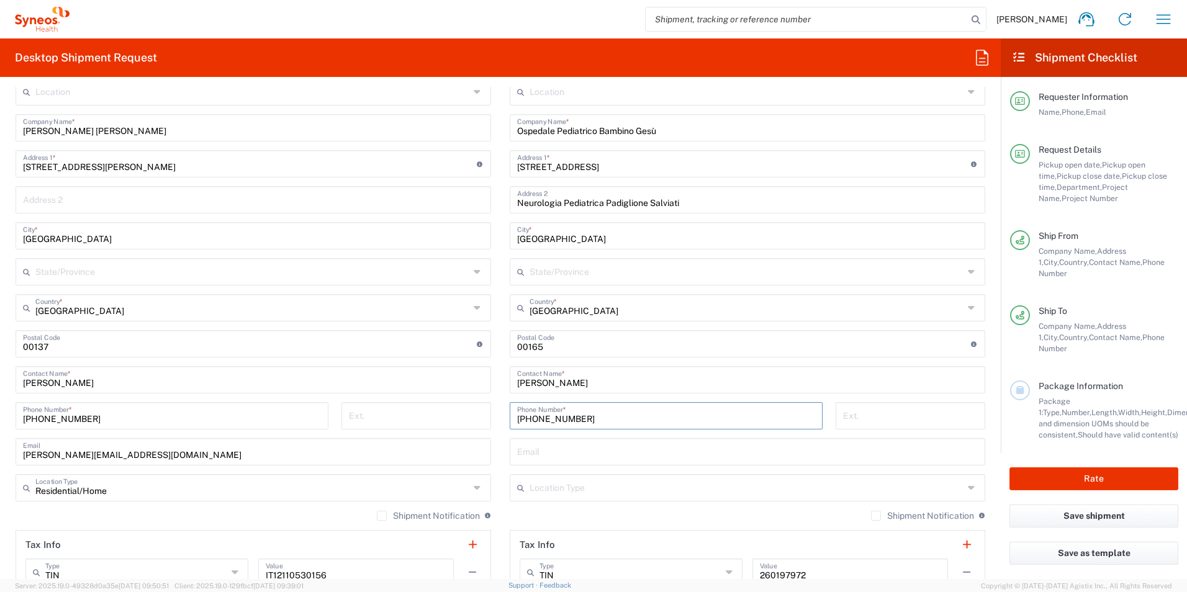
click at [594, 448] on input "text" at bounding box center [747, 451] width 461 height 22
paste input "[PERSON_NAME][EMAIL_ADDRESS][PERSON_NAME][DOMAIN_NAME]"
type input "[PERSON_NAME][EMAIL_ADDRESS][PERSON_NAME][DOMAIN_NAME]"
click at [500, 467] on main "Location [PERSON_NAME] LLC-[GEOGRAPHIC_DATA] [GEOGRAPHIC_DATA] [GEOGRAPHIC_DATA…" at bounding box center [747, 338] width 494 height 521
click at [543, 482] on input "text" at bounding box center [747, 487] width 434 height 22
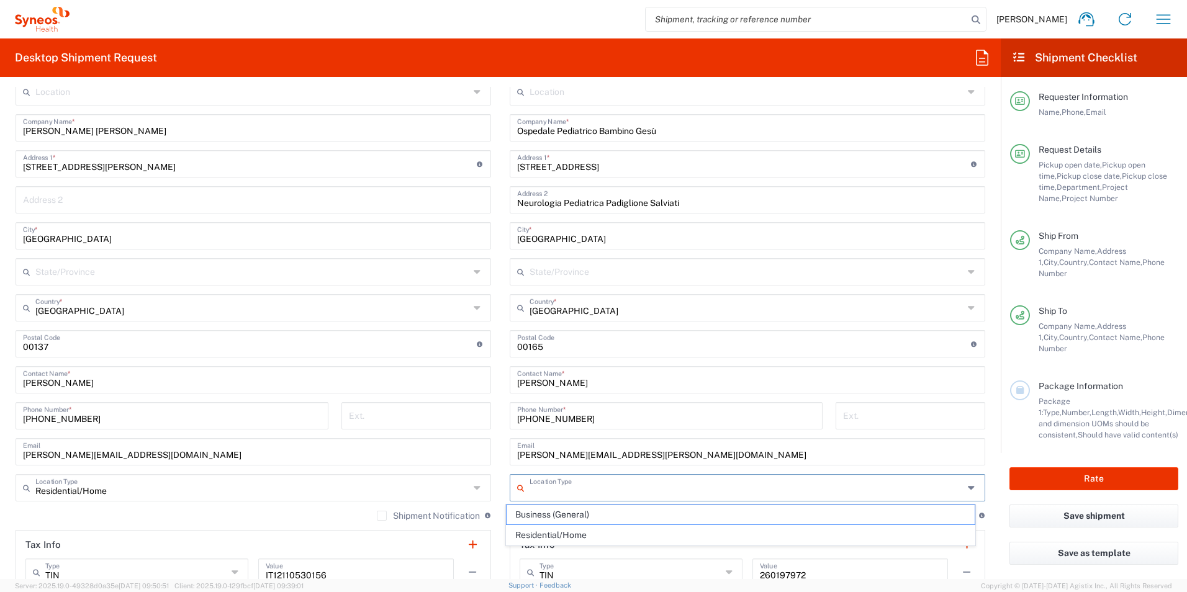
scroll to position [683, 0]
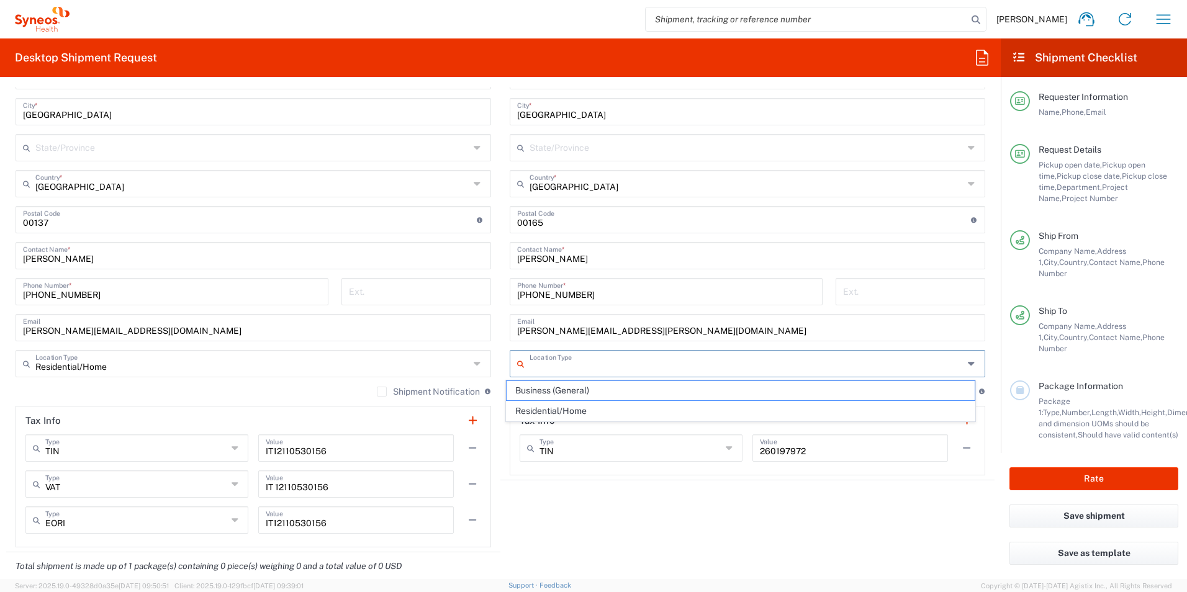
click at [603, 485] on agx-shipment-stop-widget "Ship To Location [PERSON_NAME] LLC-[GEOGRAPHIC_DATA] [GEOGRAPHIC_DATA] [GEOGRAP…" at bounding box center [747, 239] width 494 height 626
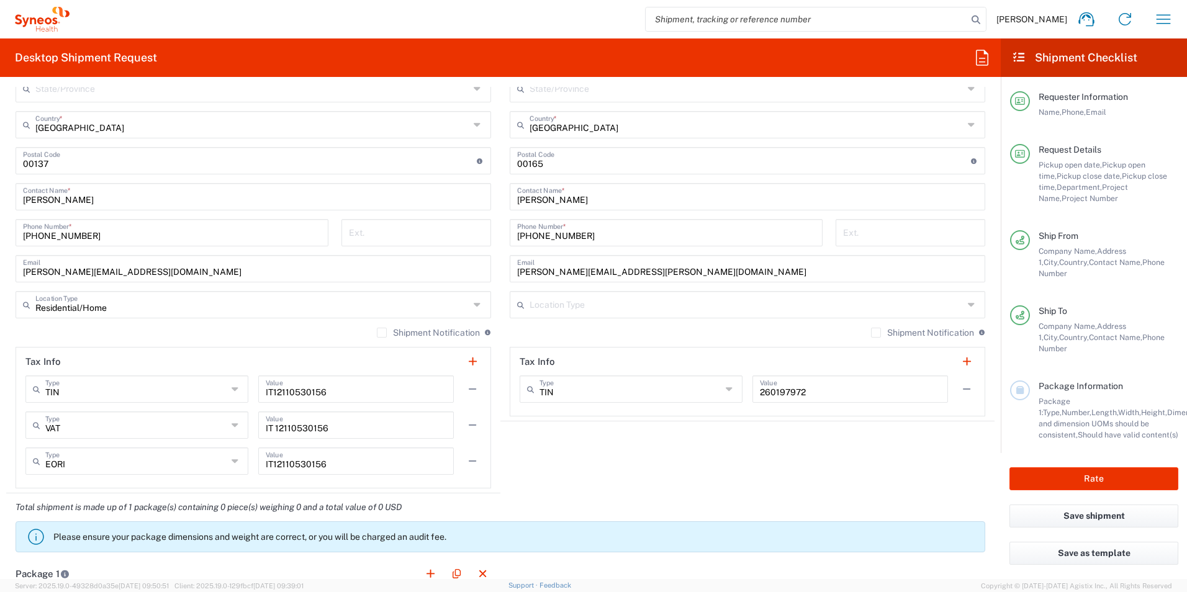
scroll to position [993, 0]
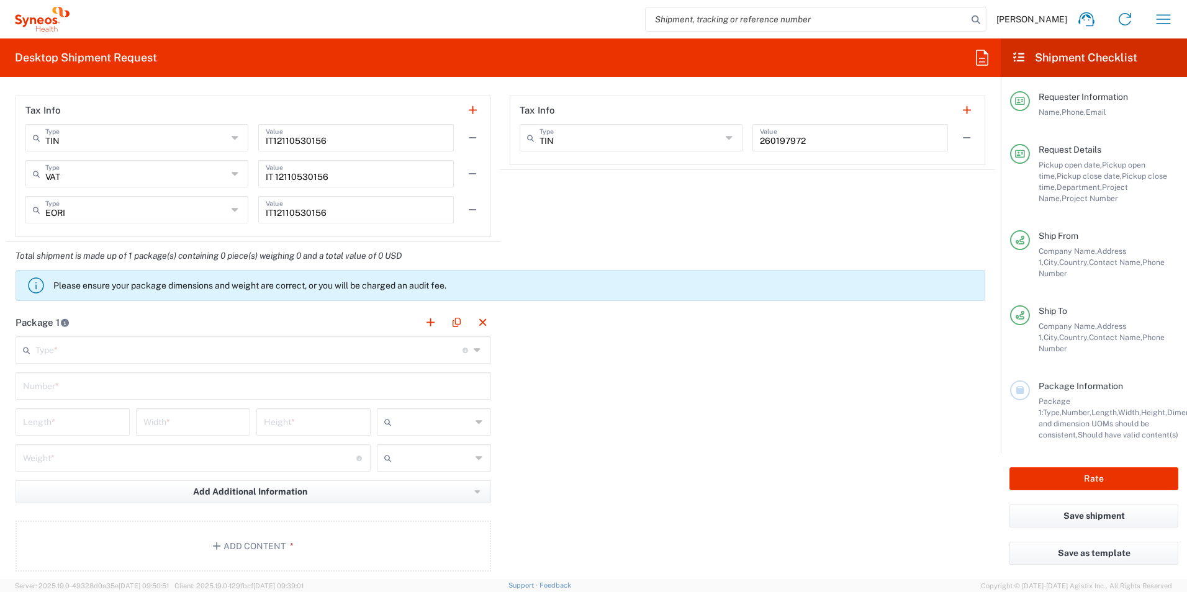
click at [150, 353] on input "text" at bounding box center [248, 349] width 427 height 22
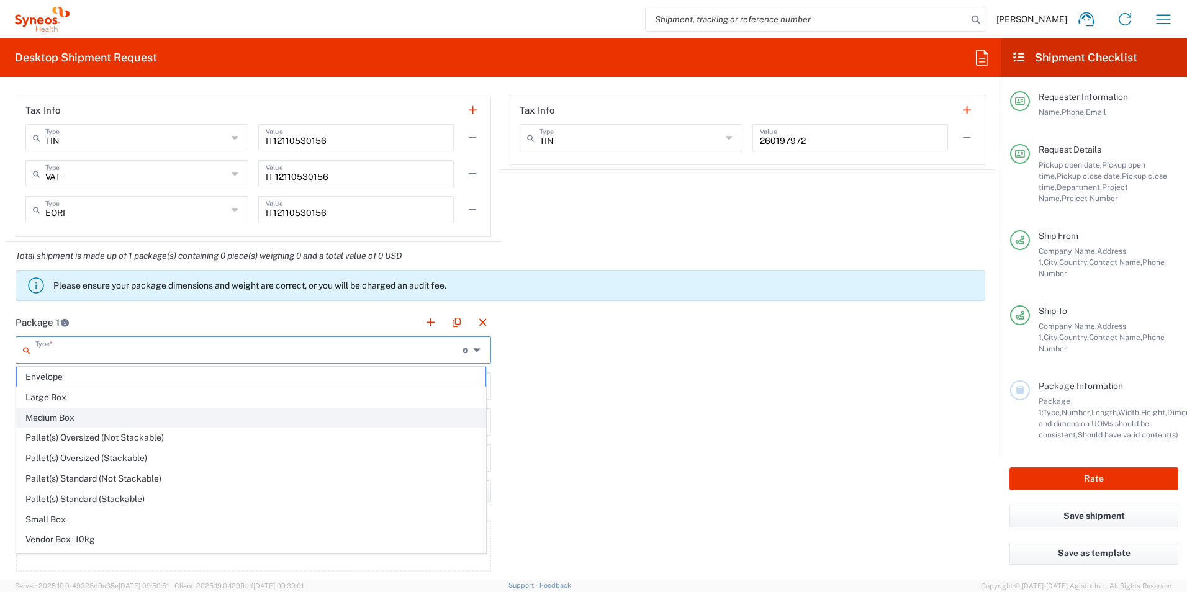
click at [127, 412] on span "Medium Box" at bounding box center [251, 417] width 469 height 19
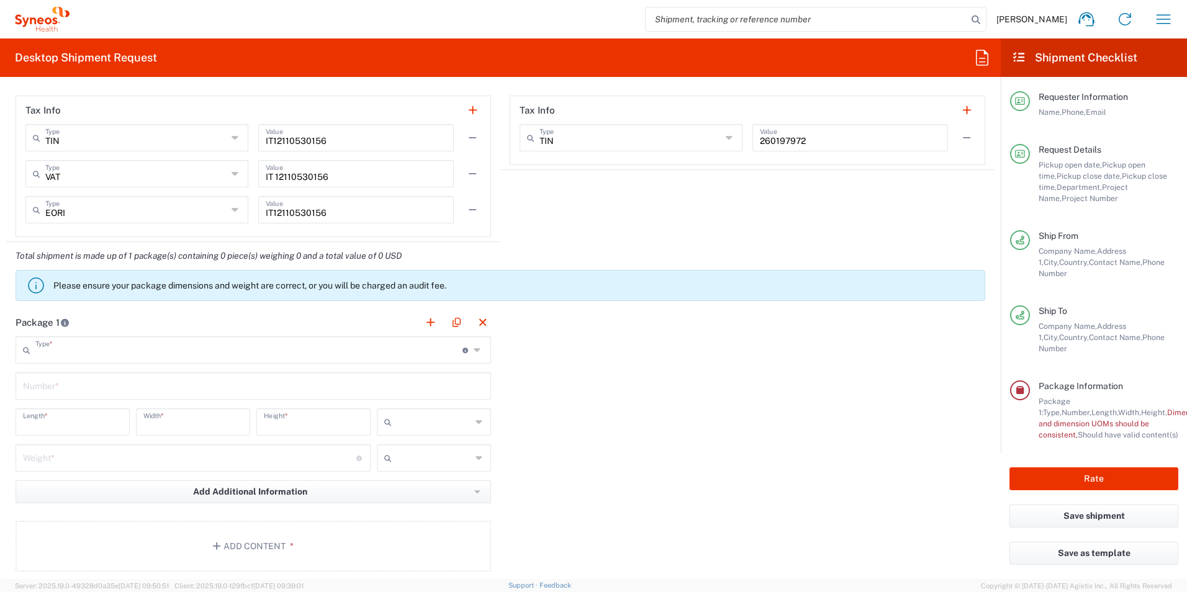
type input "Medium Box"
type input "13"
type input "11.5"
type input "2.5"
type input "in"
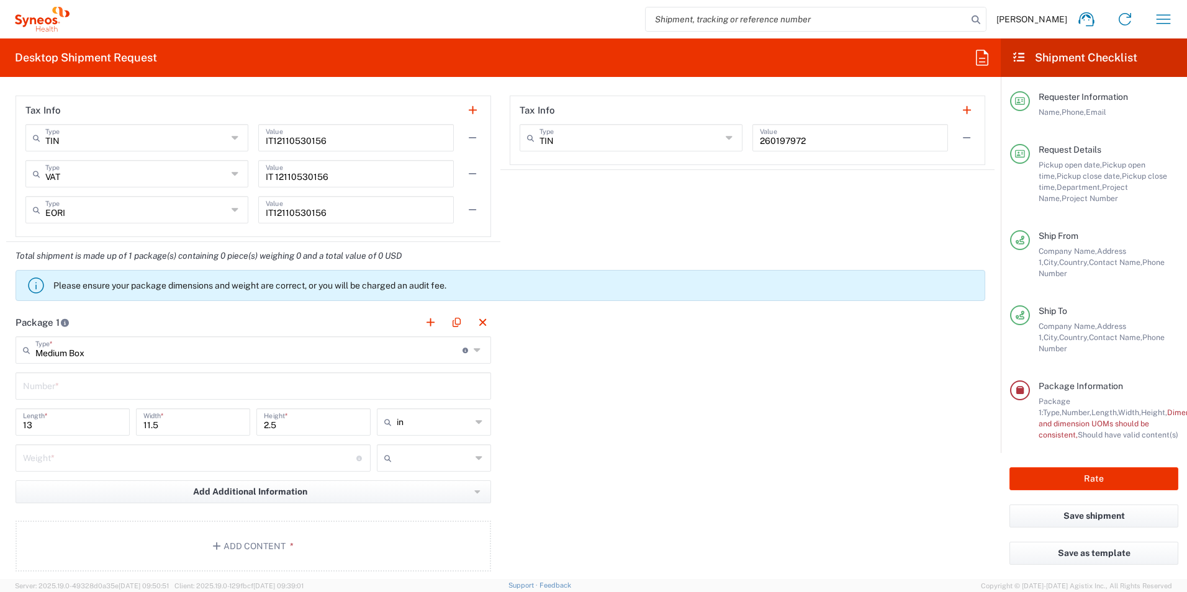
click at [117, 389] on input "text" at bounding box center [253, 385] width 461 height 22
type input "1"
click at [547, 428] on div "Package 1 Medium Box Type * Material used to package goods Envelope Large Box M…" at bounding box center [500, 445] width 988 height 273
click at [446, 423] on input "in" at bounding box center [434, 422] width 74 height 20
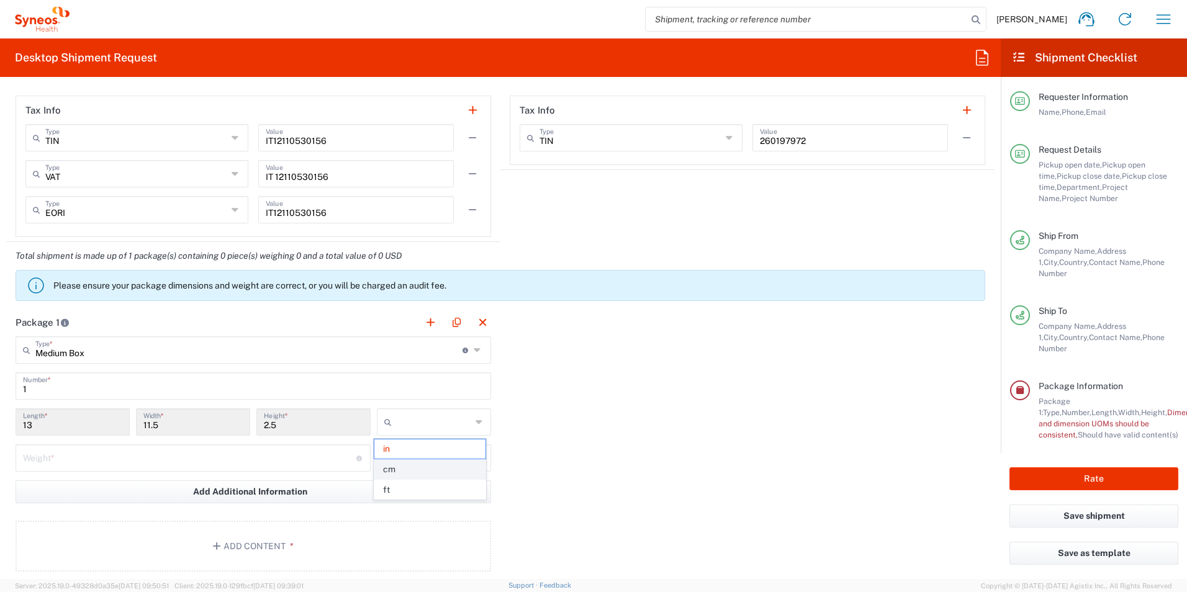
click at [413, 474] on span "cm" at bounding box center [429, 469] width 111 height 19
type input "33.02"
type input "29.21"
type input "6.35"
type input "cm"
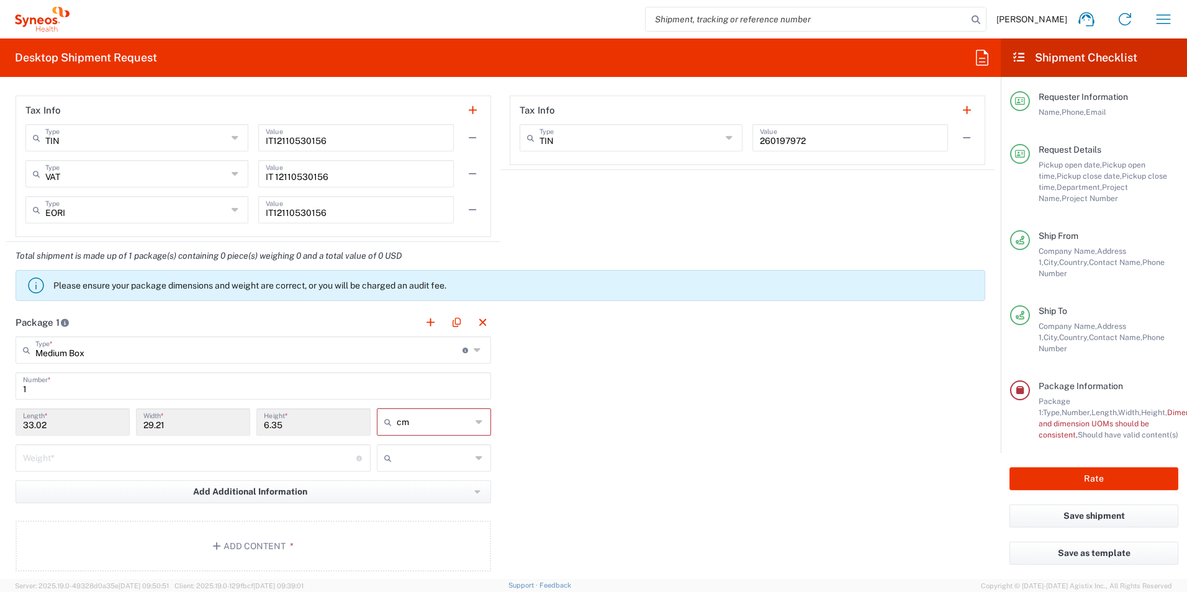
click at [572, 418] on div "Package 1 Medium Box Type * Material used to package goods Envelope Large Box M…" at bounding box center [500, 445] width 988 height 273
click at [199, 453] on input "number" at bounding box center [189, 457] width 333 height 22
type input "2"
click at [565, 453] on div "Package 1 Medium Box Type * Material used to package goods Envelope Large Box M…" at bounding box center [500, 445] width 988 height 273
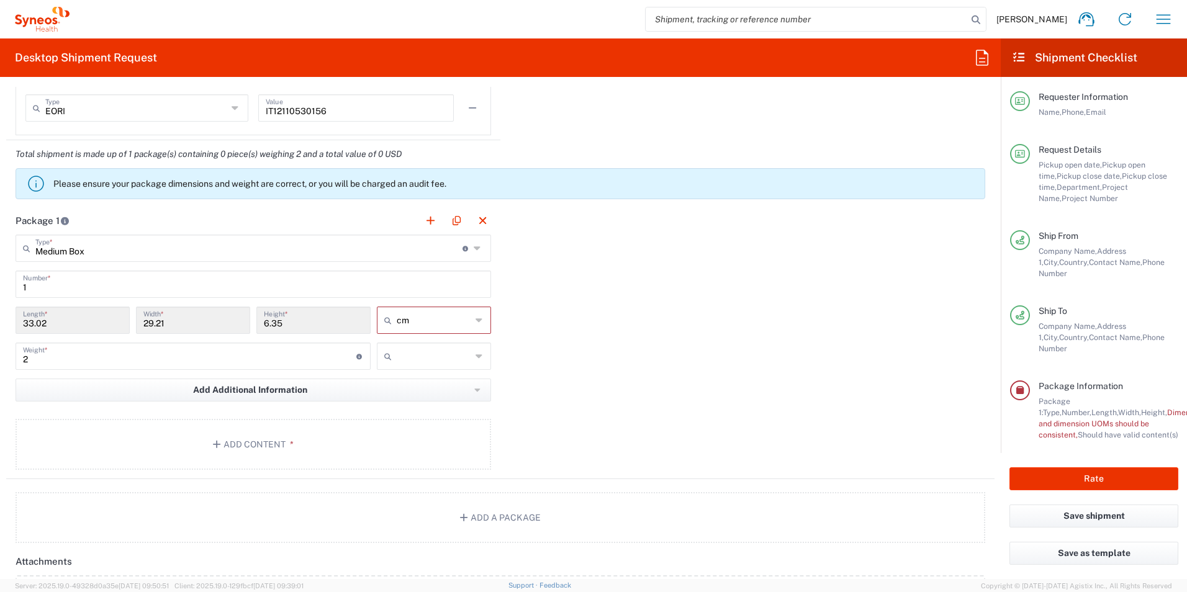
scroll to position [1117, 0]
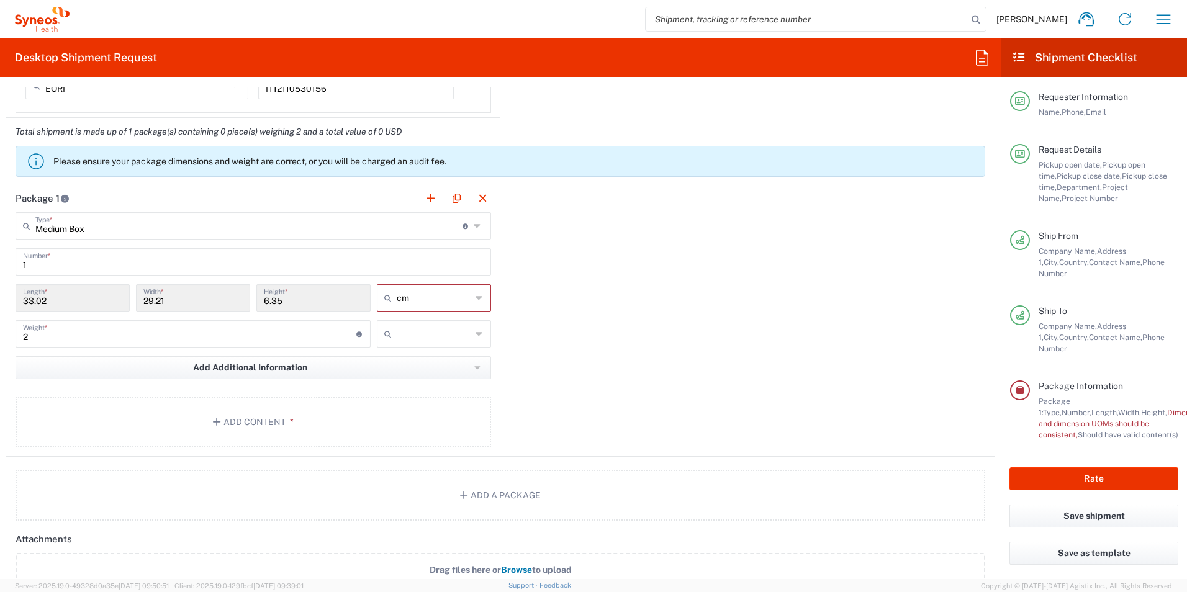
click at [431, 340] on input "text" at bounding box center [434, 334] width 74 height 20
click at [0, 0] on span "kgs" at bounding box center [0, 0] width 0 height 0
type input "kgs"
click at [546, 351] on div "Package 1 Medium Box Type * Material used to package goods Envelope Large Box M…" at bounding box center [500, 320] width 988 height 273
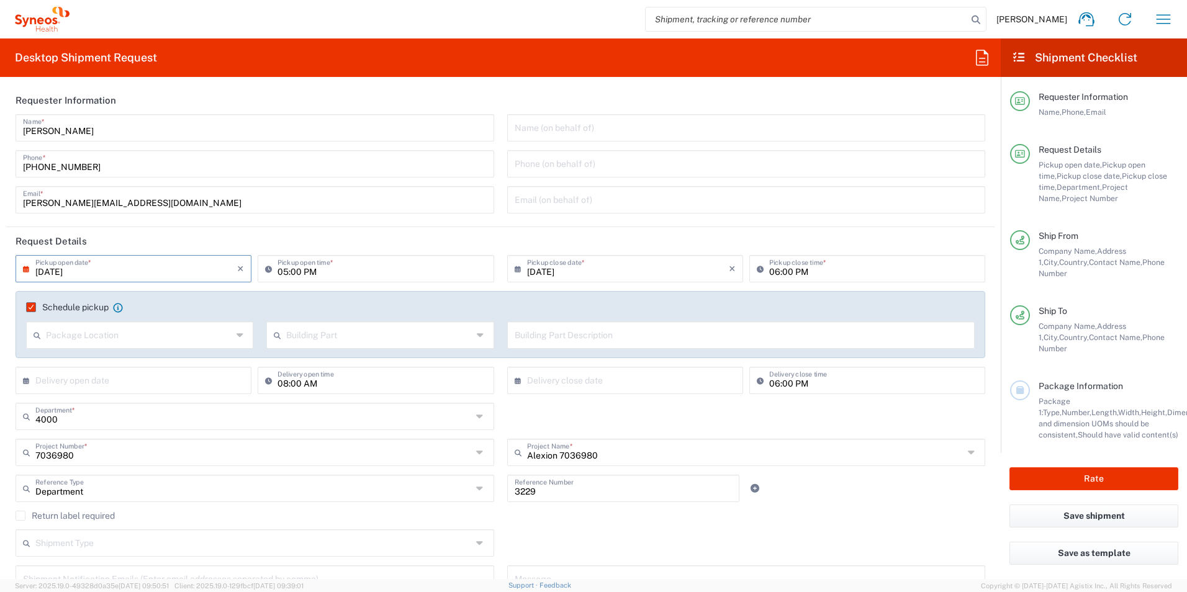
scroll to position [0, 0]
click at [282, 385] on input "08:00 AM" at bounding box center [382, 380] width 209 height 22
type input "09:30 AM"
click at [582, 374] on input "text" at bounding box center [628, 380] width 202 height 22
click at [805, 384] on input "06:00 PM" at bounding box center [873, 380] width 209 height 22
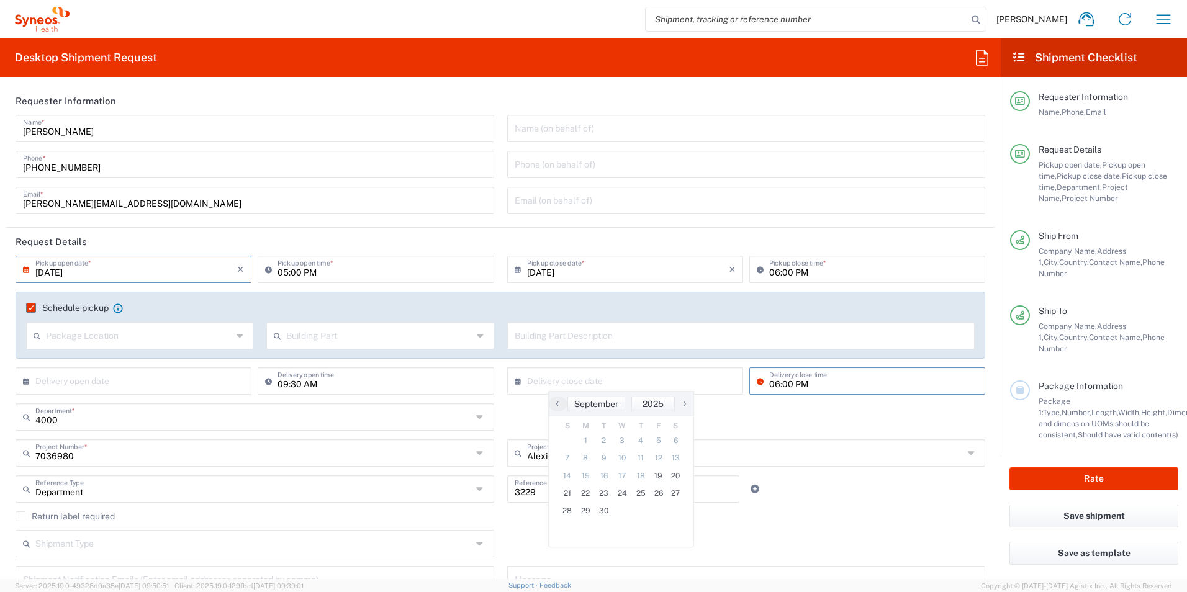
click at [784, 385] on input "06:00 PM" at bounding box center [873, 380] width 209 height 22
click at [769, 386] on input "06:00 PM" at bounding box center [873, 380] width 209 height 22
type input "04:00 PM"
click at [792, 427] on div "4000 Department * 4000" at bounding box center [500, 422] width 983 height 36
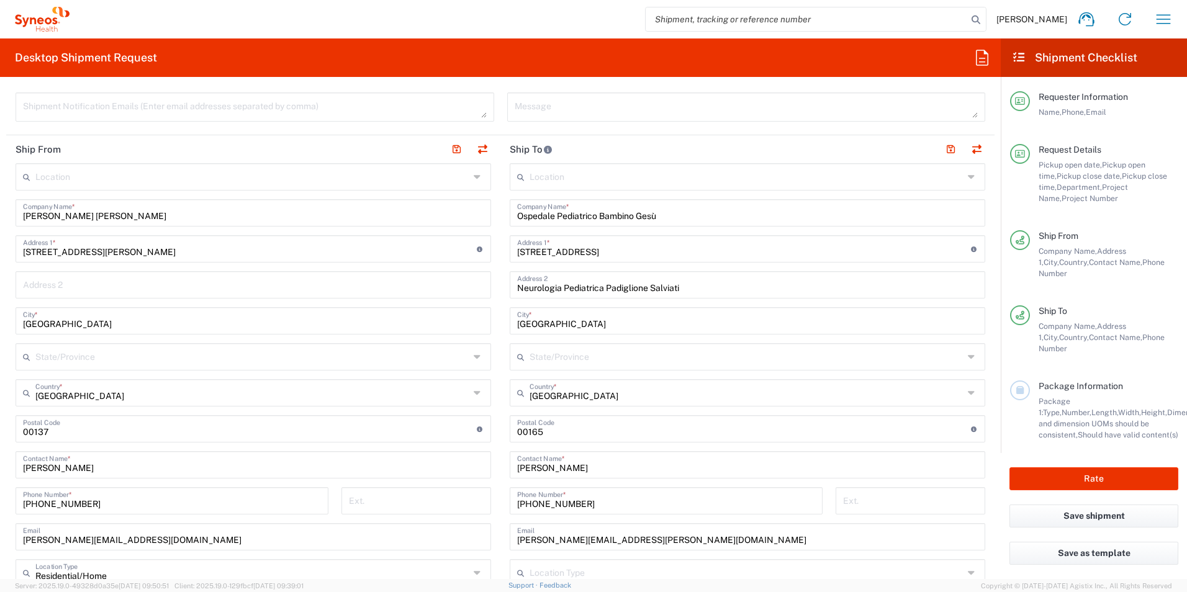
scroll to position [435, 0]
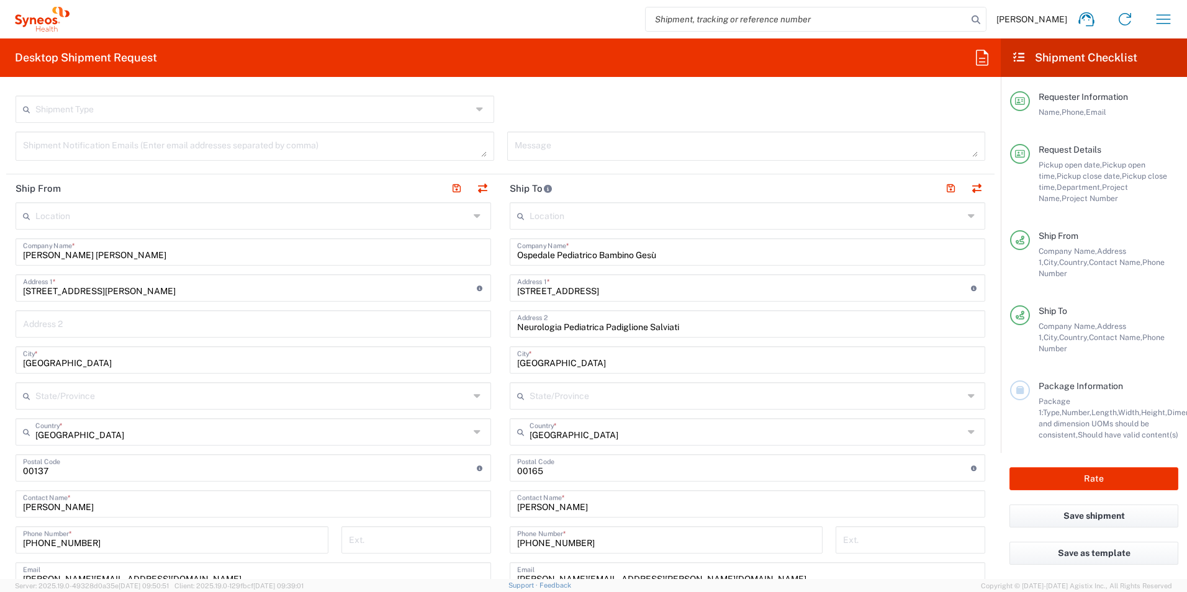
click at [86, 510] on input "[PERSON_NAME]" at bounding box center [253, 503] width 461 height 22
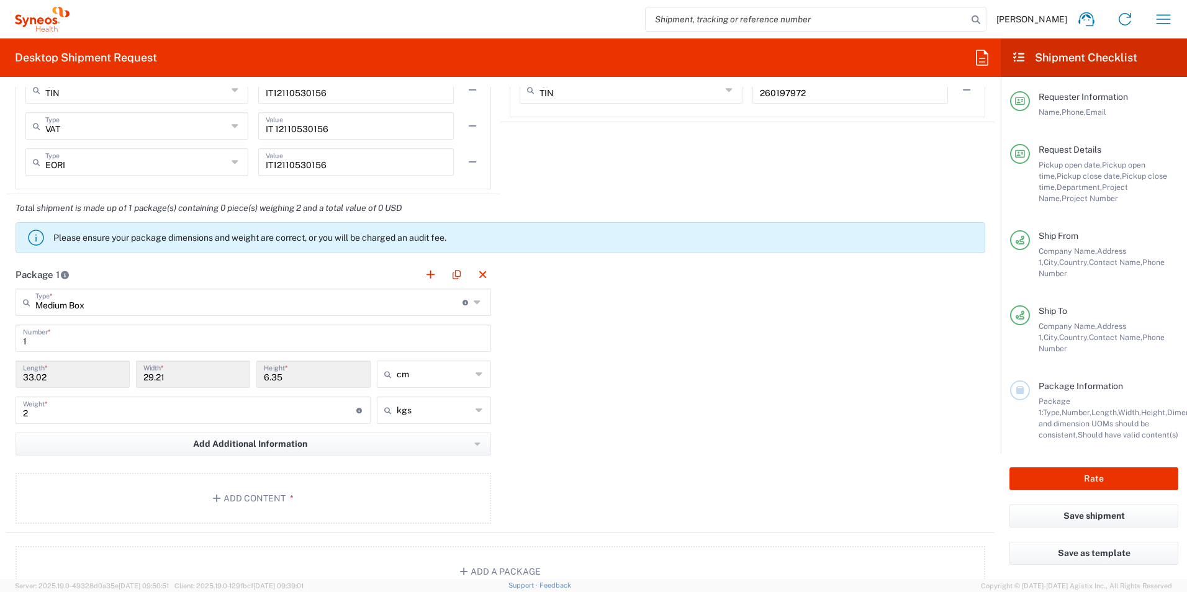
scroll to position [1055, 0]
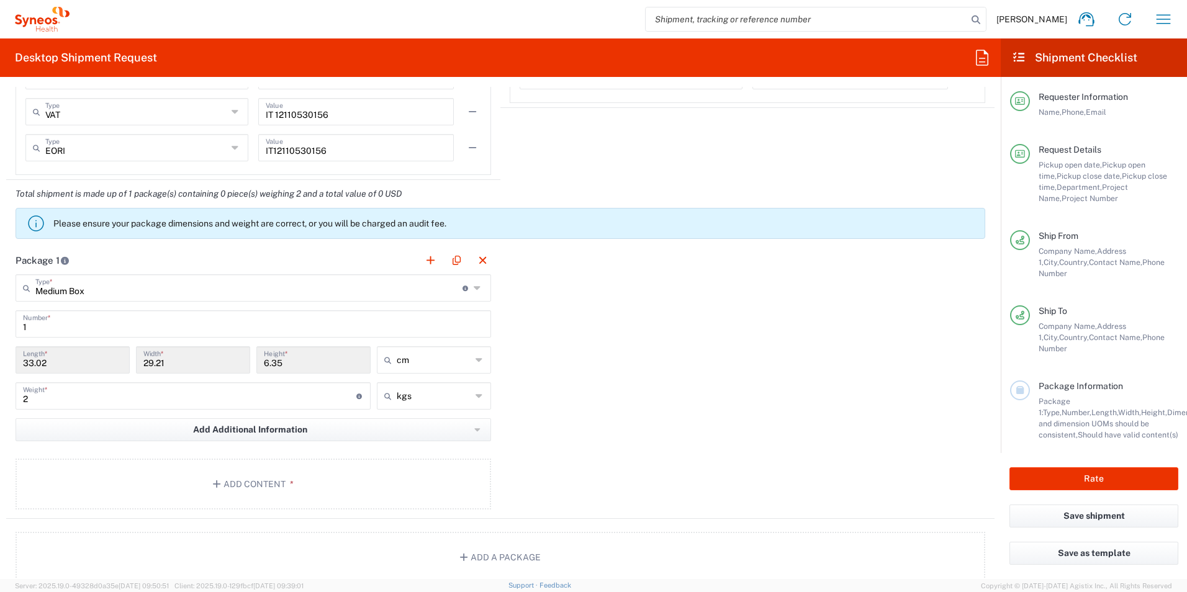
type input "[PERSON_NAME] [PERSON_NAME]"
click at [350, 282] on input "Medium Box" at bounding box center [248, 287] width 427 height 22
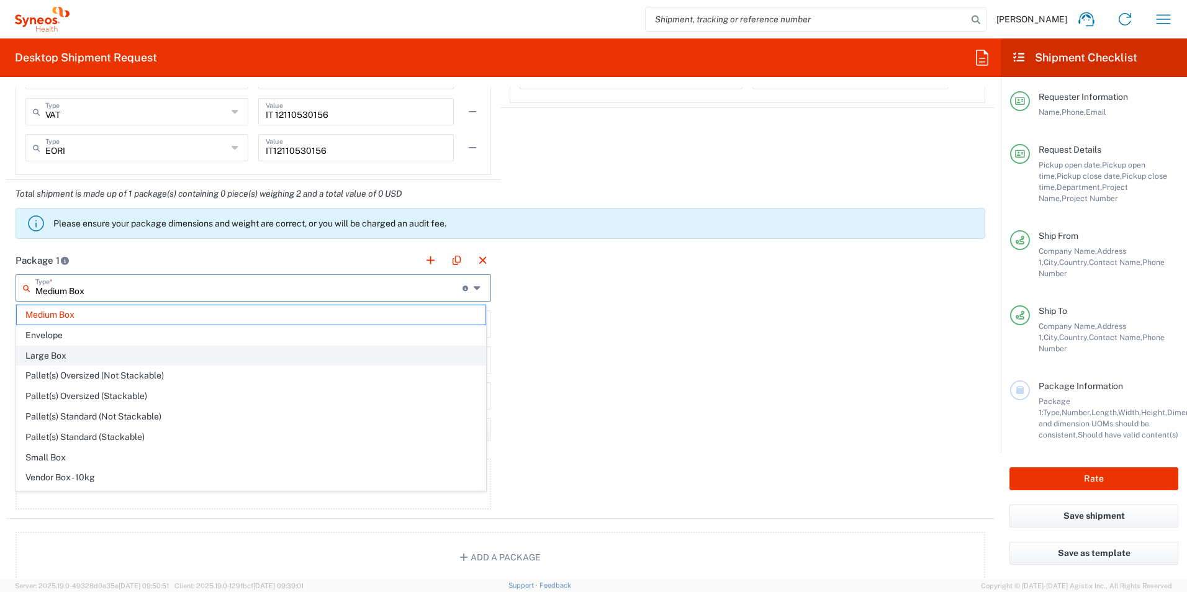
click at [132, 361] on span "Large Box" at bounding box center [251, 355] width 469 height 19
type input "Large Box"
type input "44.45"
type input "31.75"
type input "7.62"
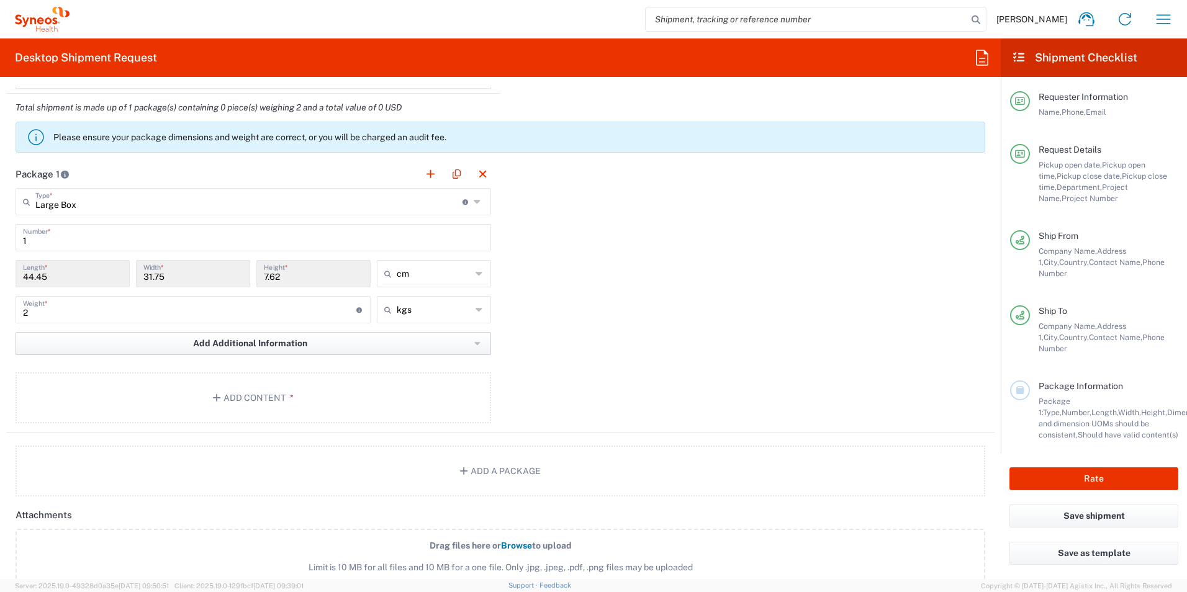
scroll to position [1117, 0]
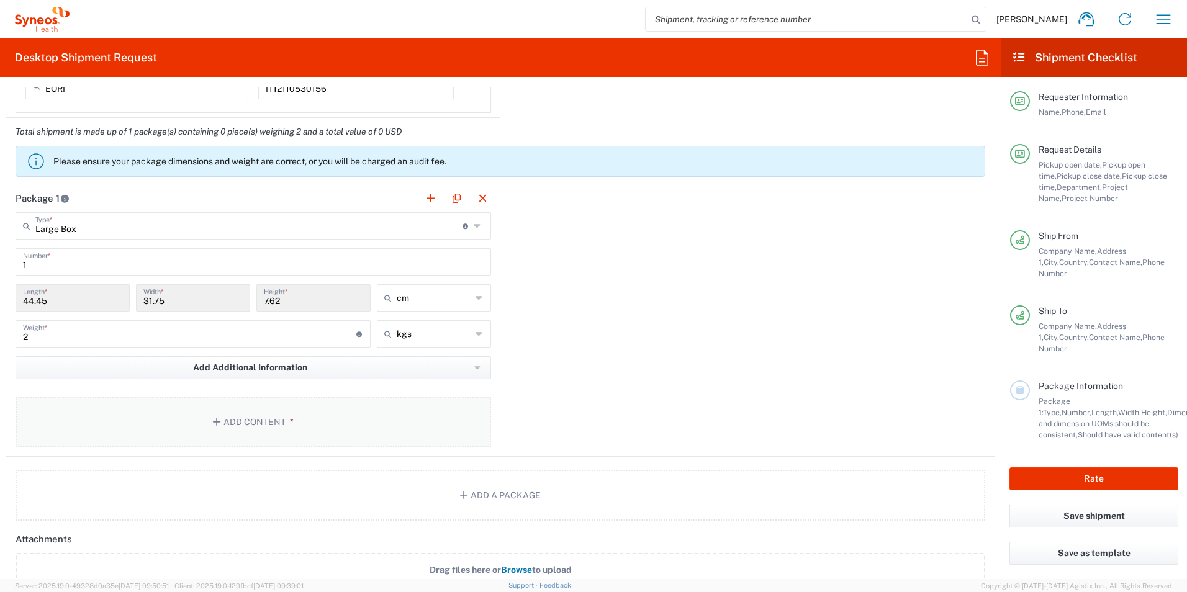
click at [394, 412] on button "Add Content *" at bounding box center [254, 422] width 476 height 51
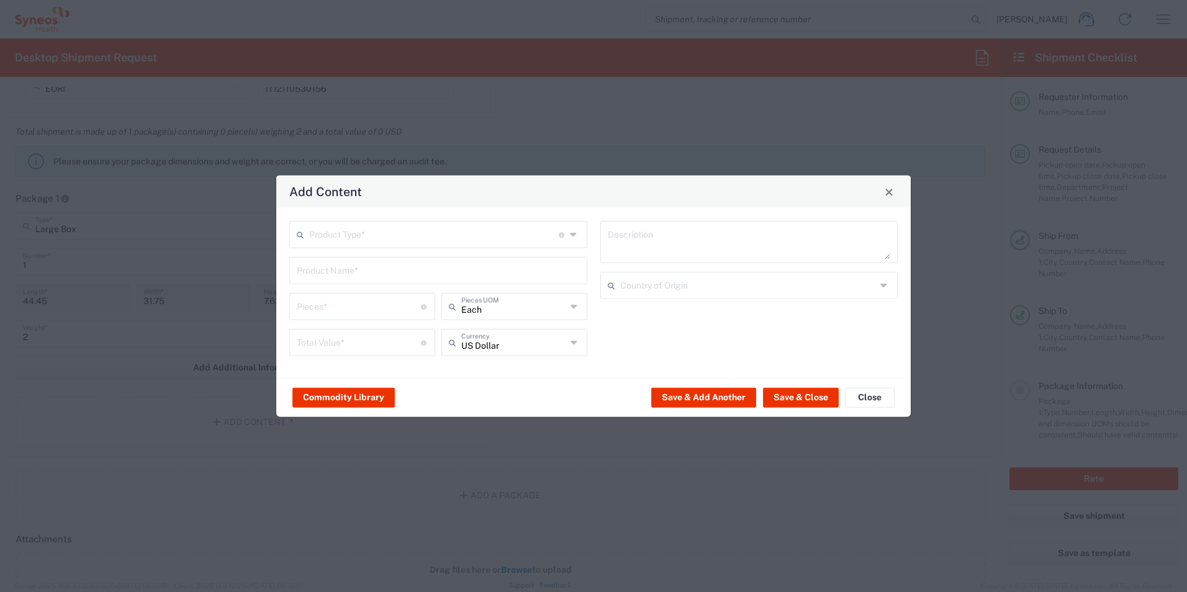
click at [375, 237] on input "text" at bounding box center [434, 234] width 250 height 22
click at [336, 264] on span "Documents" at bounding box center [439, 261] width 296 height 19
type input "Documents"
type input "1"
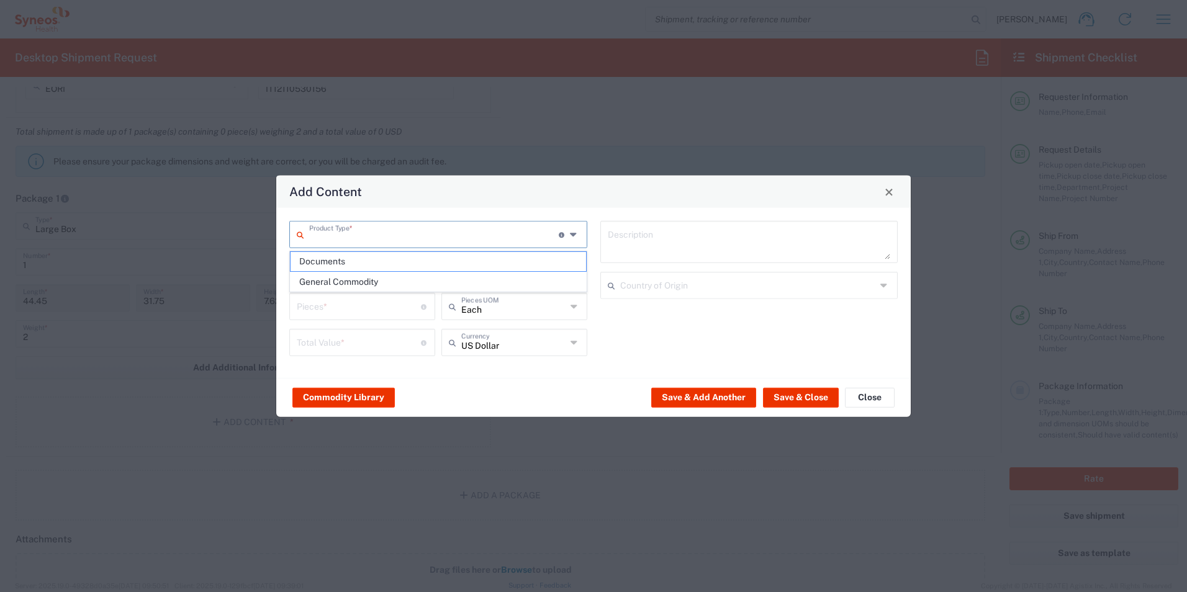
type input "1"
type textarea "Documents"
click at [480, 343] on input "text" at bounding box center [514, 342] width 106 height 22
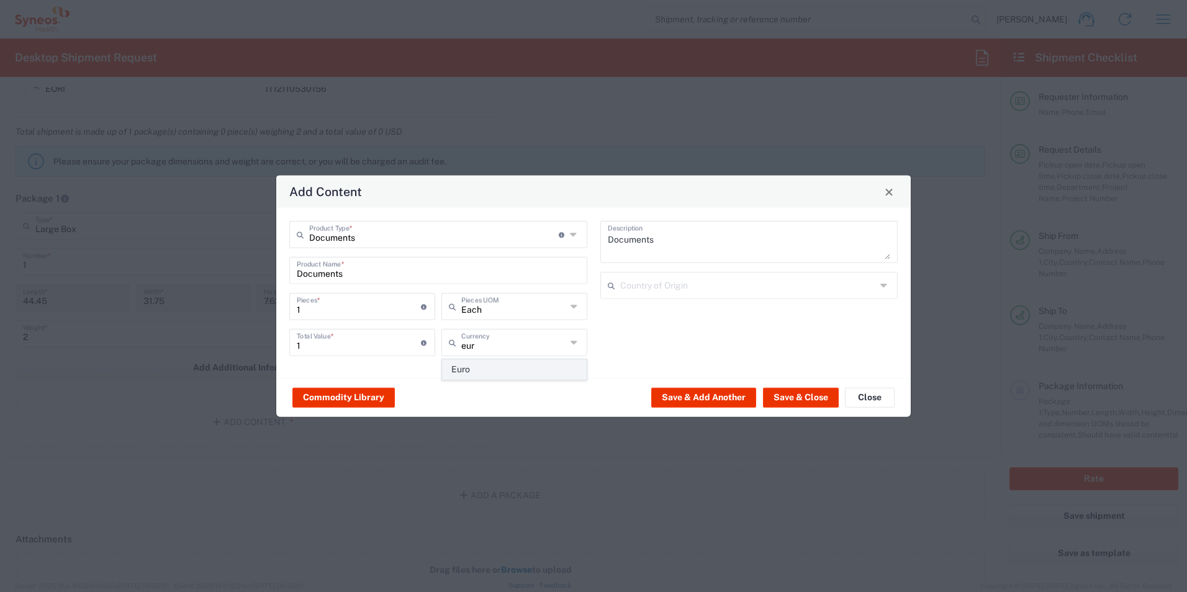
click at [494, 366] on span "Euro" at bounding box center [514, 369] width 143 height 19
type input "Euro"
click at [352, 343] on input "1" at bounding box center [359, 342] width 124 height 22
type input "100"
click at [810, 395] on button "Save & Close" at bounding box center [801, 397] width 76 height 20
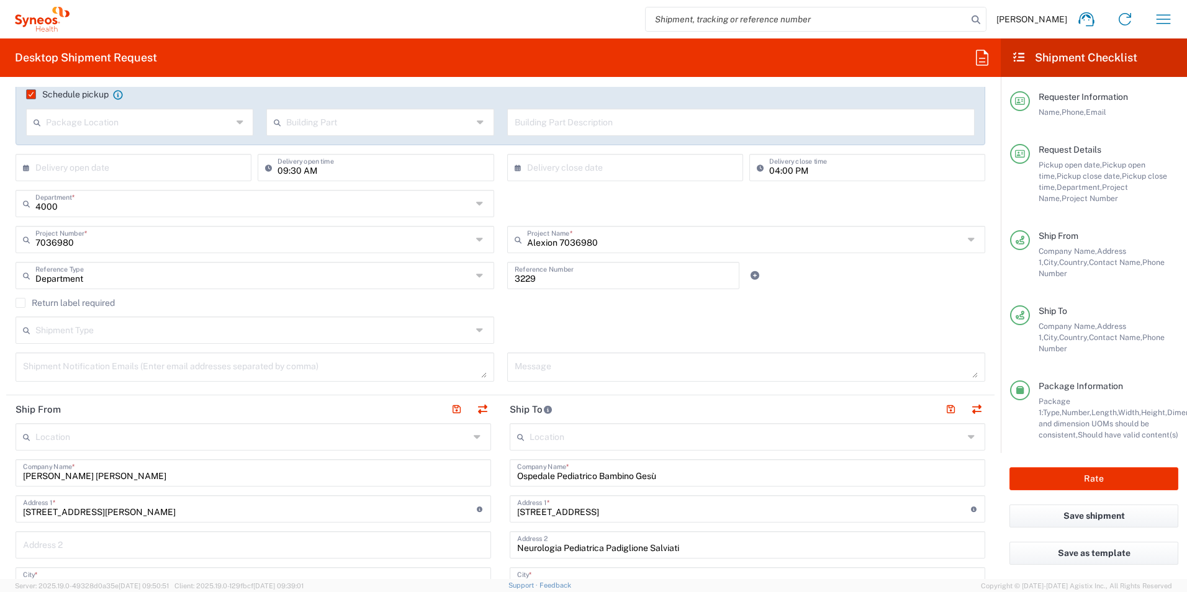
scroll to position [192, 0]
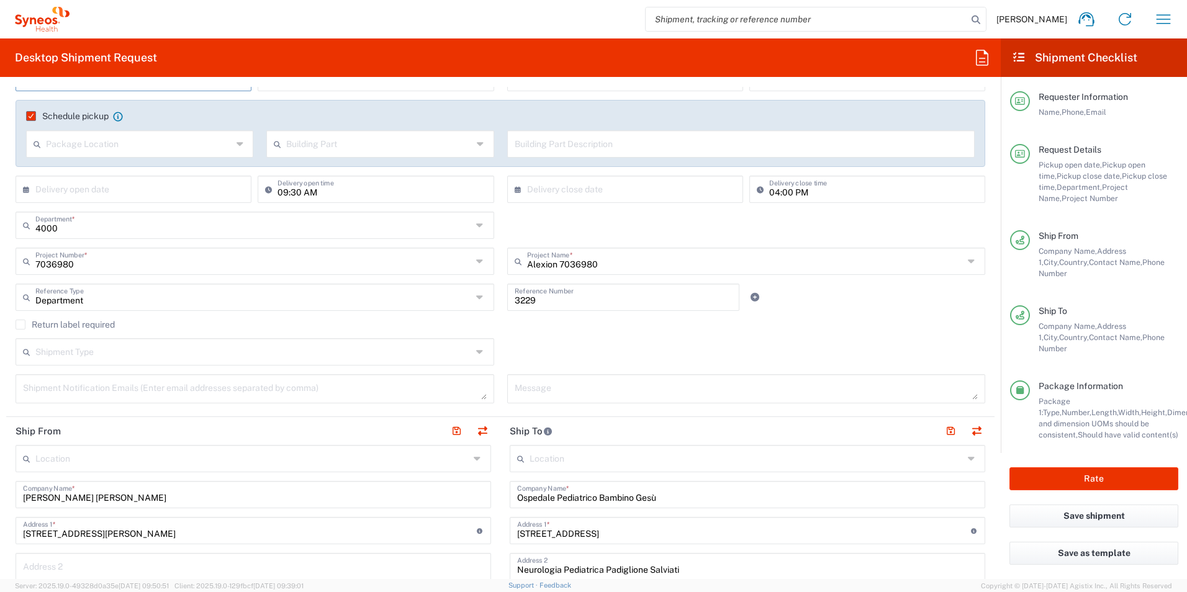
click at [553, 344] on div "Shipment Type Batch Regular" at bounding box center [500, 356] width 983 height 36
click at [129, 351] on input "text" at bounding box center [253, 351] width 436 height 22
click at [138, 330] on div "Return label required" at bounding box center [501, 329] width 970 height 19
click at [395, 343] on input "text" at bounding box center [253, 351] width 436 height 22
click at [561, 352] on div "Shipment Type Batch Regular" at bounding box center [500, 356] width 983 height 36
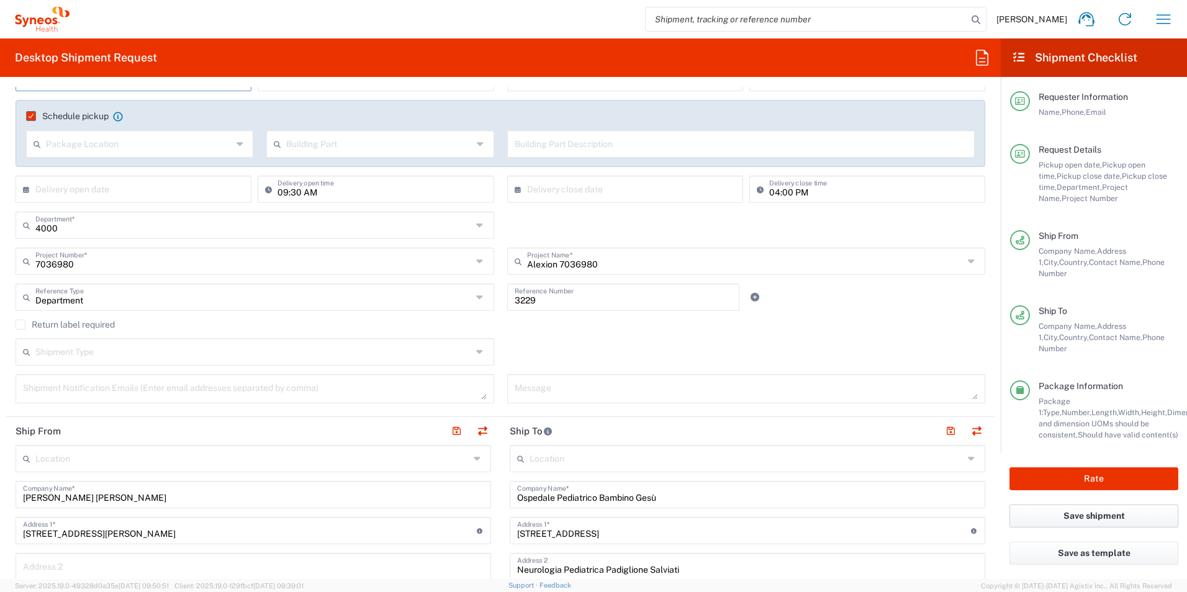
click at [1083, 508] on button "Save shipment" at bounding box center [1093, 516] width 169 height 23
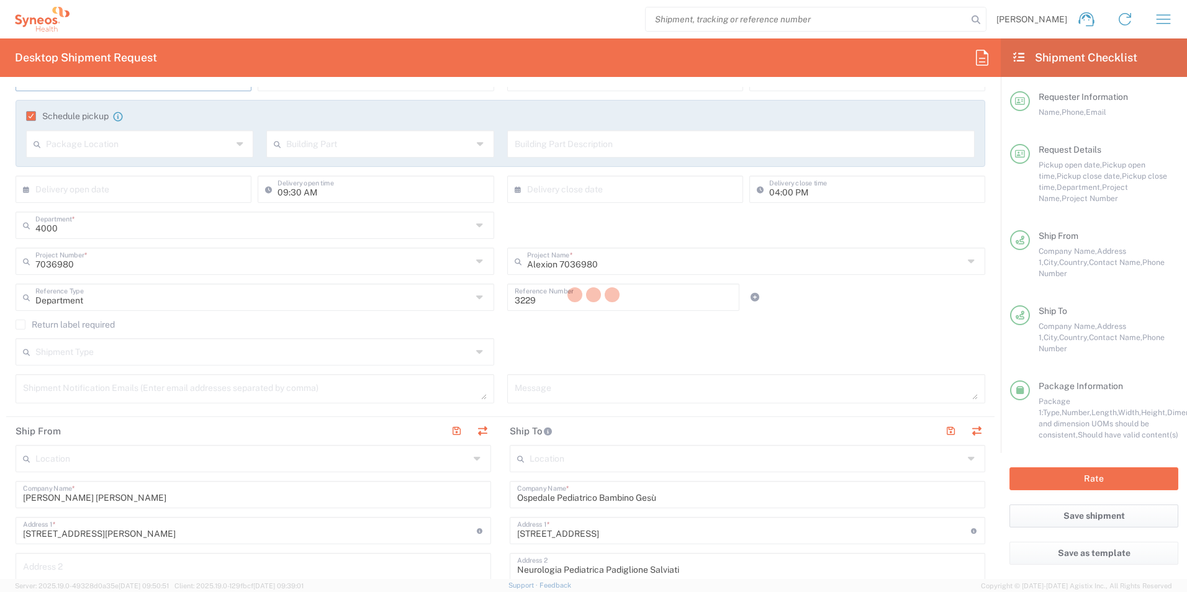
type input "7036980"
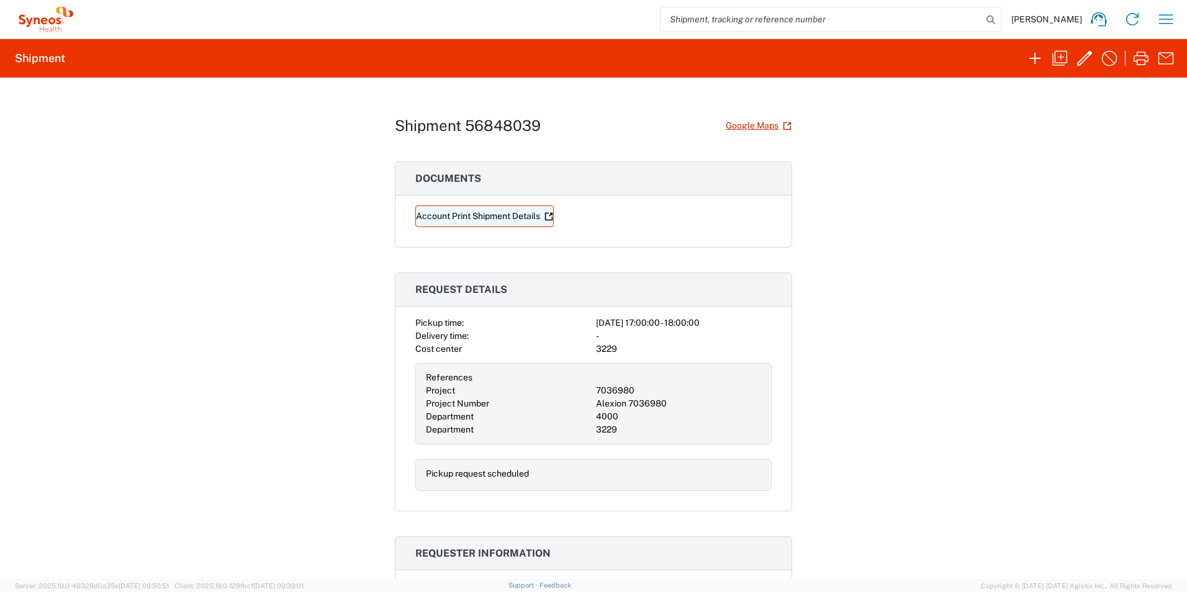
click at [479, 219] on link "Account Print Shipment Details" at bounding box center [484, 216] width 138 height 22
click at [504, 126] on h1 "Shipment 56848039" at bounding box center [468, 126] width 146 height 18
click at [26, 55] on h2 "Shipment" at bounding box center [40, 58] width 50 height 15
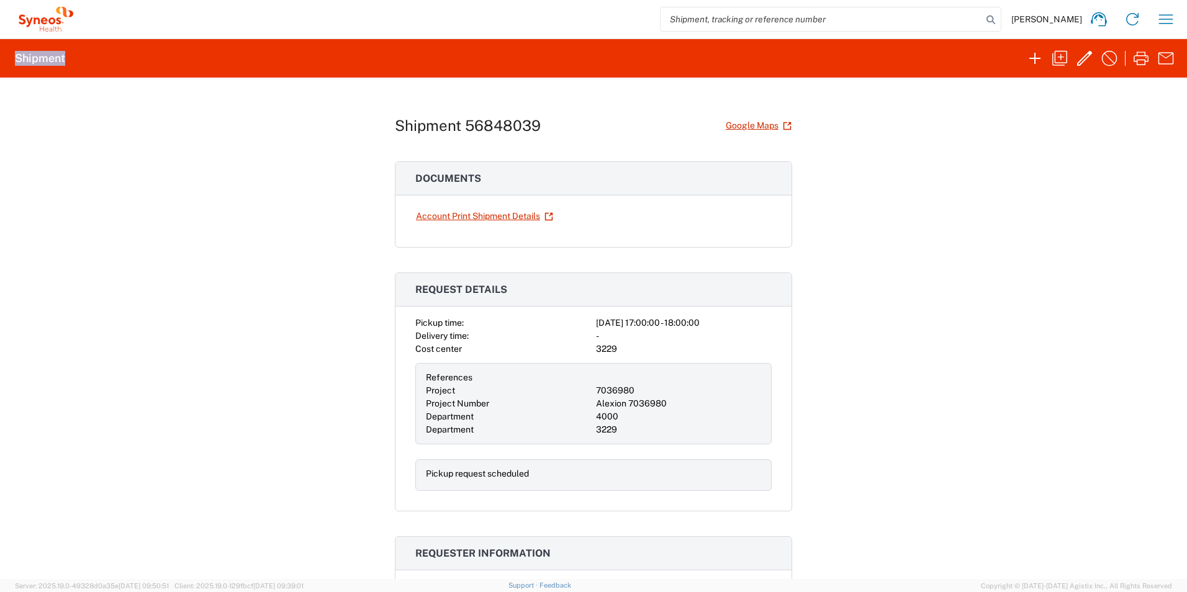
click at [26, 55] on h2 "Shipment" at bounding box center [40, 58] width 50 height 15
drag, startPoint x: 26, startPoint y: 55, endPoint x: 34, endPoint y: 58, distance: 8.3
click at [34, 58] on h2 "Shipment" at bounding box center [40, 58] width 50 height 15
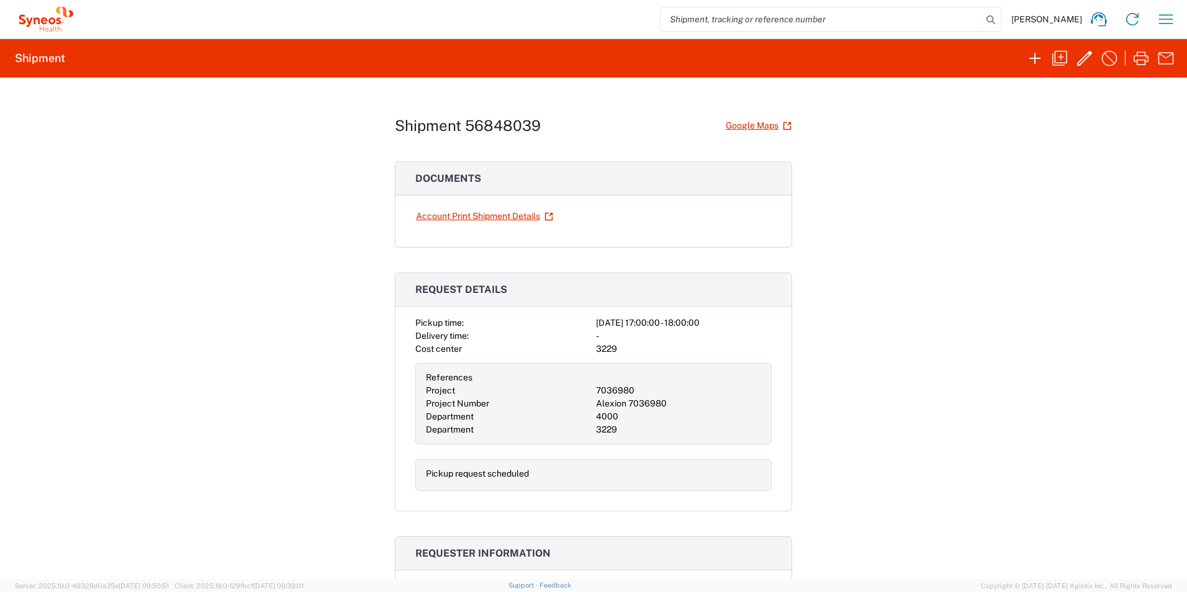
drag, startPoint x: 34, startPoint y: 58, endPoint x: 58, endPoint y: 147, distance: 91.4
click at [58, 147] on div "Shipment 56848039 Google Maps Documents Account Print Shipment Details Request …" at bounding box center [593, 329] width 1187 height 502
click at [474, 121] on h1 "Shipment 56848039" at bounding box center [468, 126] width 146 height 18
copy h1 "56848039"
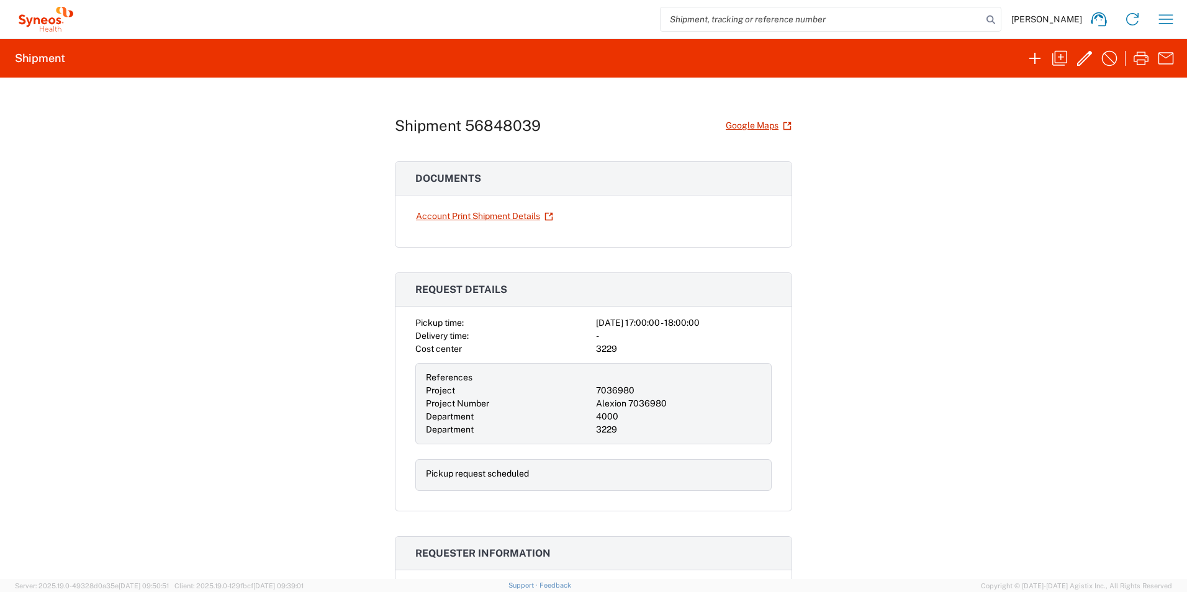
click at [772, 16] on input "search" at bounding box center [822, 19] width 322 height 24
paste input "56848039"
type input "56848039"
click at [933, 21] on input "56848039" at bounding box center [822, 19] width 322 height 24
click at [878, 166] on div "Shipment 56848039 Google Maps Documents Account Print Shipment Details Request …" at bounding box center [593, 329] width 1187 height 502
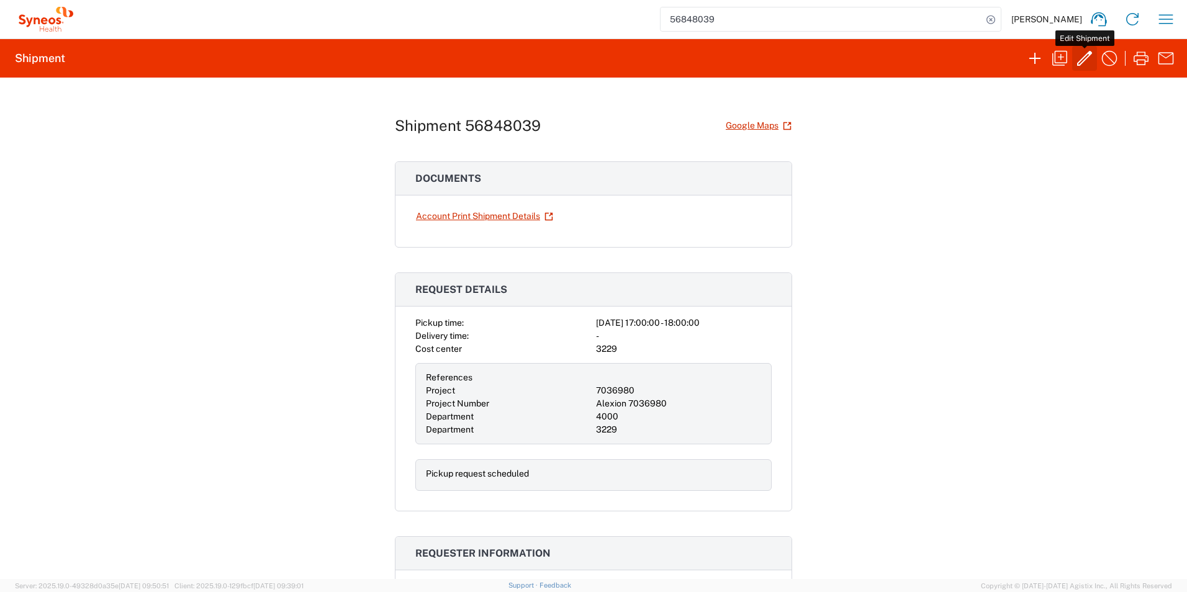
click at [1084, 58] on icon "button" at bounding box center [1085, 58] width 20 height 20
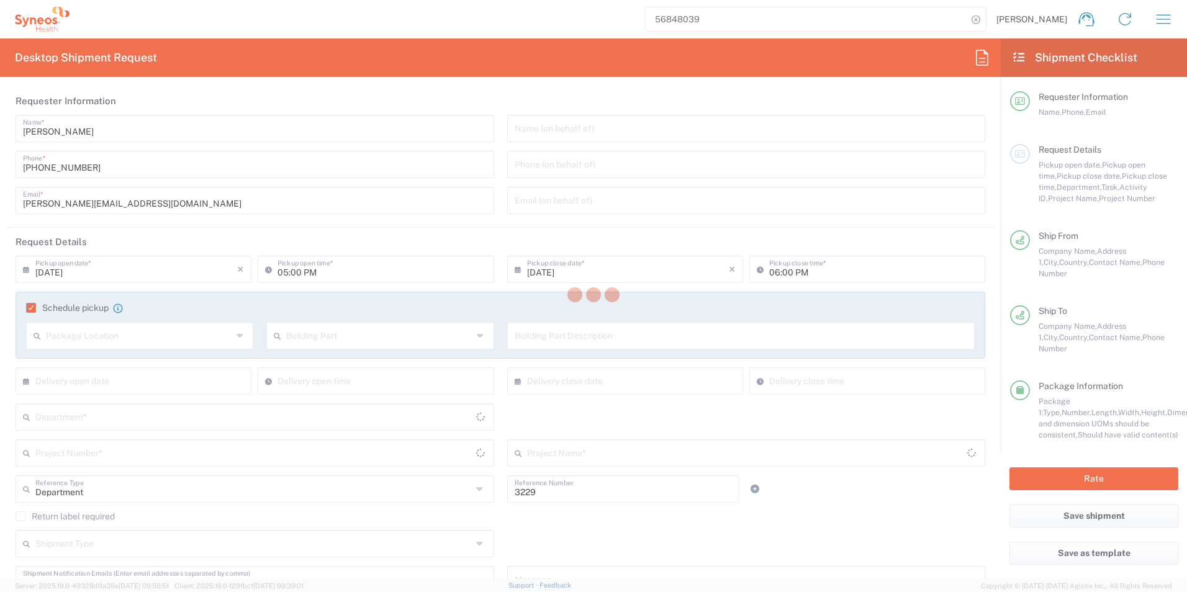
type input "4000"
type input "7036980"
type input "Large Box"
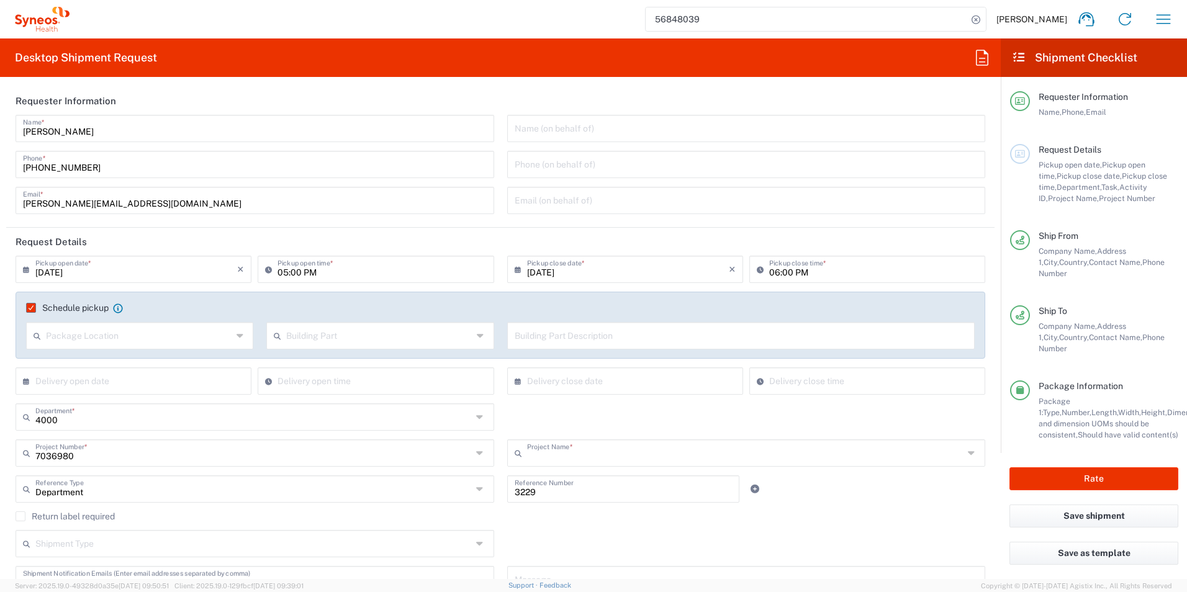
type input "Alexion 7036980"
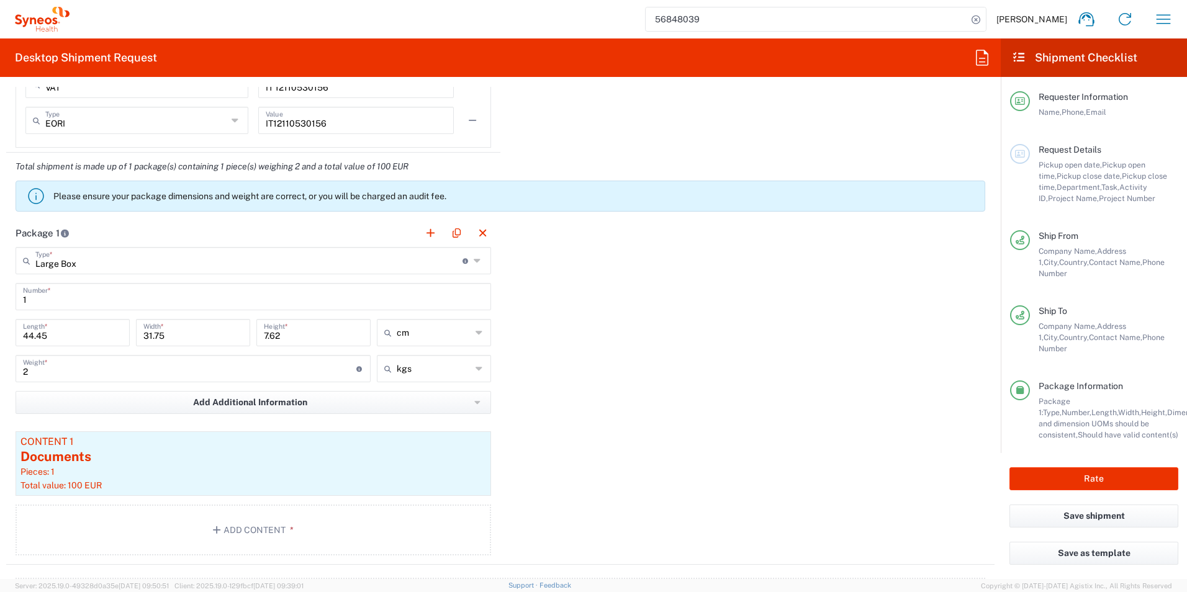
scroll to position [1055, 0]
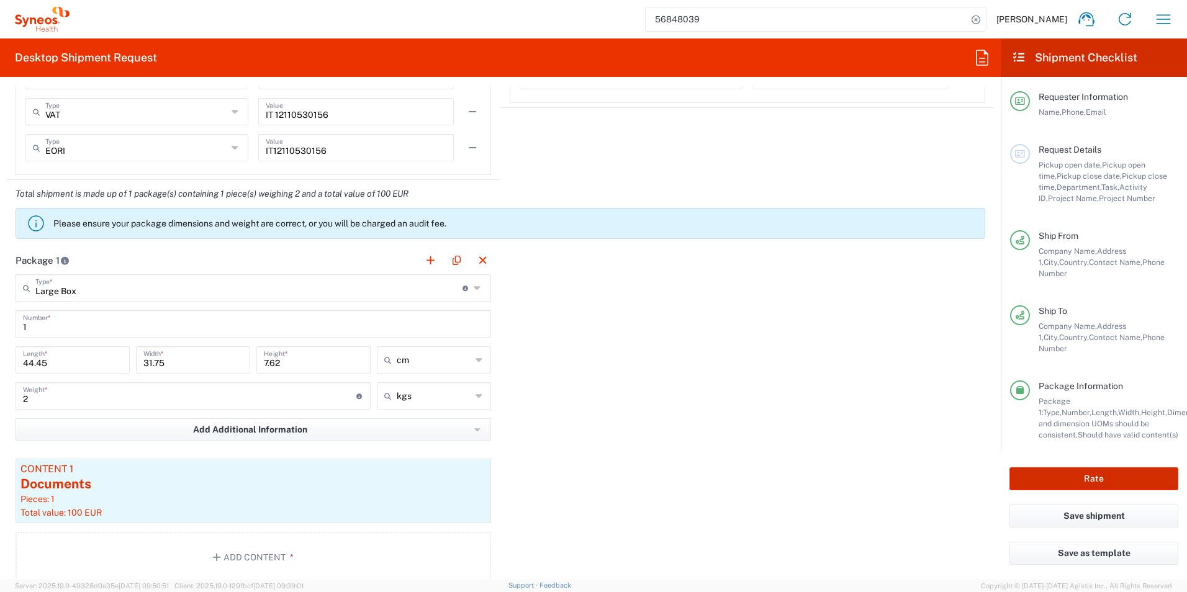
click at [1057, 472] on button "Rate" at bounding box center [1093, 478] width 169 height 23
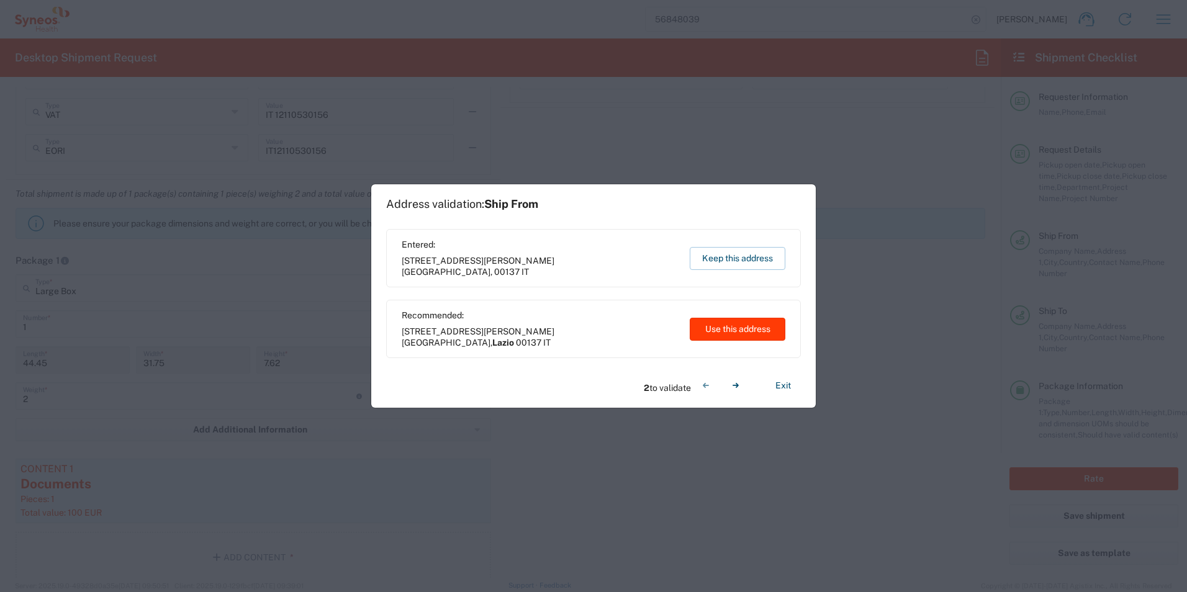
click at [706, 331] on button "Use this address" at bounding box center [738, 329] width 96 height 23
click at [731, 325] on button "Use this address" at bounding box center [738, 329] width 96 height 23
type input "Lazio"
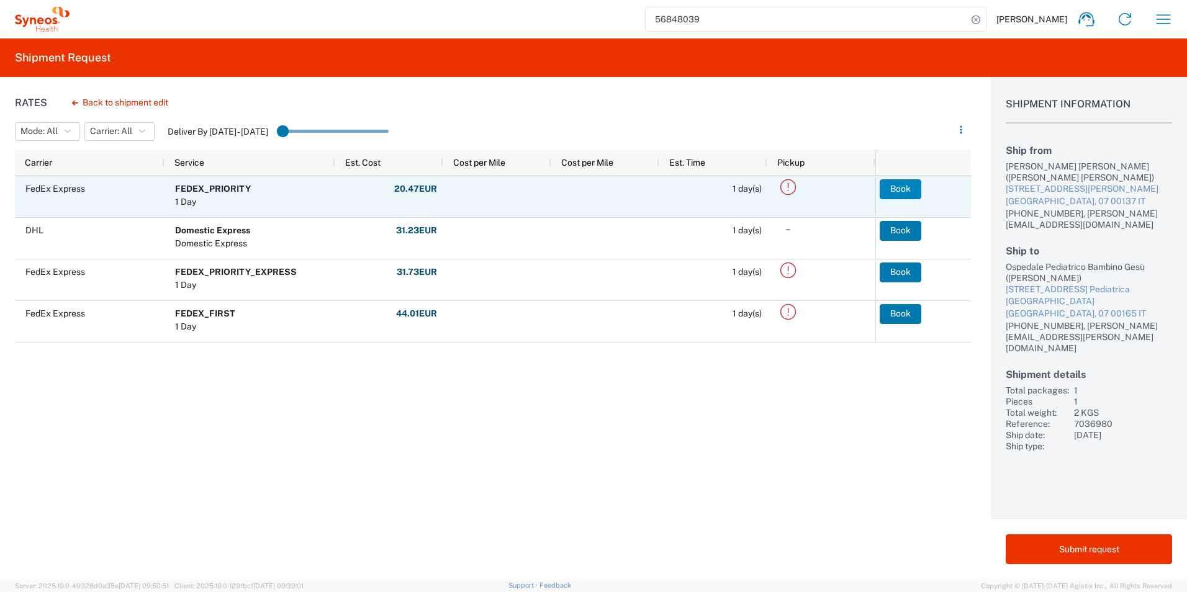
click at [901, 189] on button "Book" at bounding box center [901, 189] width 42 height 20
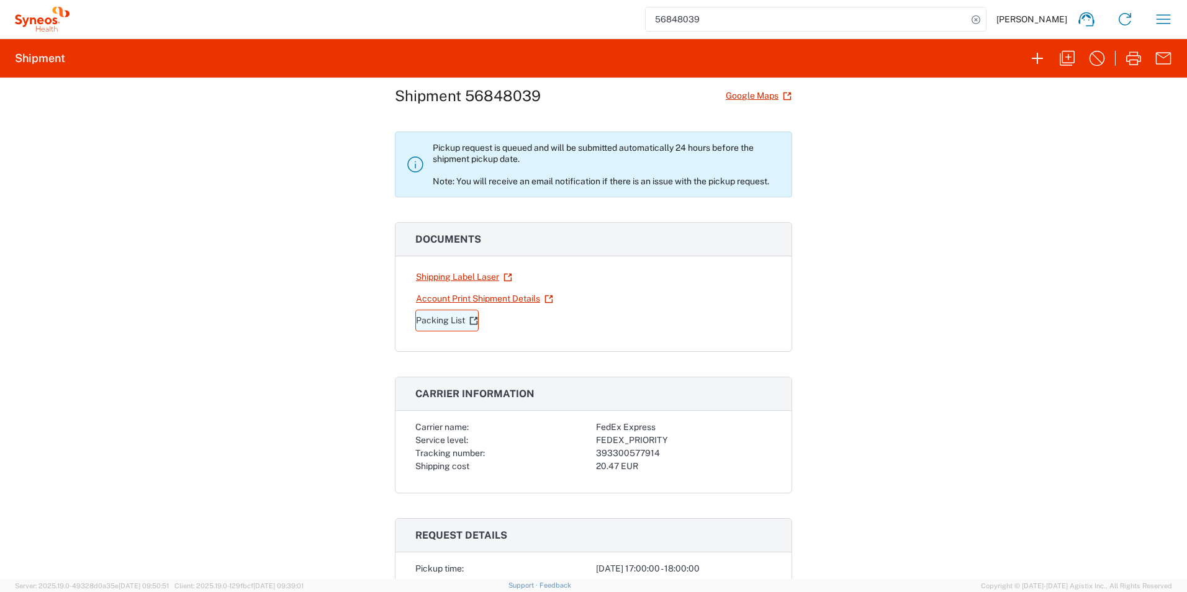
scroll to position [31, 0]
click at [461, 276] on link "Shipping Label Laser" at bounding box center [463, 276] width 97 height 22
click at [489, 302] on link "Account Print Shipment Details" at bounding box center [484, 298] width 138 height 22
click at [451, 317] on link "Packing List" at bounding box center [446, 320] width 63 height 22
